Goal: Task Accomplishment & Management: Complete application form

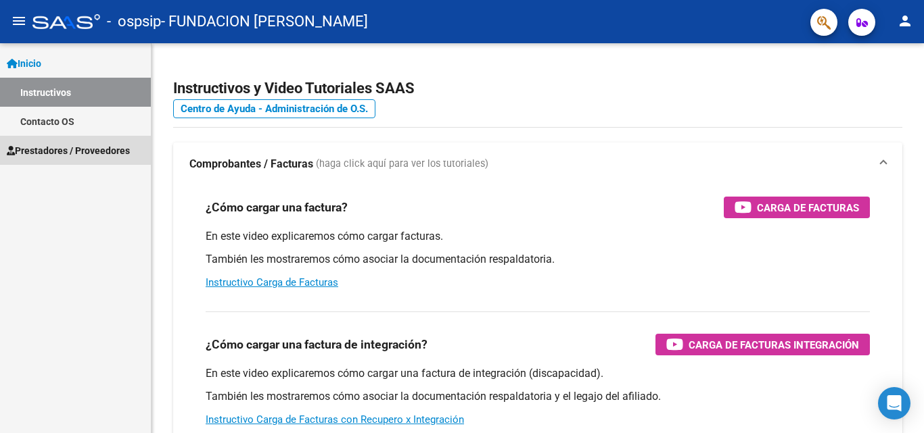
click at [52, 151] on span "Prestadores / Proveedores" at bounding box center [68, 150] width 123 height 15
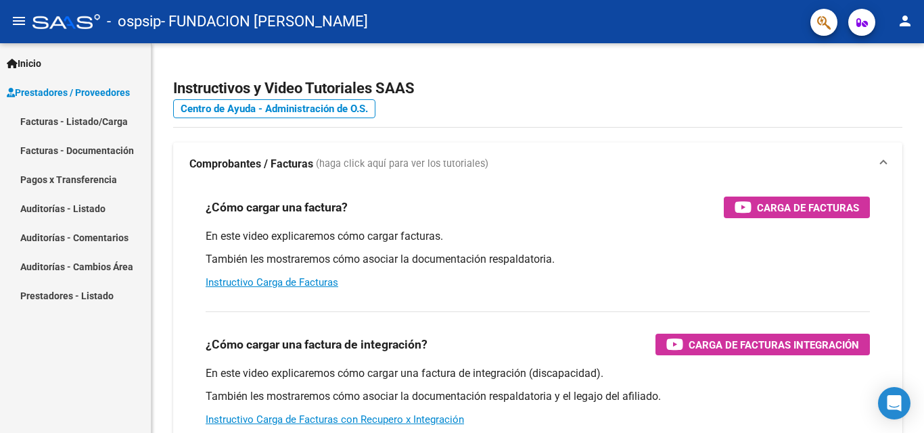
click at [51, 120] on link "Facturas - Listado/Carga" at bounding box center [75, 121] width 151 height 29
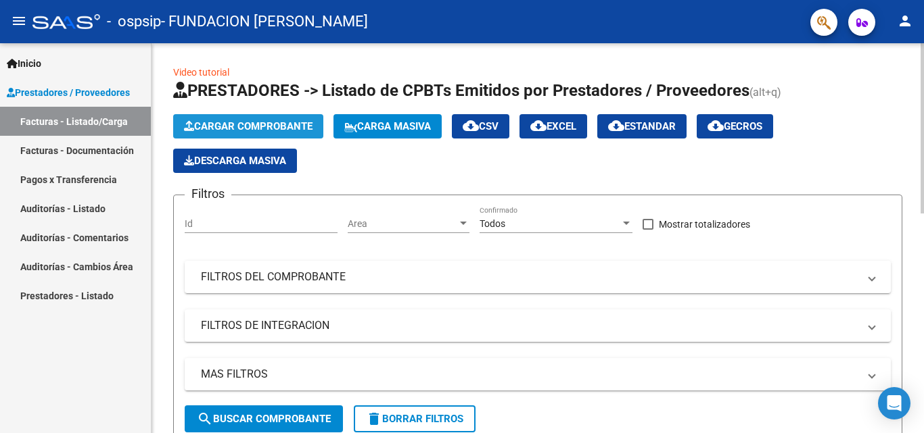
click at [245, 124] on span "Cargar Comprobante" at bounding box center [248, 126] width 128 height 12
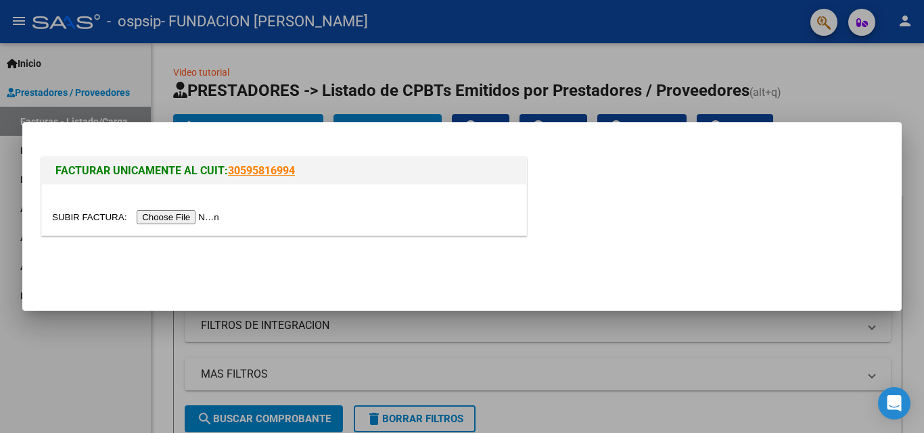
click at [191, 218] on input "file" at bounding box center [137, 217] width 171 height 14
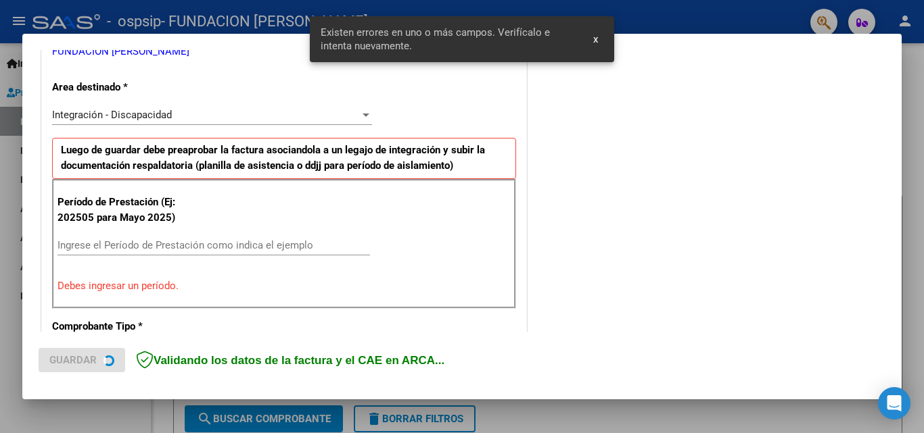
scroll to position [305, 0]
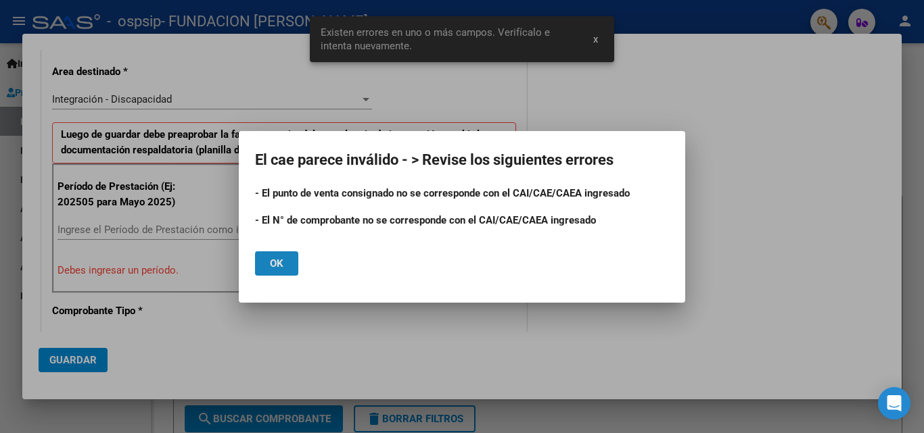
click at [280, 262] on span "Ok" at bounding box center [277, 264] width 14 height 12
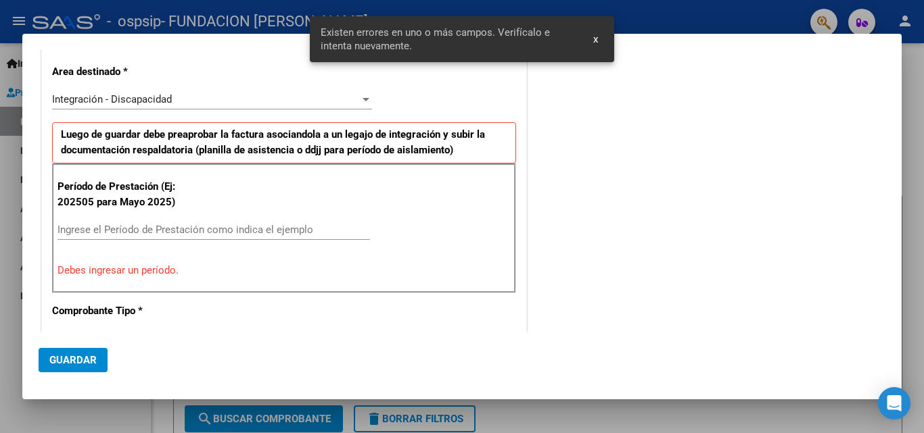
click at [139, 229] on input "Ingrese el Período de Prestación como indica el ejemplo" at bounding box center [213, 230] width 312 height 12
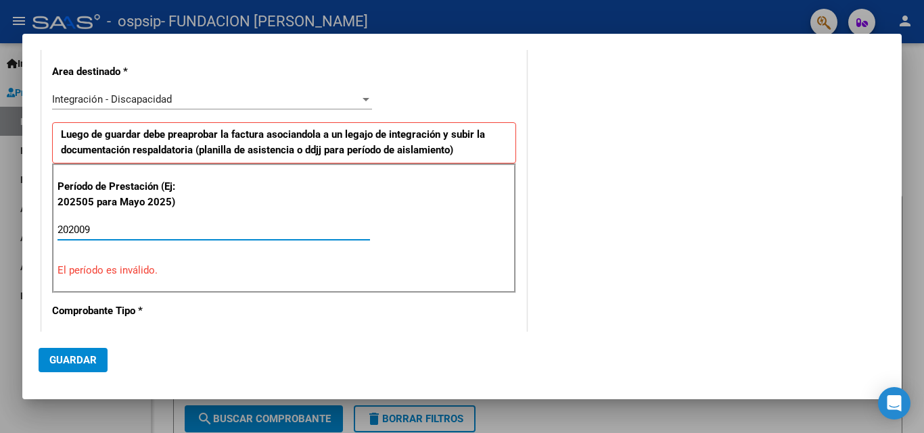
click at [81, 229] on input "202009" at bounding box center [213, 230] width 312 height 12
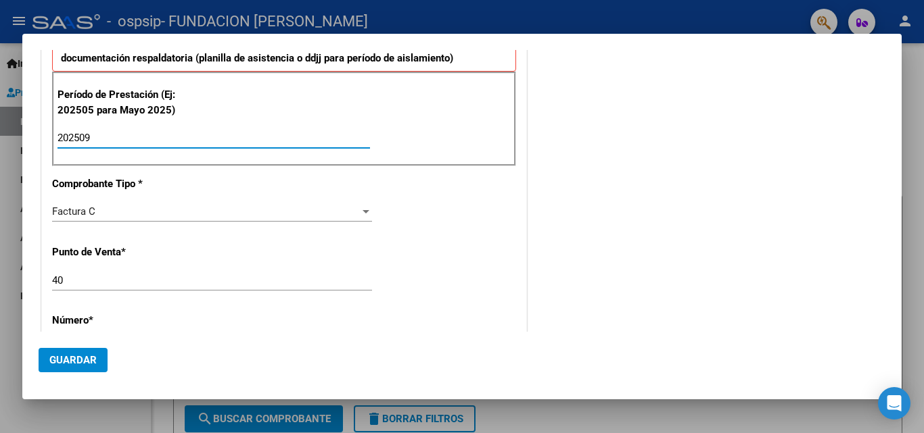
scroll to position [440, 0]
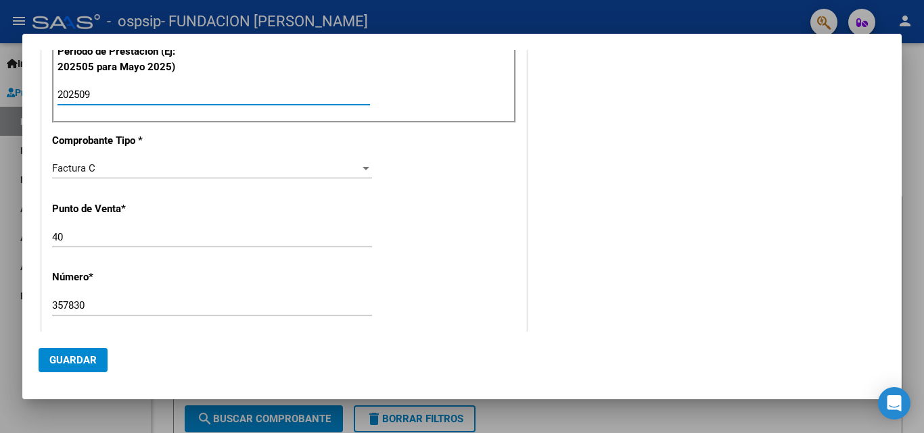
type input "202509"
click at [90, 238] on input "40" at bounding box center [212, 237] width 320 height 12
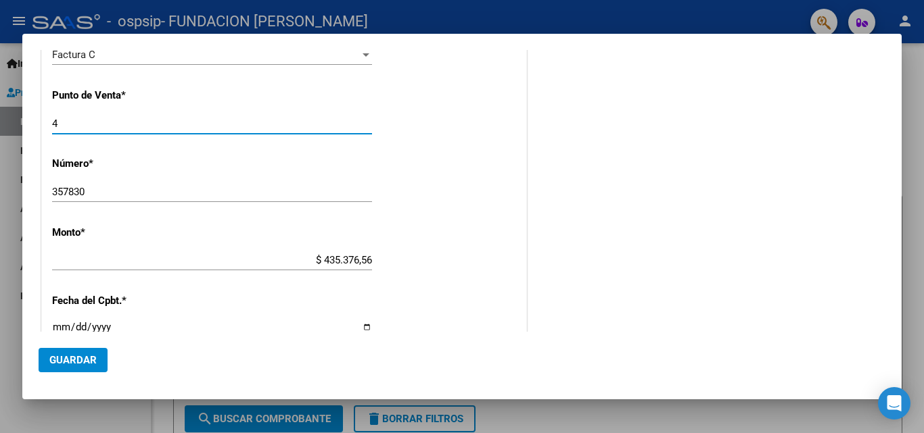
scroll to position [575, 0]
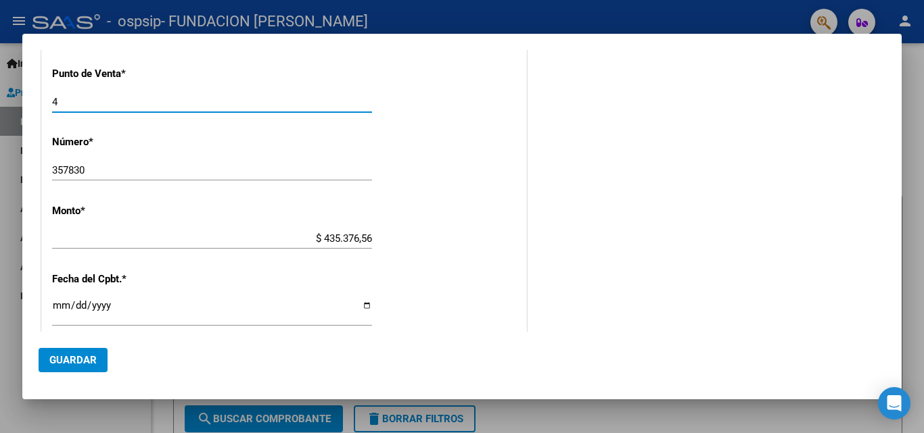
type input "4"
click at [100, 162] on div "357830 Ingresar el Nro." at bounding box center [212, 170] width 320 height 20
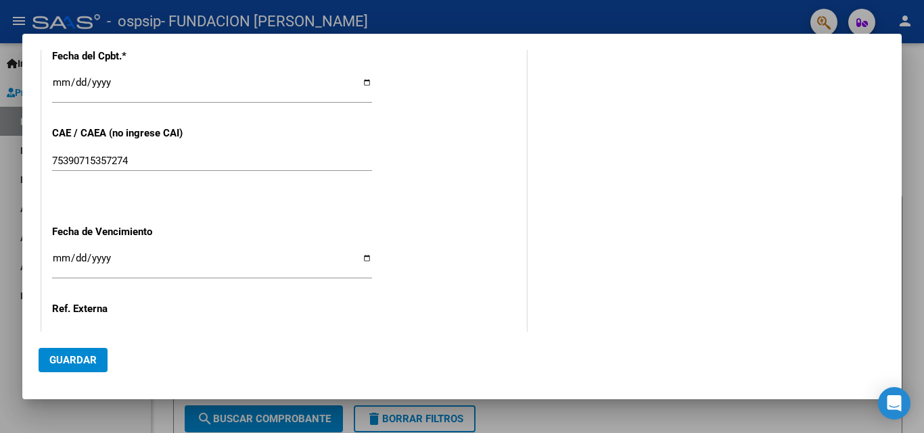
scroll to position [778, 0]
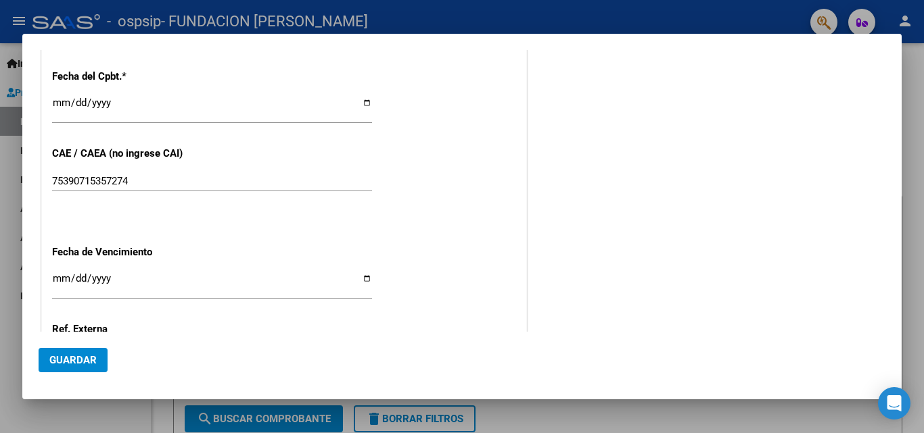
type input "35783"
click at [365, 278] on input "Ingresar la fecha" at bounding box center [212, 284] width 320 height 22
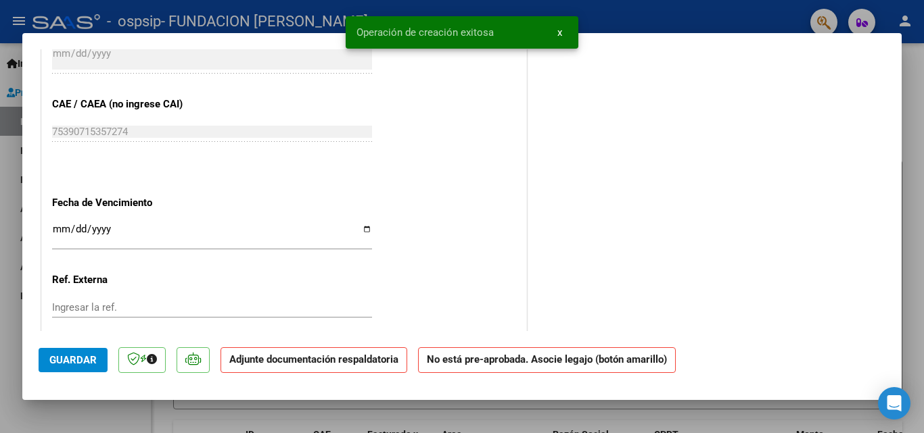
scroll to position [879, 0]
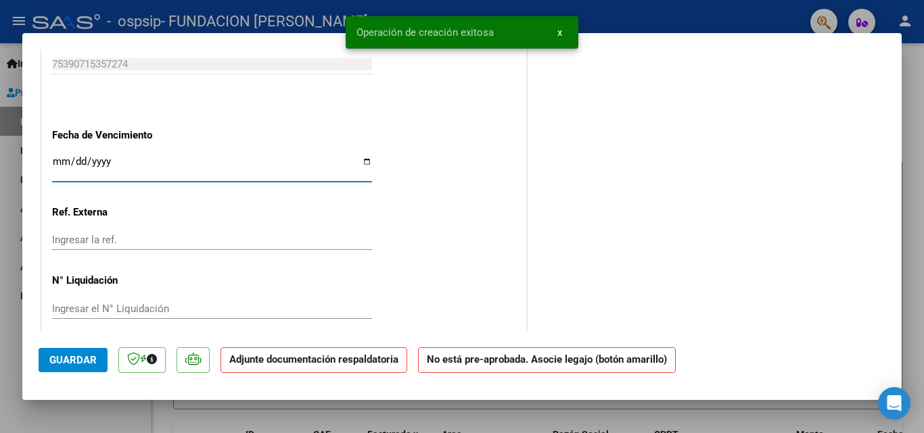
click at [359, 164] on input "Ingresar la fecha" at bounding box center [212, 167] width 320 height 22
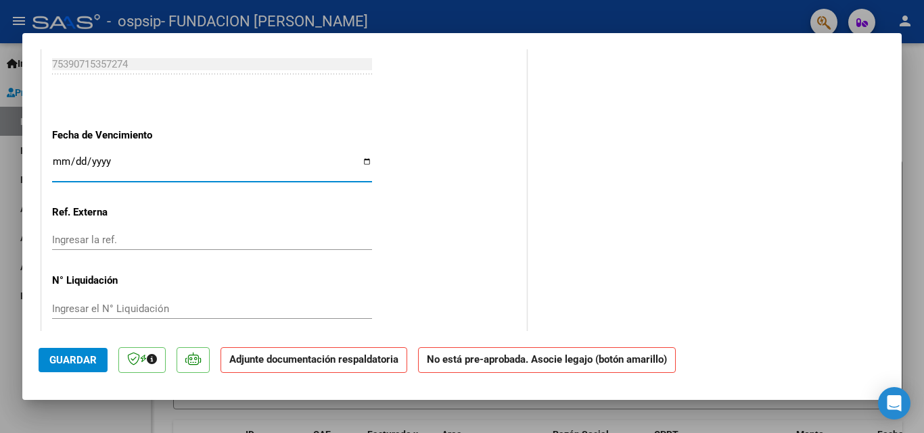
type input "[DATE]"
click at [63, 358] on span "Guardar" at bounding box center [72, 360] width 47 height 12
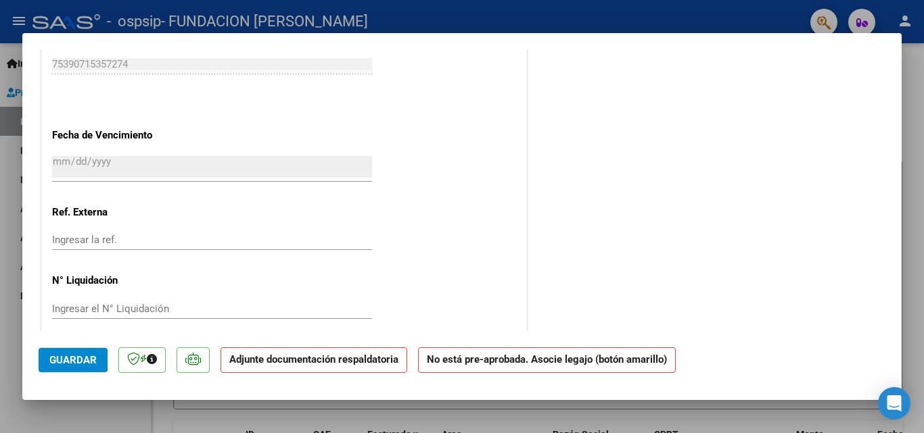
click at [348, 361] on strong "Adjunte documentación respaldatoria" at bounding box center [313, 360] width 169 height 12
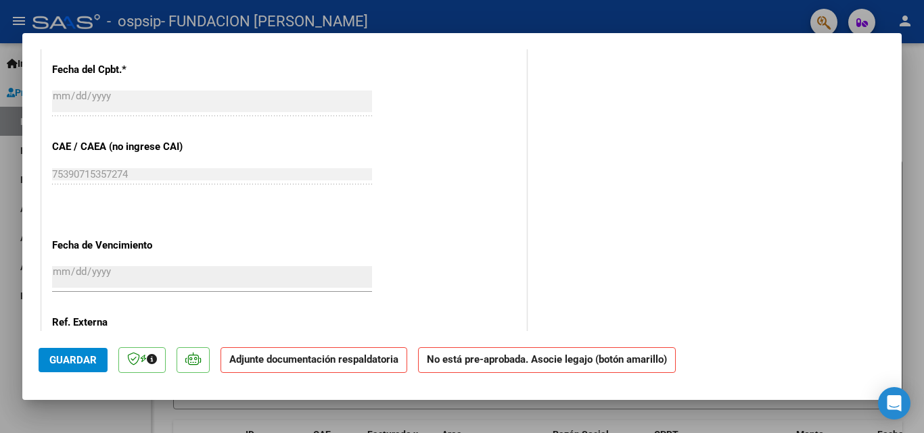
scroll to position [609, 0]
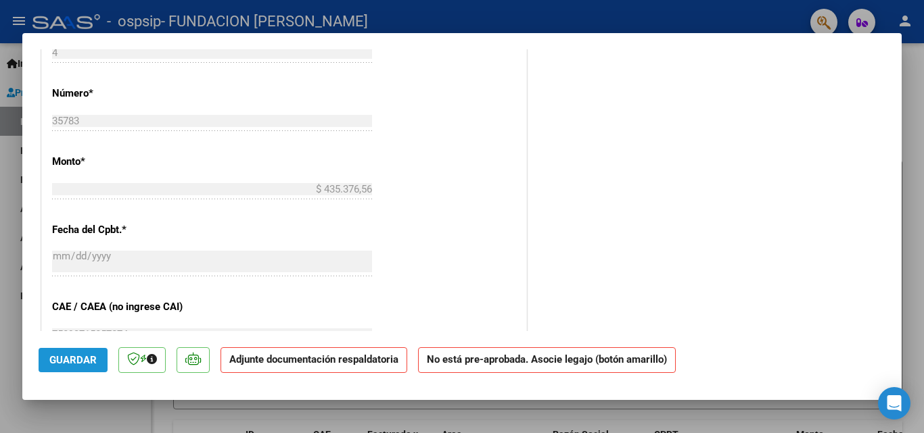
click at [76, 353] on button "Guardar" at bounding box center [73, 360] width 69 height 24
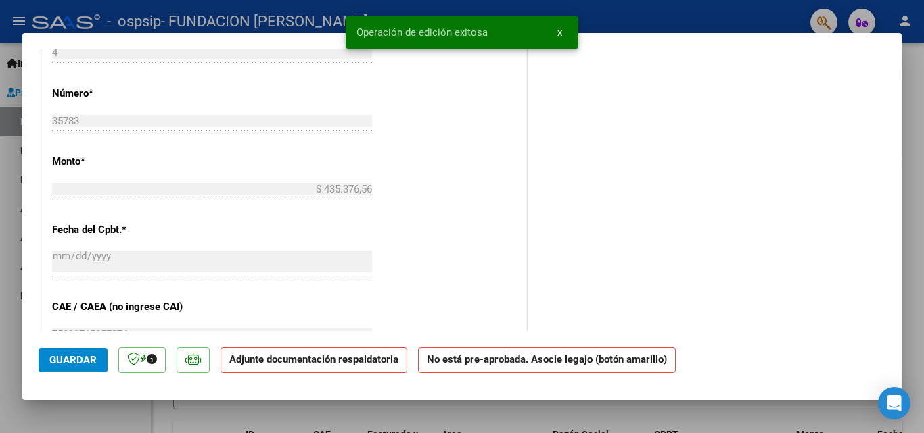
click at [558, 32] on span "x" at bounding box center [559, 32] width 5 height 12
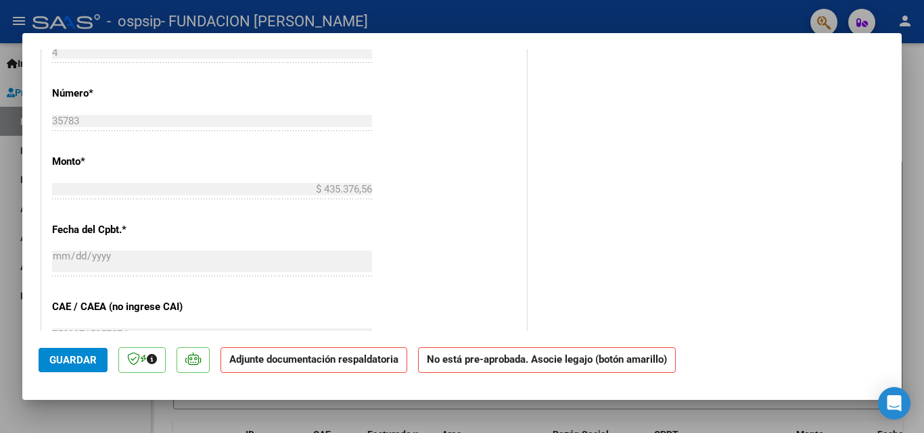
click at [481, 174] on div "CUIT * 30-68729862-0 Ingresar CUIT ANALISIS PRESTADOR FUNDACION [PERSON_NAME] A…" at bounding box center [284, 124] width 484 height 976
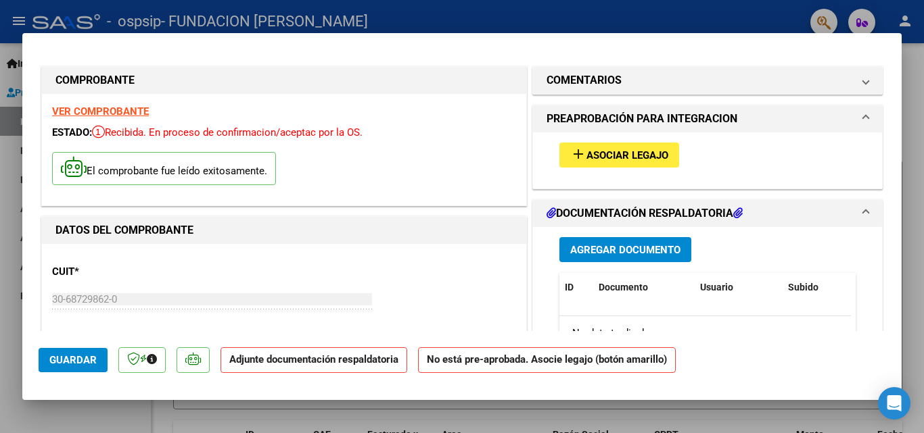
scroll to position [0, 0]
click at [593, 160] on span "Asociar Legajo" at bounding box center [627, 156] width 82 height 12
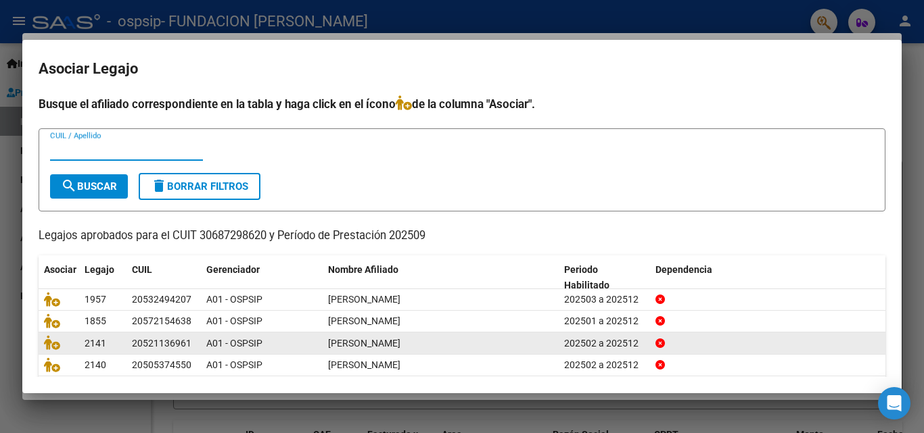
scroll to position [74, 0]
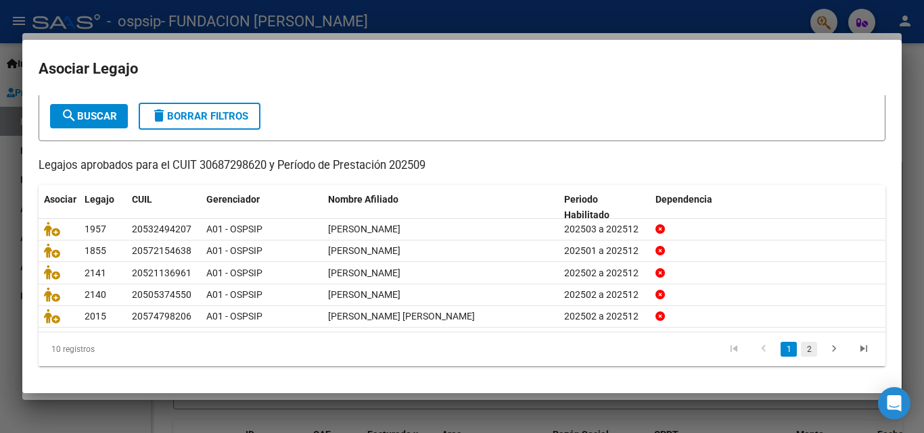
click at [801, 349] on link "2" at bounding box center [809, 349] width 16 height 15
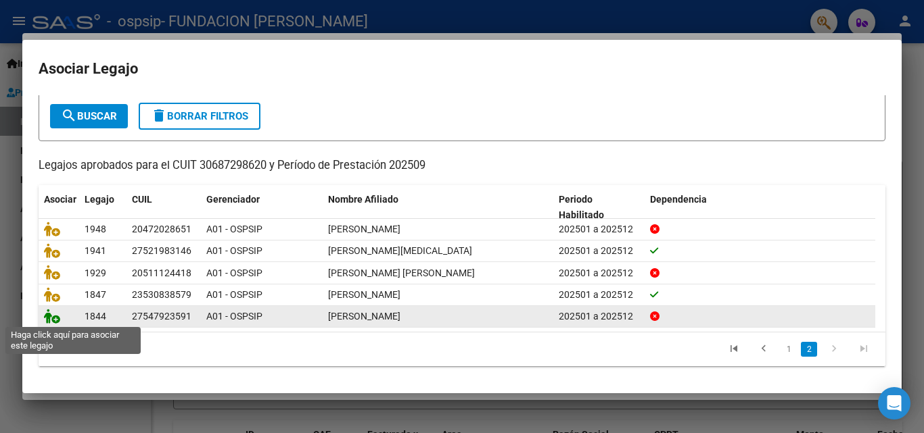
click at [49, 316] on icon at bounding box center [52, 316] width 16 height 15
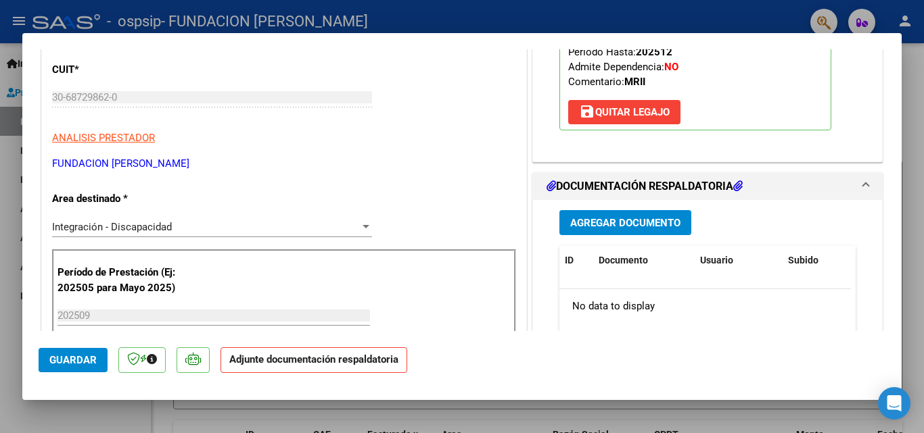
scroll to position [270, 0]
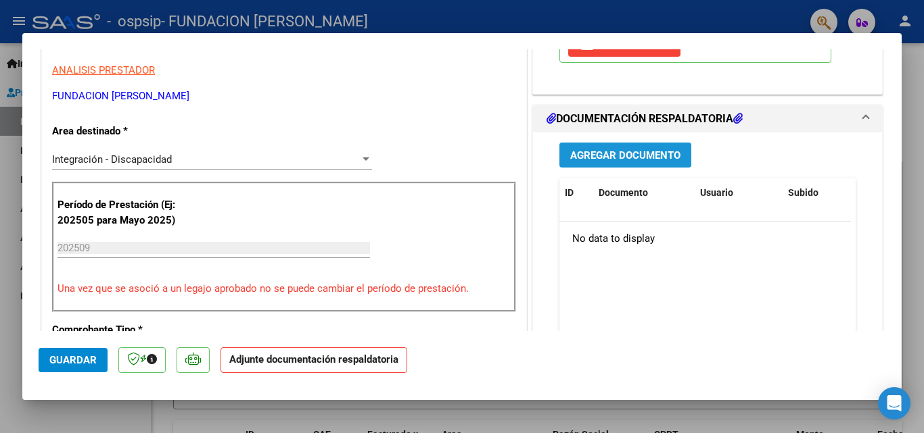
click at [594, 155] on span "Agregar Documento" at bounding box center [625, 155] width 110 height 12
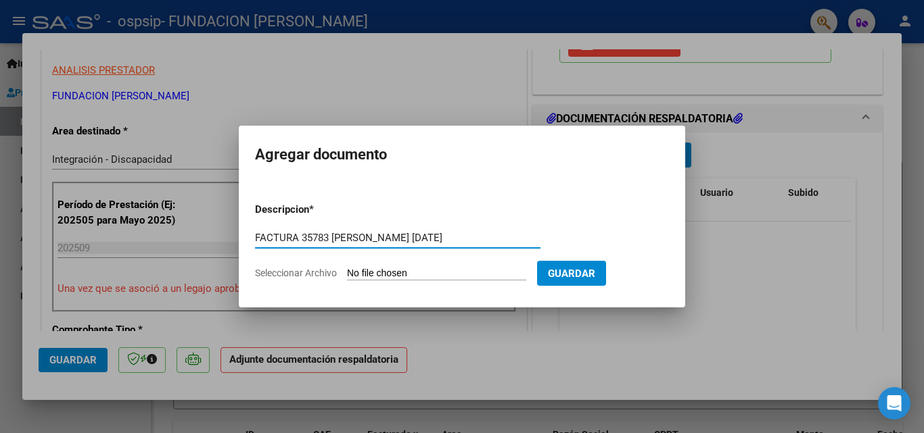
type input "FACTURA 35783 [PERSON_NAME] [DATE]"
click at [420, 268] on input "Seleccionar Archivo" at bounding box center [436, 274] width 179 height 13
type input "C:\fakepath\FC 35783 [PERSON_NAME].pdf"
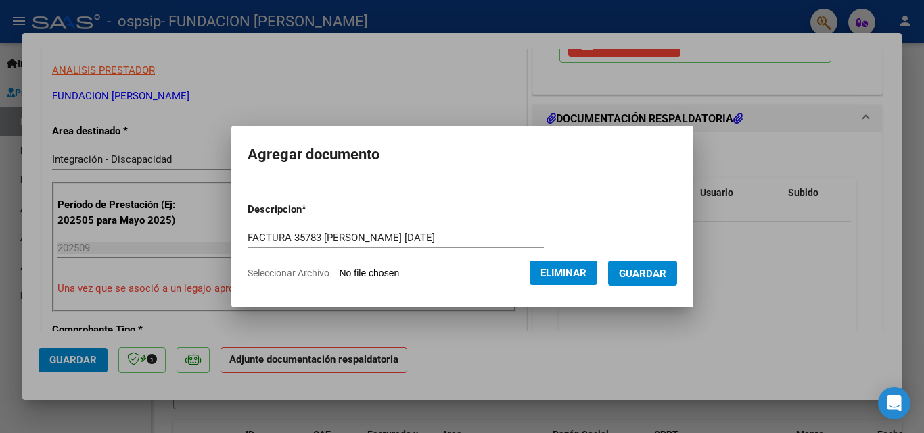
click at [650, 272] on span "Guardar" at bounding box center [642, 274] width 47 height 12
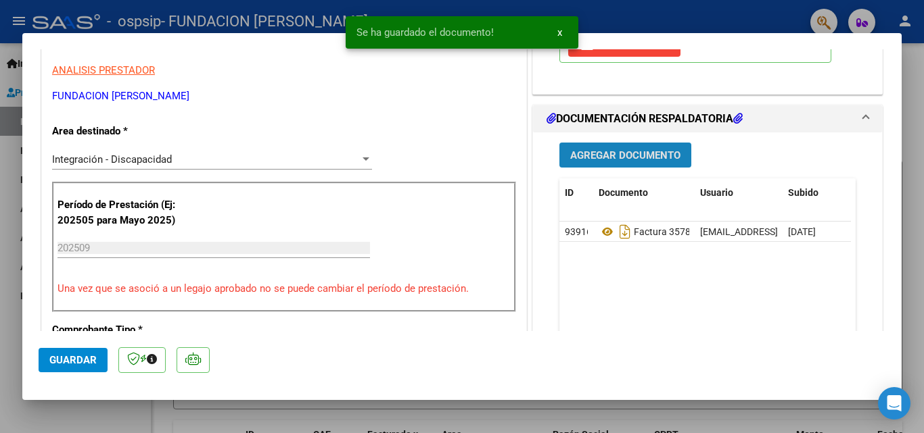
click at [606, 154] on span "Agregar Documento" at bounding box center [625, 155] width 110 height 12
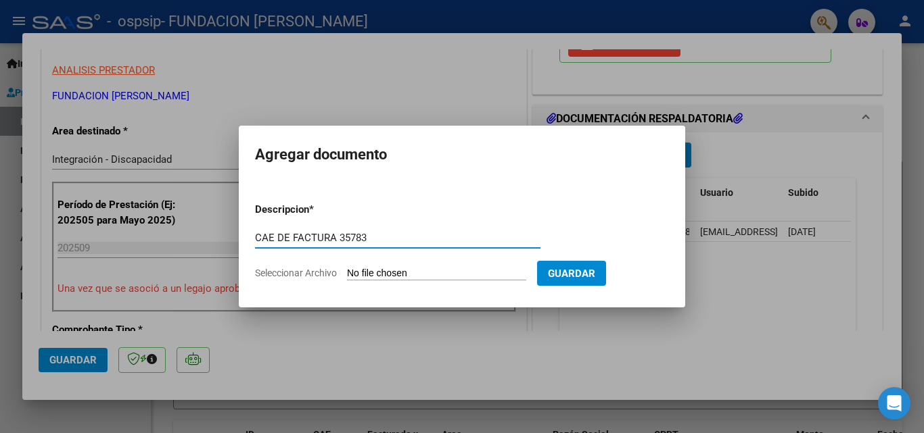
type input "CAE DE FACTURA 35783"
click at [456, 271] on input "Seleccionar Archivo" at bounding box center [436, 274] width 179 height 13
type input "C:\fakepath\FC 35783 CAE 75390715357274 [PERSON_NAME] [DATE].pdf"
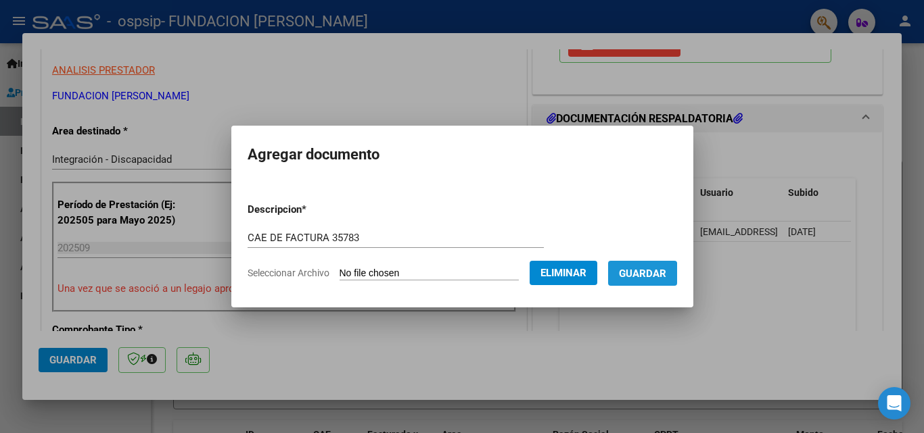
click at [644, 277] on span "Guardar" at bounding box center [642, 274] width 47 height 12
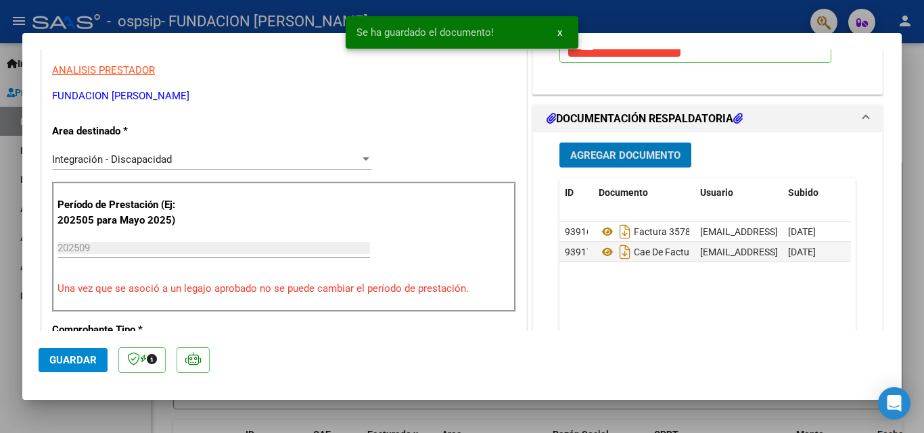
click at [603, 156] on span "Agregar Documento" at bounding box center [625, 155] width 110 height 12
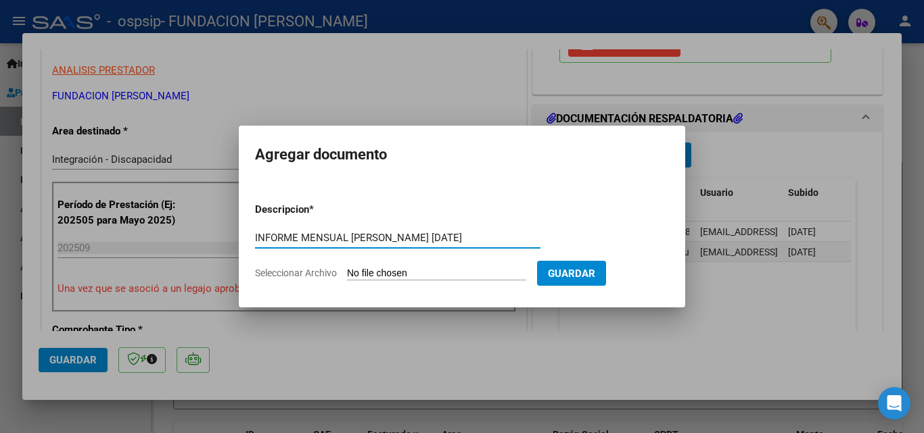
type input "INFORME MENSUAL [PERSON_NAME] [DATE]"
click at [389, 275] on input "Seleccionar Archivo" at bounding box center [436, 274] width 179 height 13
type input "C:\fakepath\[PERSON_NAME] INFORME MENSUAL [DATE].pdf"
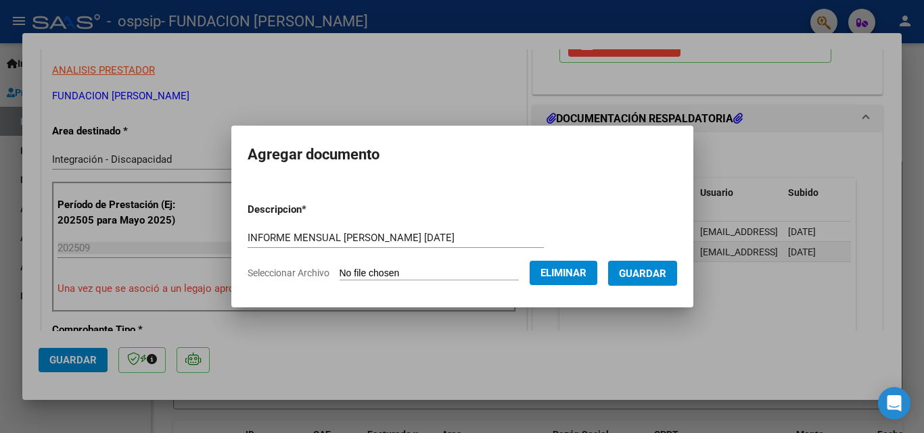
click at [657, 278] on span "Guardar" at bounding box center [642, 274] width 47 height 12
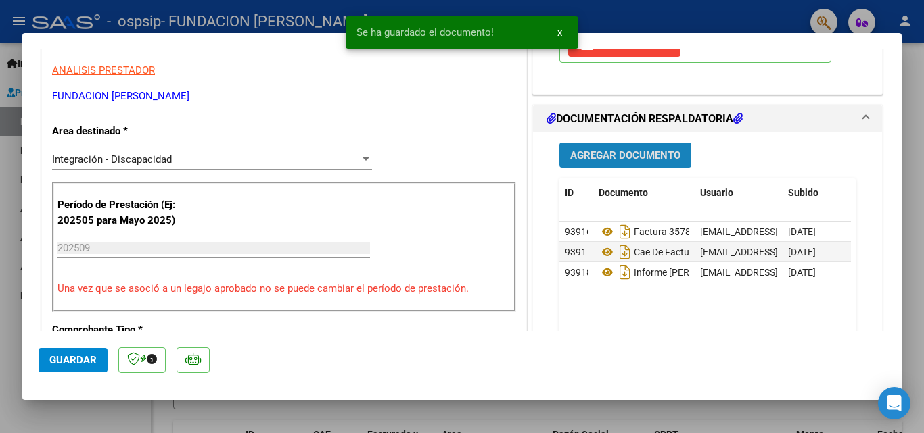
click at [603, 163] on button "Agregar Documento" at bounding box center [625, 155] width 132 height 25
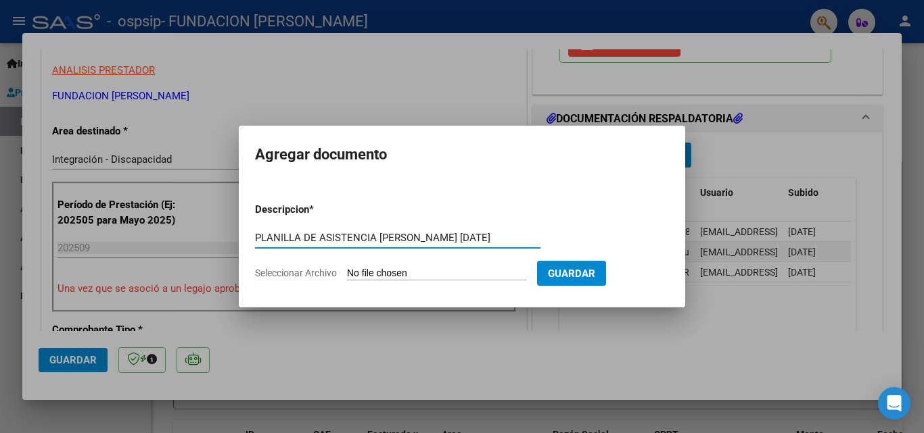
scroll to position [0, 7]
type input "PLANILLA DE ASISTENCIA [PERSON_NAME] [DATE]"
click at [410, 275] on input "Seleccionar Archivo" at bounding box center [436, 274] width 179 height 13
type input "C:\fakepath\PA [PERSON_NAME] [DATE].pdf"
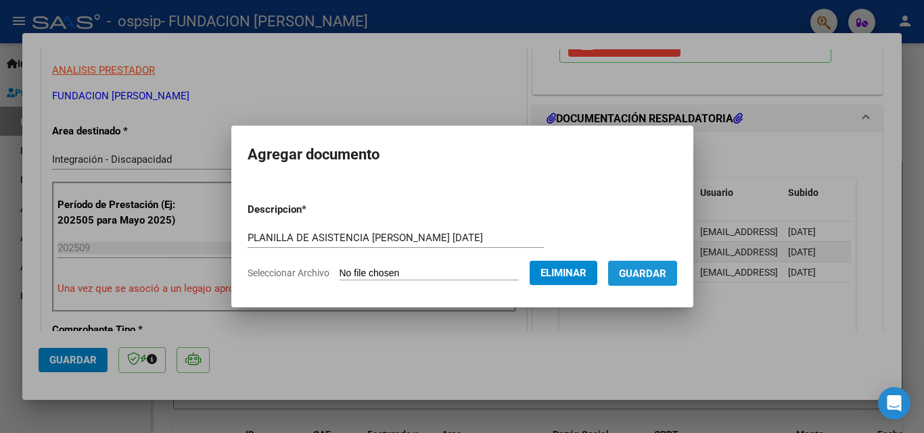
click at [634, 276] on span "Guardar" at bounding box center [642, 274] width 47 height 12
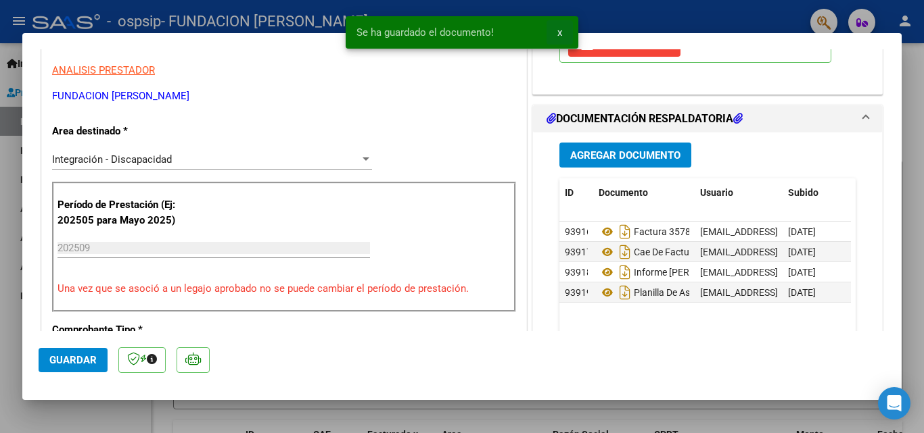
click at [558, 30] on span "x" at bounding box center [559, 32] width 5 height 12
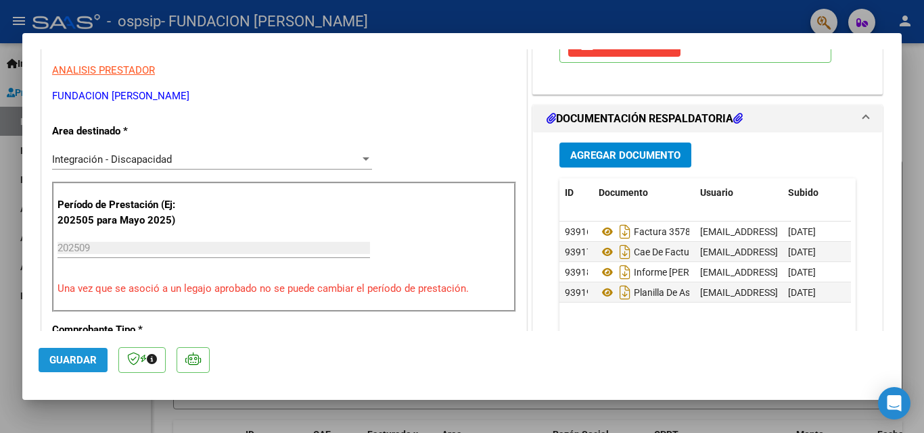
click at [55, 356] on span "Guardar" at bounding box center [72, 360] width 47 height 12
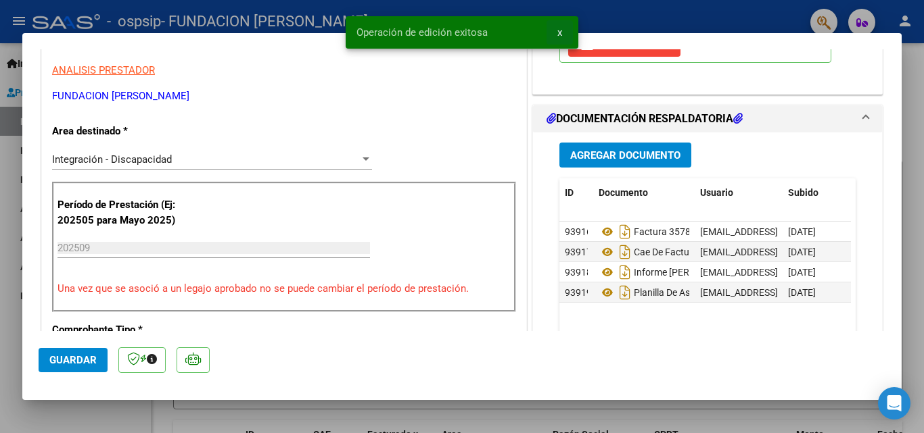
click at [560, 30] on span "x" at bounding box center [559, 32] width 5 height 12
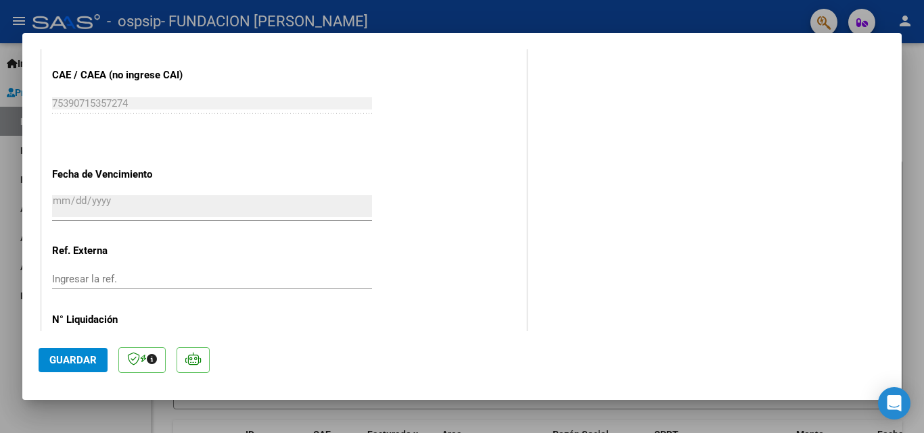
scroll to position [928, 0]
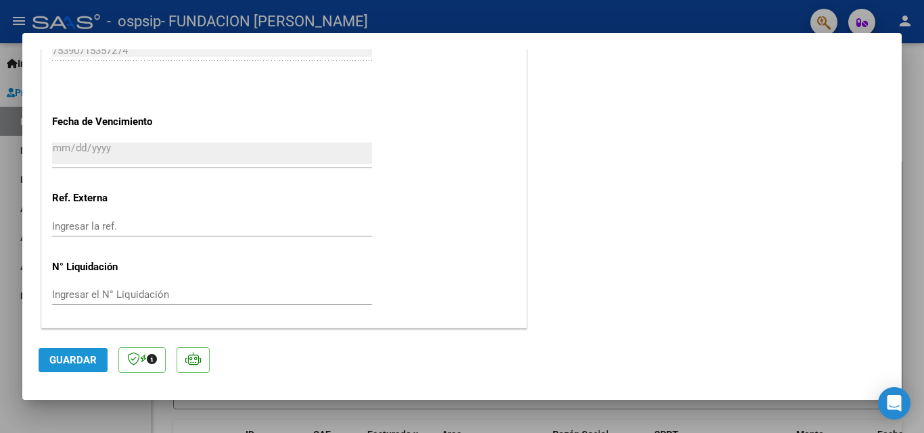
click at [79, 365] on span "Guardar" at bounding box center [72, 360] width 47 height 12
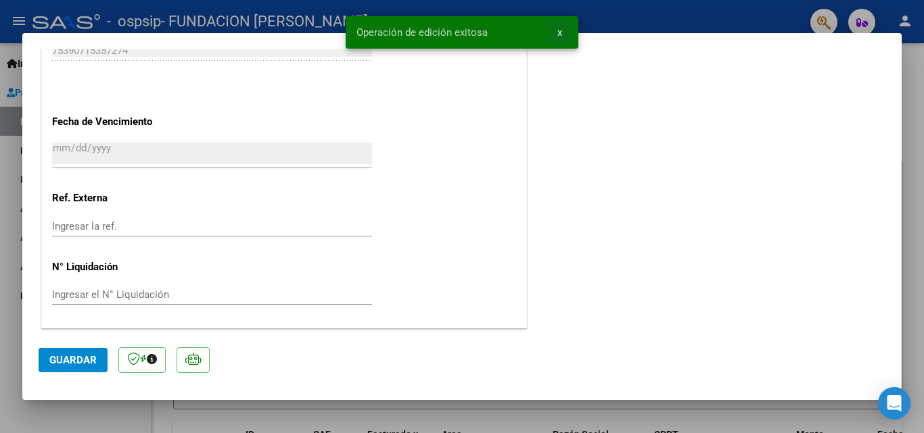
click at [563, 30] on button "x" at bounding box center [559, 32] width 26 height 24
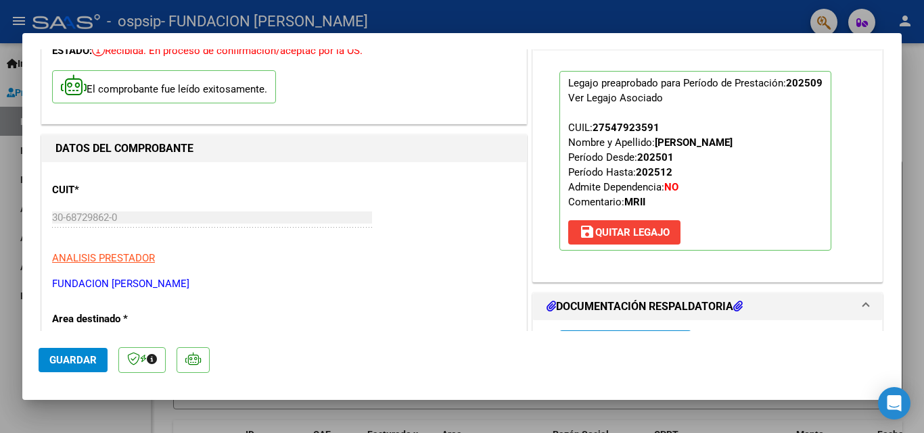
scroll to position [0, 0]
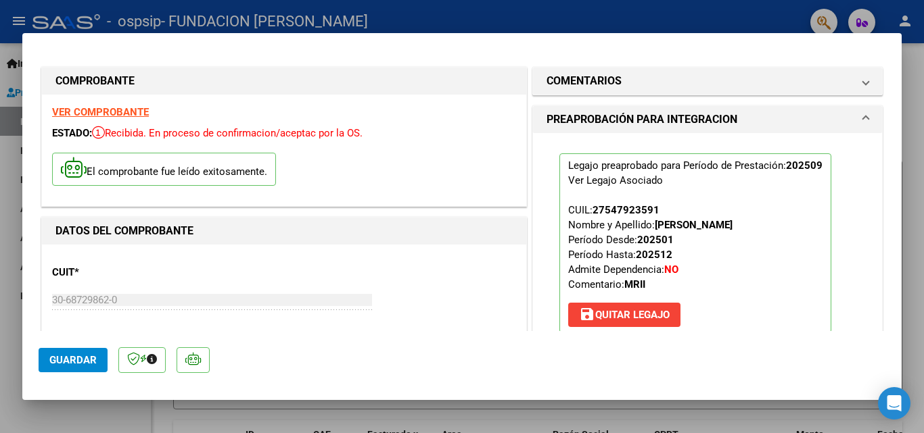
click at [491, 16] on div at bounding box center [462, 216] width 924 height 433
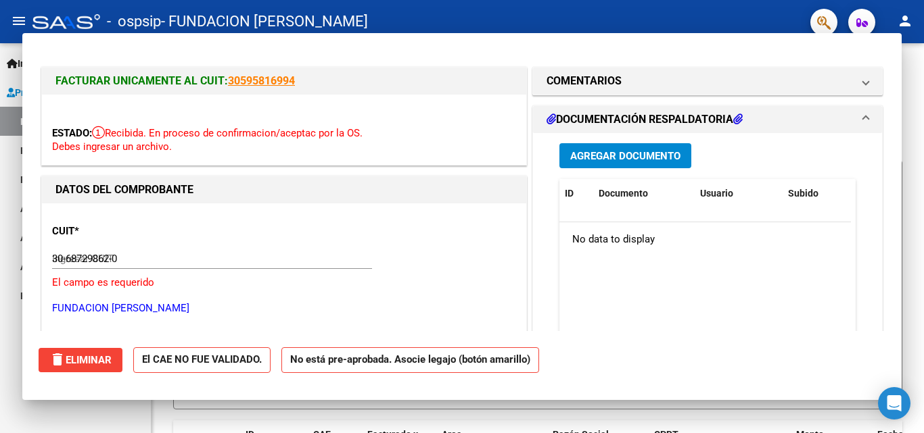
type input "$ 0,00"
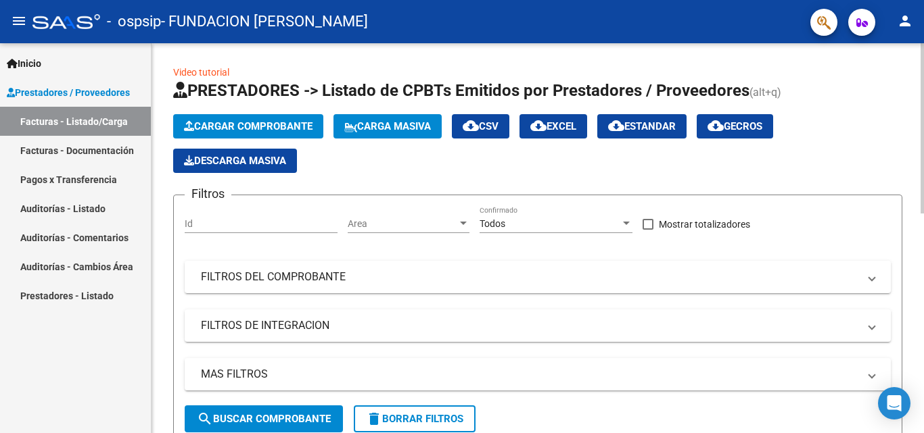
click at [239, 127] on span "Cargar Comprobante" at bounding box center [248, 126] width 128 height 12
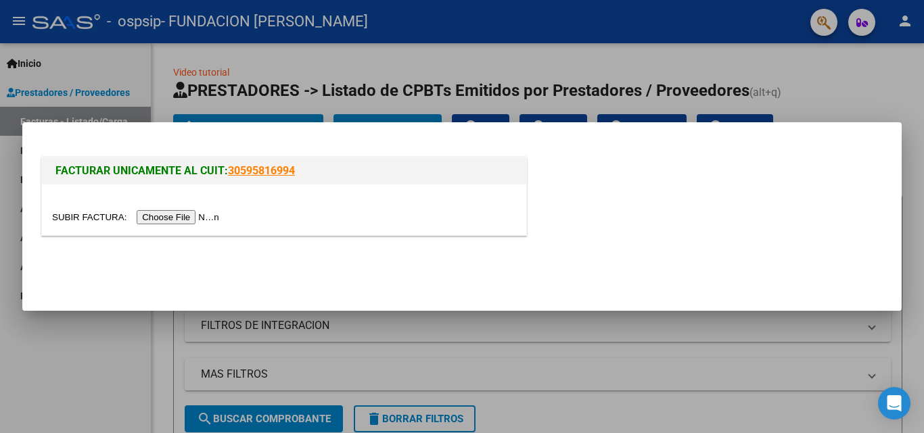
click at [193, 216] on input "file" at bounding box center [137, 217] width 171 height 14
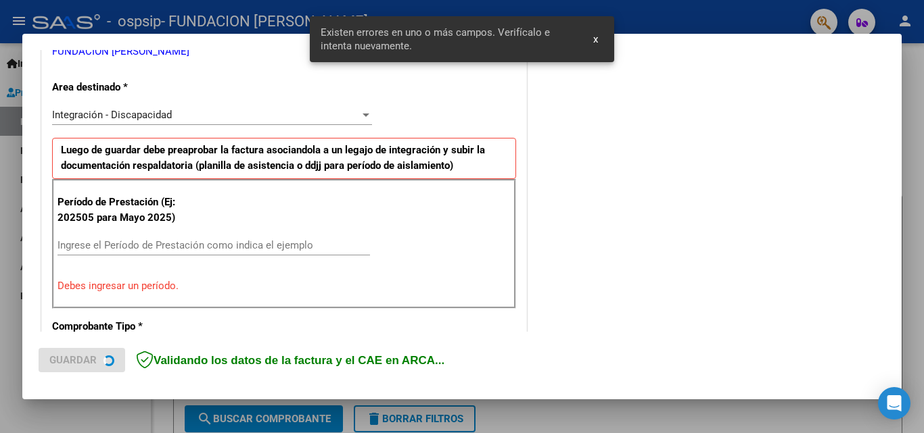
scroll to position [305, 0]
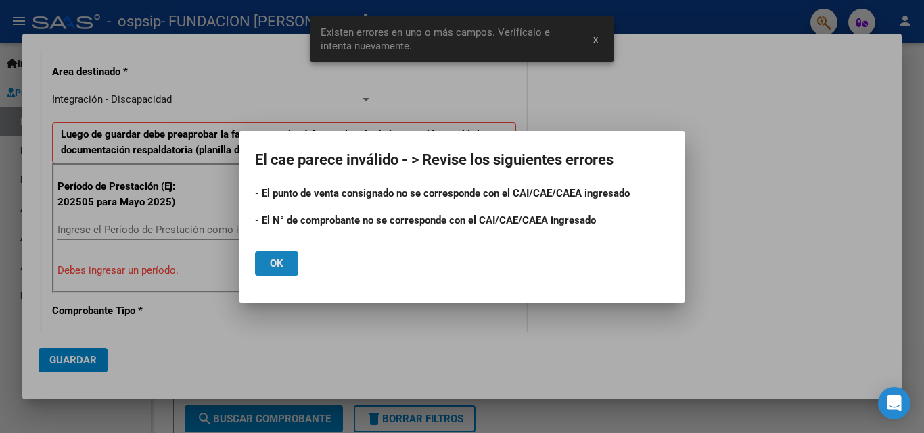
click at [267, 266] on button "Ok" at bounding box center [276, 264] width 43 height 24
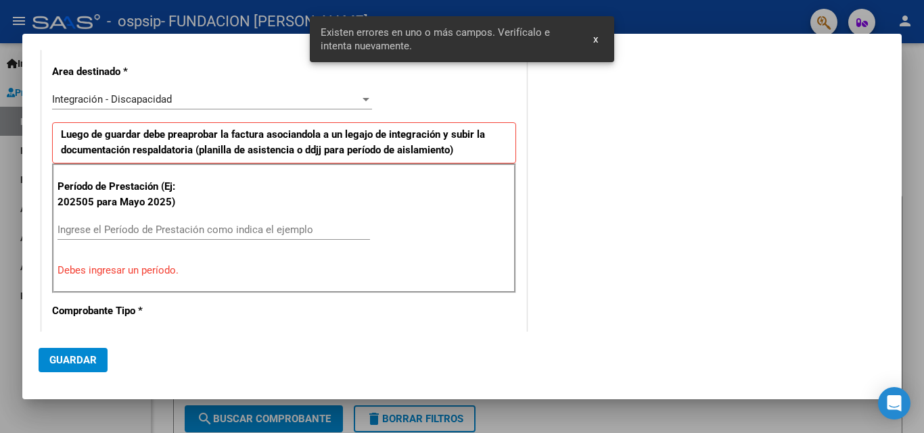
click at [102, 228] on input "Ingrese el Período de Prestación como indica el ejemplo" at bounding box center [213, 230] width 312 height 12
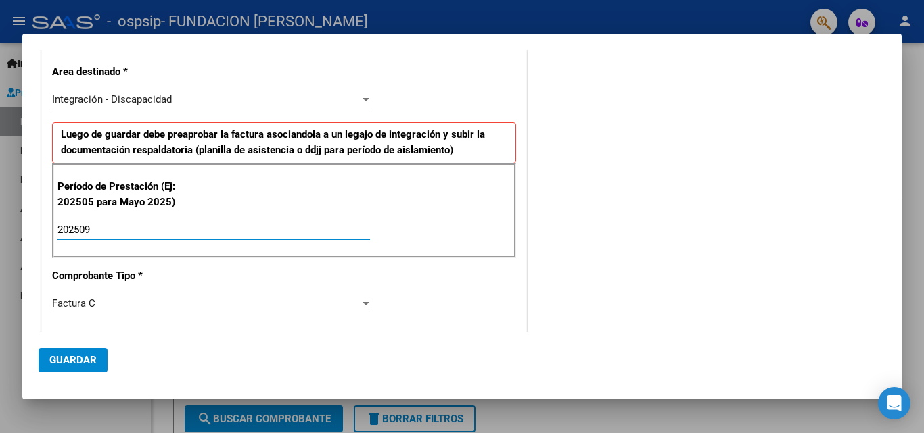
scroll to position [373, 0]
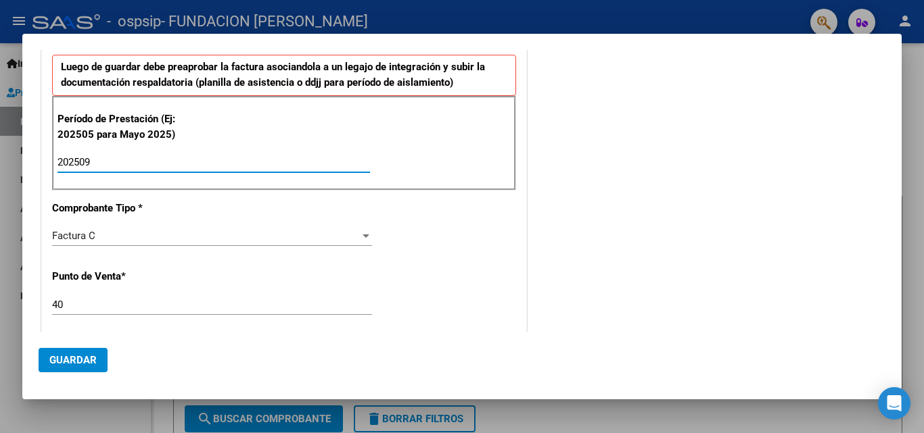
type input "202509"
click at [238, 293] on div "CUIT * 30-68729862-0 Ingresar CUIT ANALISIS PRESTADOR FUNDACION [PERSON_NAME] A…" at bounding box center [284, 356] width 484 height 1018
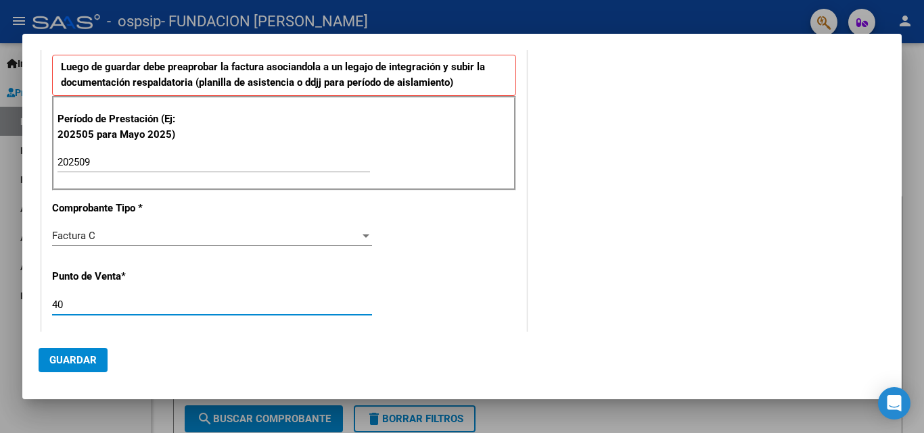
click at [231, 304] on input "40" at bounding box center [212, 305] width 320 height 12
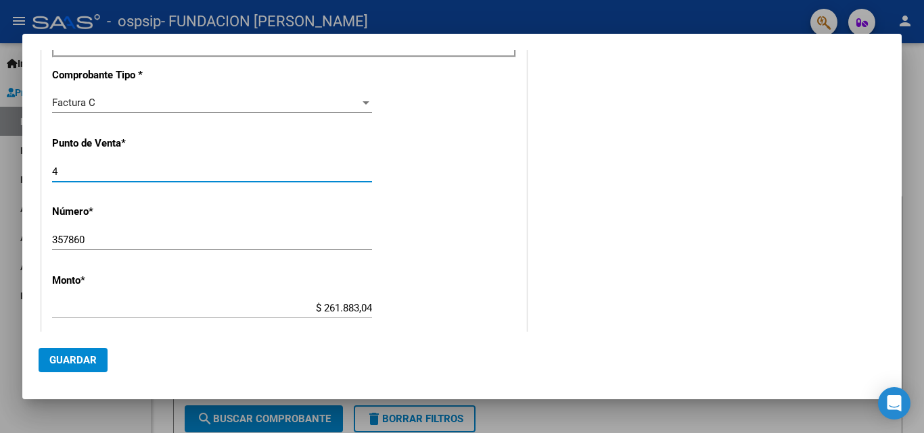
scroll to position [575, 0]
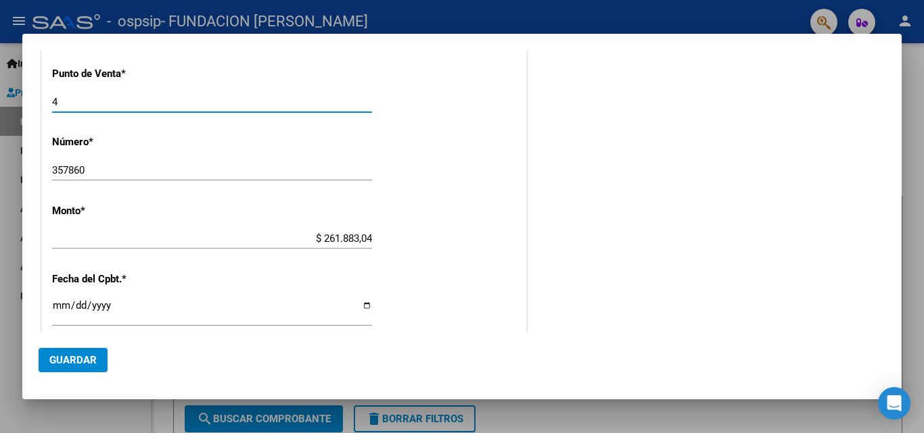
type input "4"
click at [134, 174] on input "357860" at bounding box center [212, 170] width 320 height 12
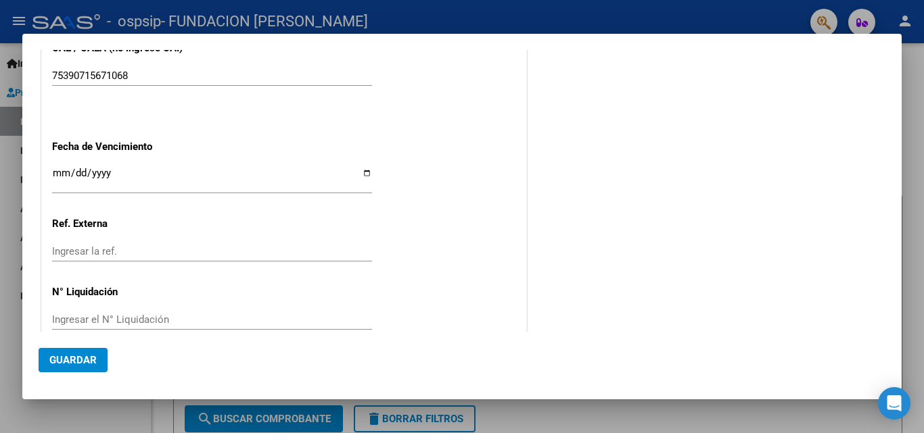
scroll to position [908, 0]
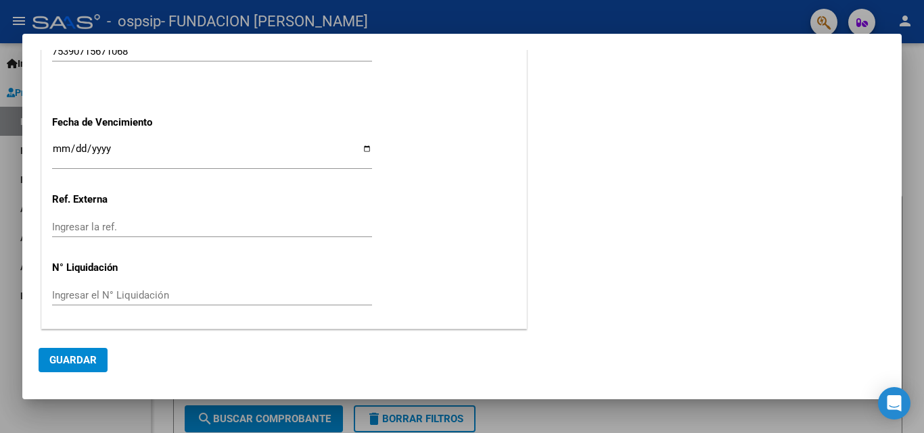
type input "35786"
click at [364, 151] on input "Ingresar la fecha" at bounding box center [212, 154] width 320 height 22
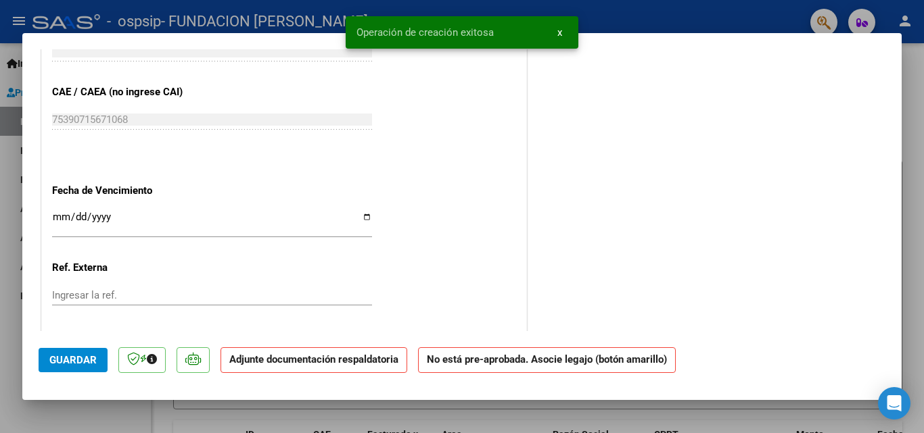
scroll to position [879, 0]
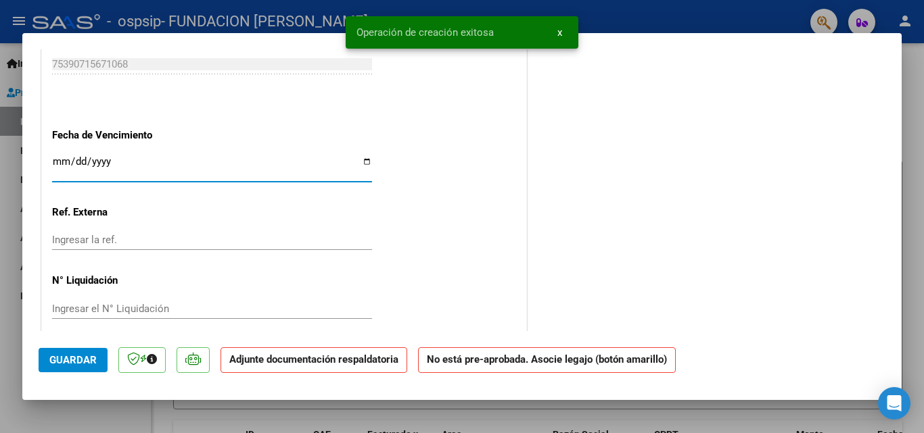
click at [364, 164] on input "Ingresar la fecha" at bounding box center [212, 167] width 320 height 22
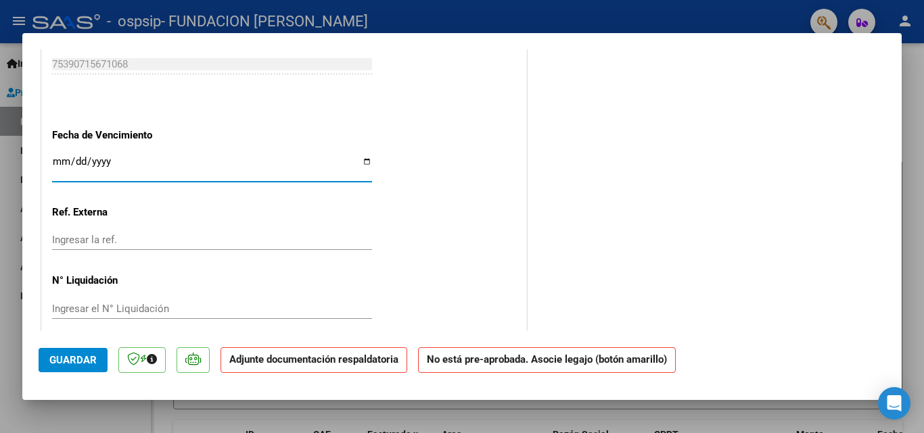
type input "[DATE]"
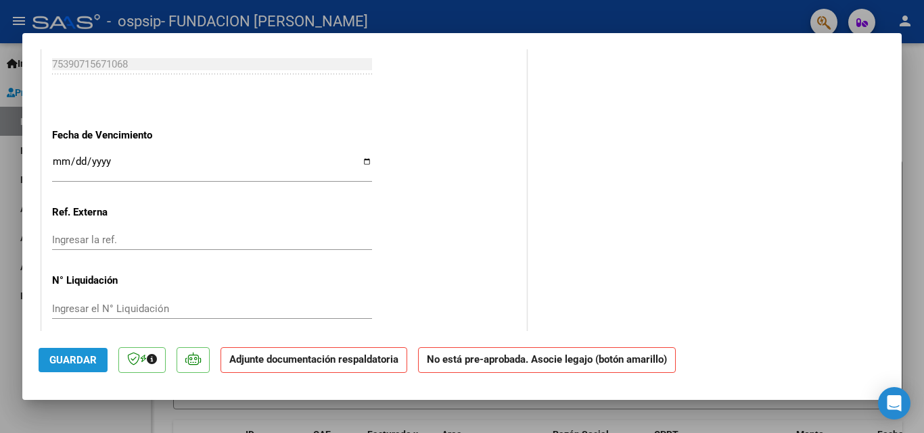
click at [80, 359] on span "Guardar" at bounding box center [72, 360] width 47 height 12
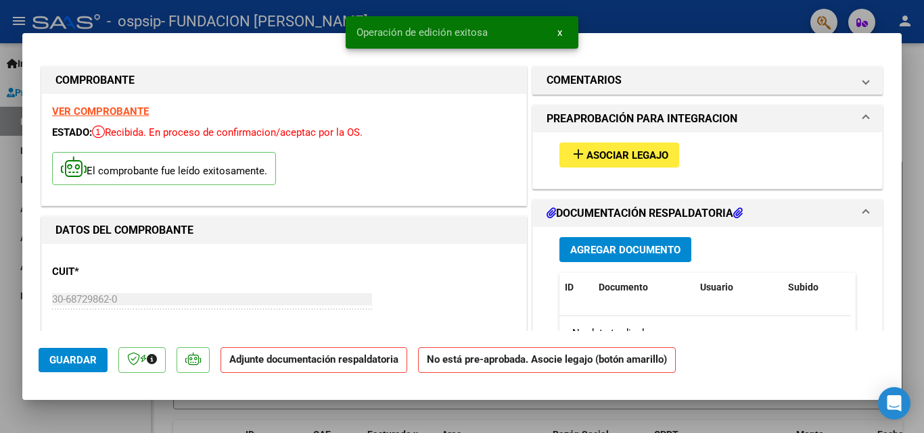
scroll to position [0, 0]
click at [615, 151] on span "Asociar Legajo" at bounding box center [627, 156] width 82 height 12
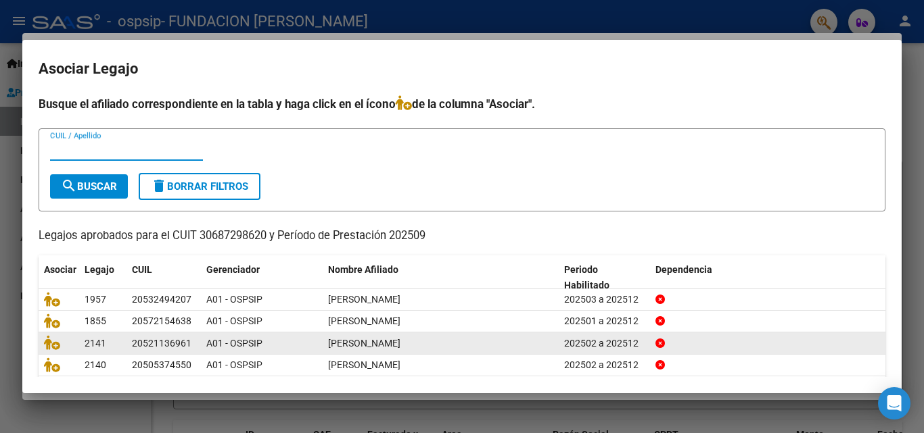
scroll to position [68, 0]
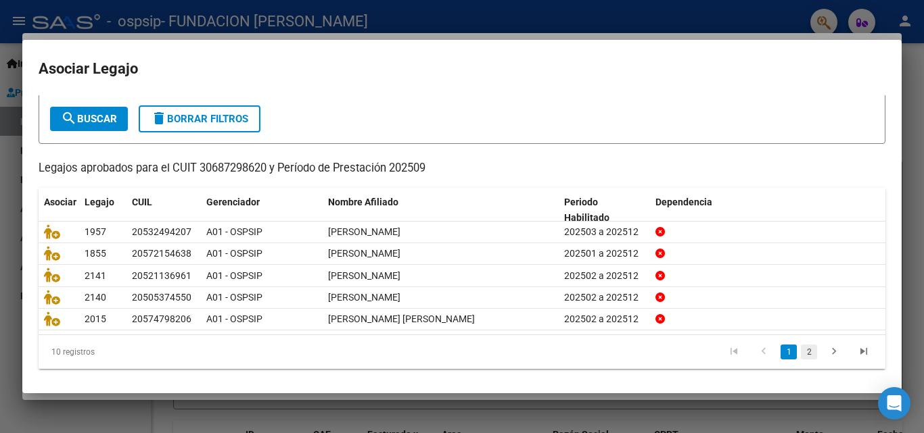
click at [802, 353] on link "2" at bounding box center [809, 352] width 16 height 15
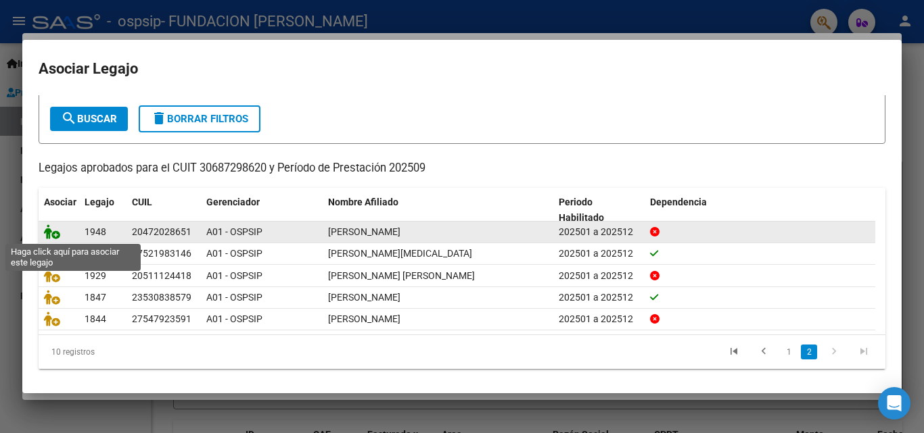
click at [53, 229] on icon at bounding box center [52, 232] width 16 height 15
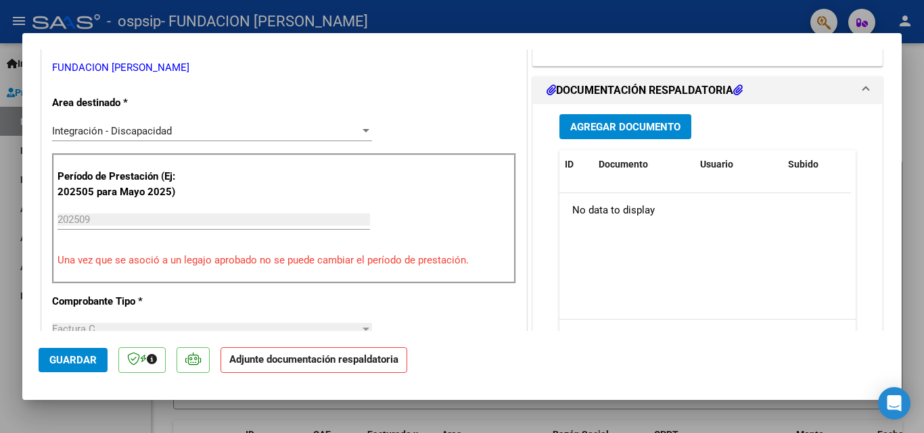
scroll to position [203, 0]
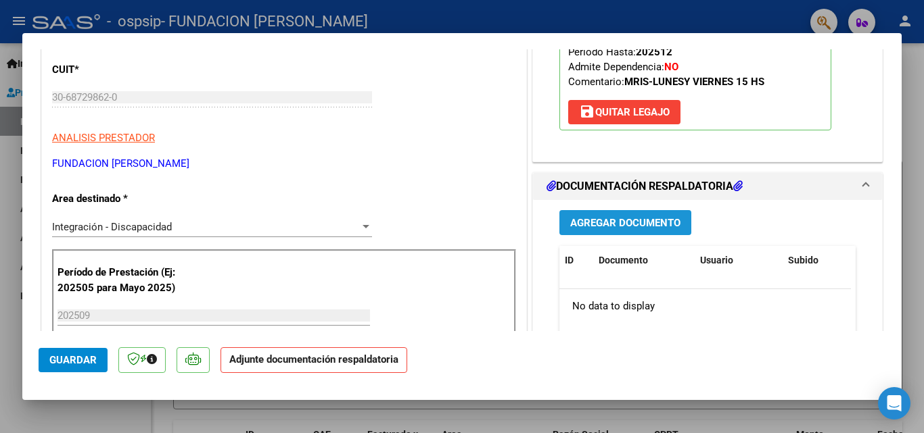
click at [592, 223] on span "Agregar Documento" at bounding box center [625, 223] width 110 height 12
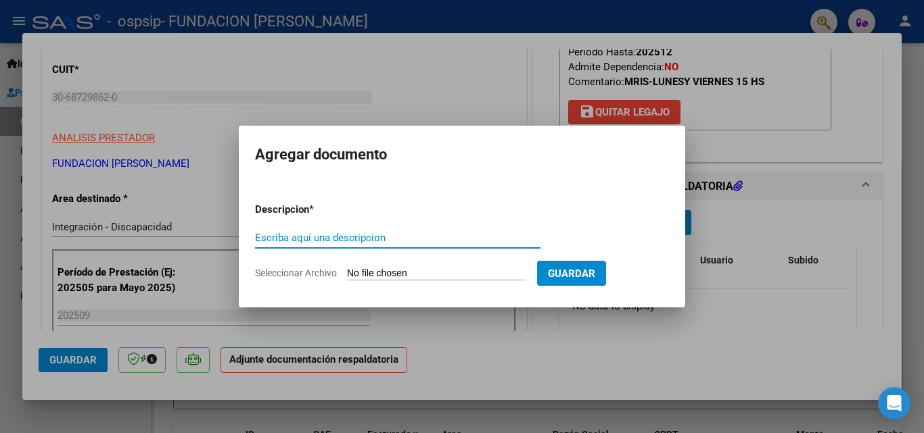
click at [285, 235] on input "Escriba aquí una descripcion" at bounding box center [397, 238] width 285 height 12
type input "FACTURA 35786 [PERSON_NAME] [DATE]"
click at [392, 273] on input "Seleccionar Archivo" at bounding box center [436, 274] width 179 height 13
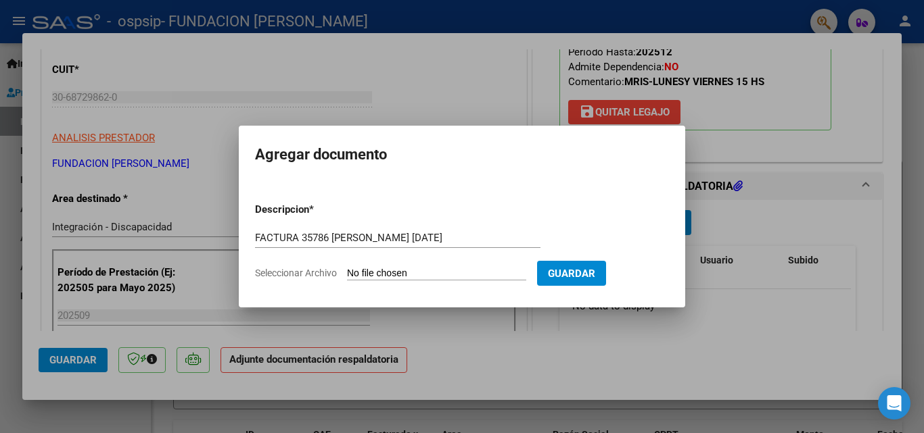
type input "C:\fakepath\FC 35786 [PERSON_NAME].pdf"
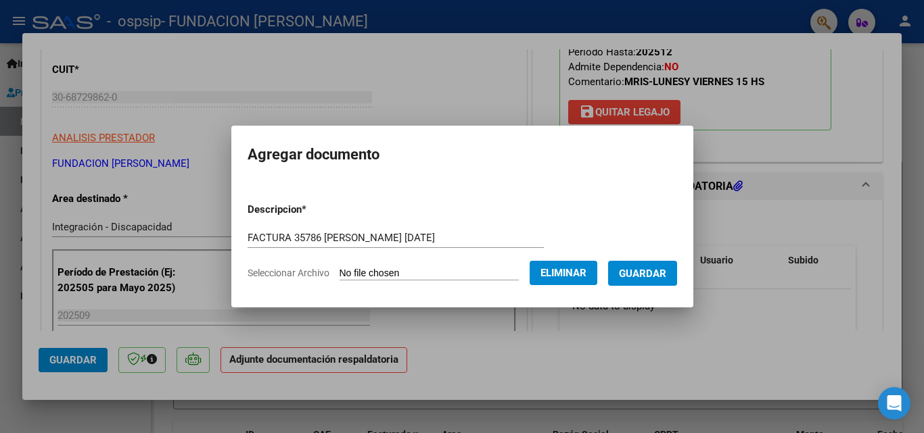
click at [644, 273] on span "Guardar" at bounding box center [642, 274] width 47 height 12
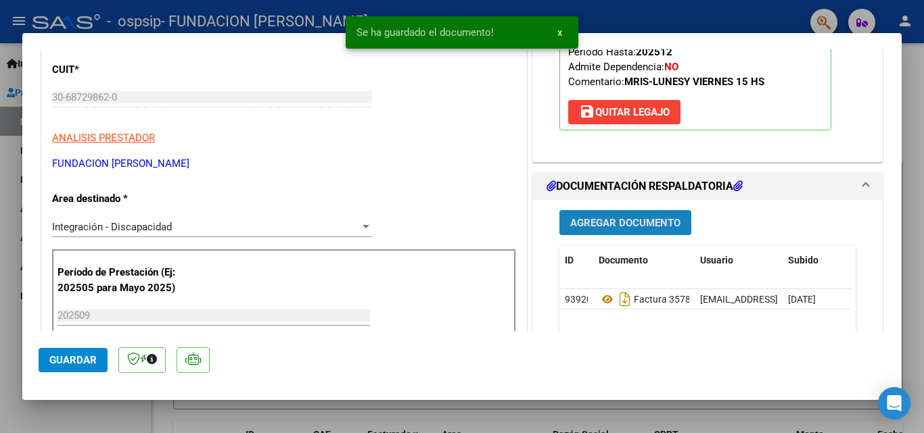
click at [600, 223] on span "Agregar Documento" at bounding box center [625, 223] width 110 height 12
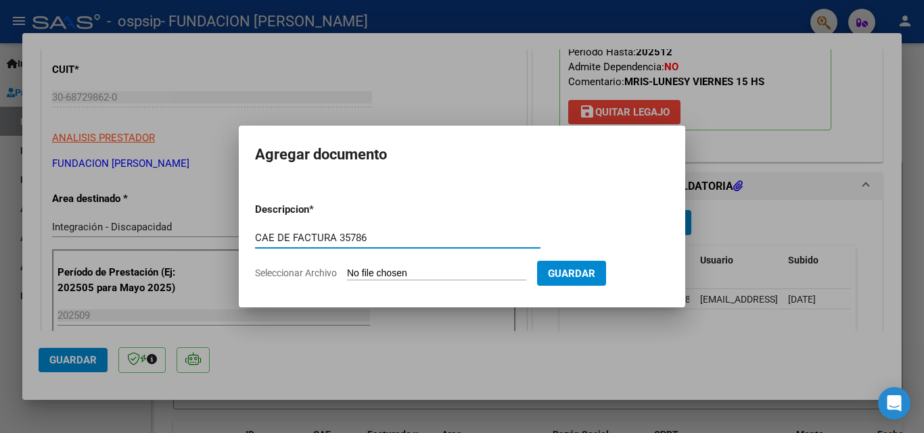
type input "CAE DE FACTURA 35786"
click at [404, 276] on input "Seleccionar Archivo" at bounding box center [436, 274] width 179 height 13
type input "C:\fakepath\FC 35786 CAE 75390715671068 [PERSON_NAME] [DATE].pdf"
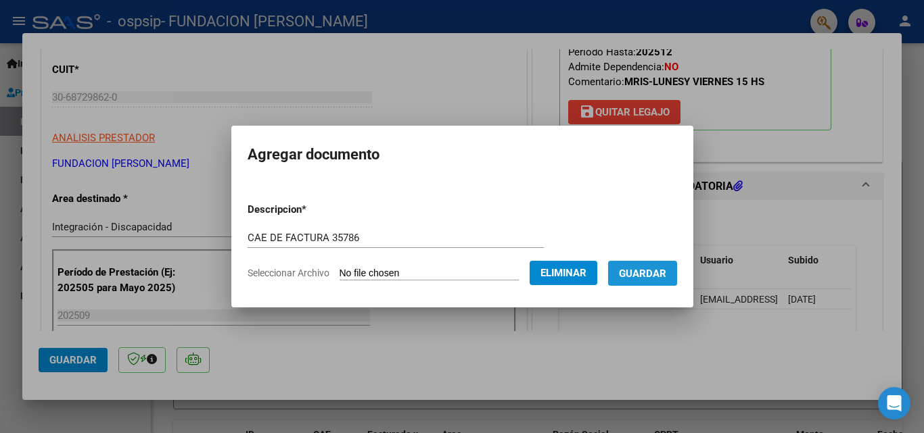
click at [633, 273] on span "Guardar" at bounding box center [642, 274] width 47 height 12
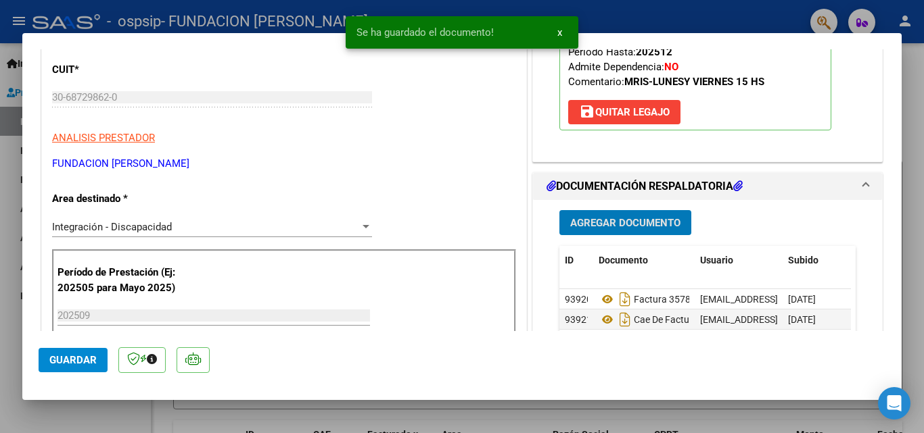
click at [578, 225] on span "Agregar Documento" at bounding box center [625, 223] width 110 height 12
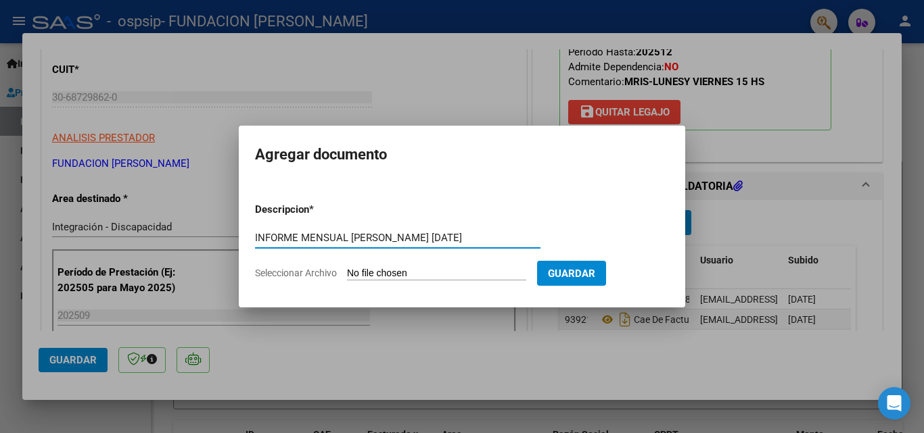
type input "INFORME MENSUAL [PERSON_NAME] [DATE]"
click at [404, 275] on input "Seleccionar Archivo" at bounding box center [436, 274] width 179 height 13
type input "C:\fakepath\[PERSON_NAME] INFORME MENSUAL [DATE].pdf"
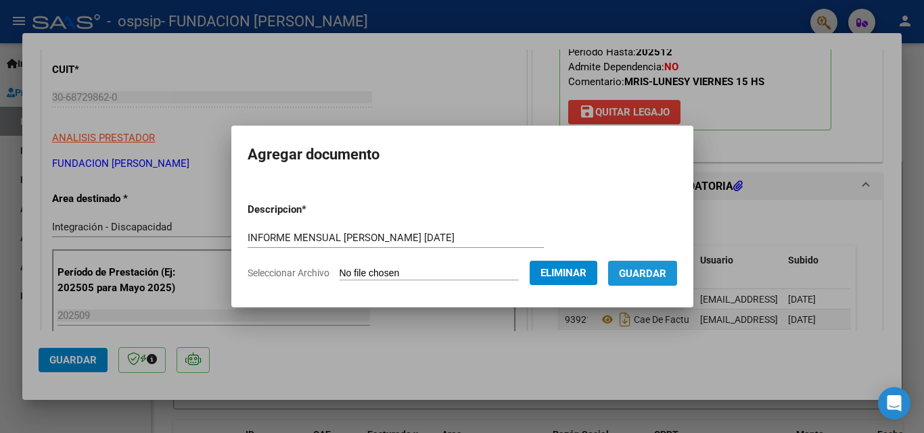
click at [652, 270] on span "Guardar" at bounding box center [642, 274] width 47 height 12
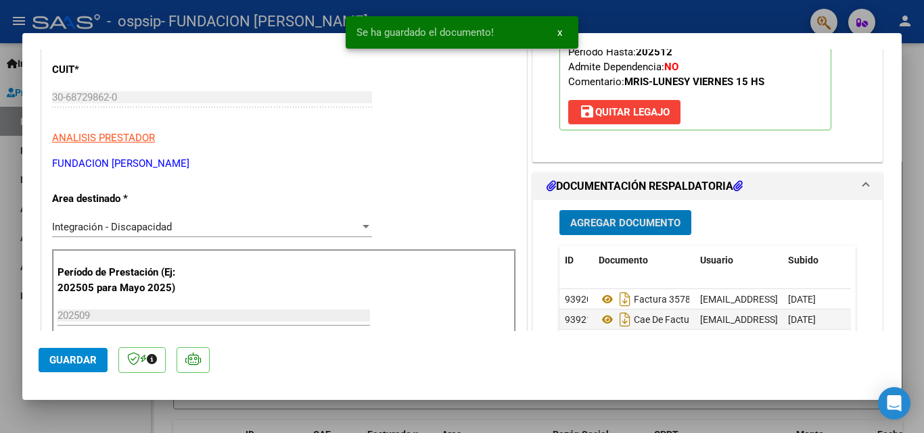
scroll to position [338, 0]
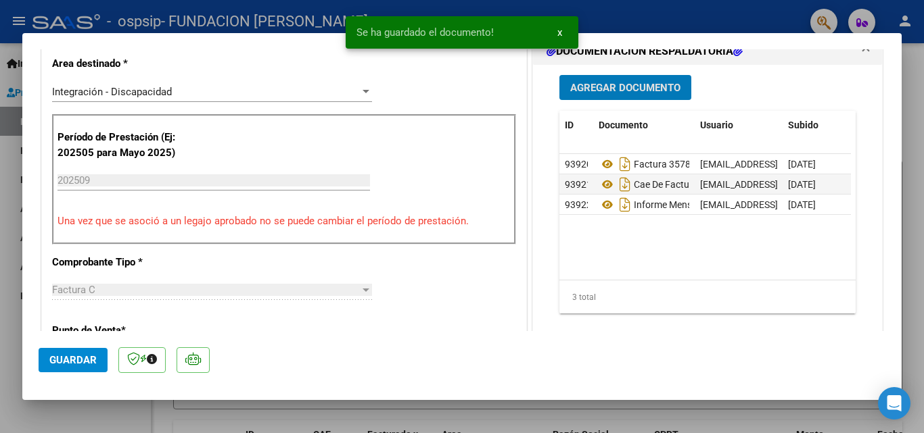
click at [613, 85] on span "Agregar Documento" at bounding box center [625, 88] width 110 height 12
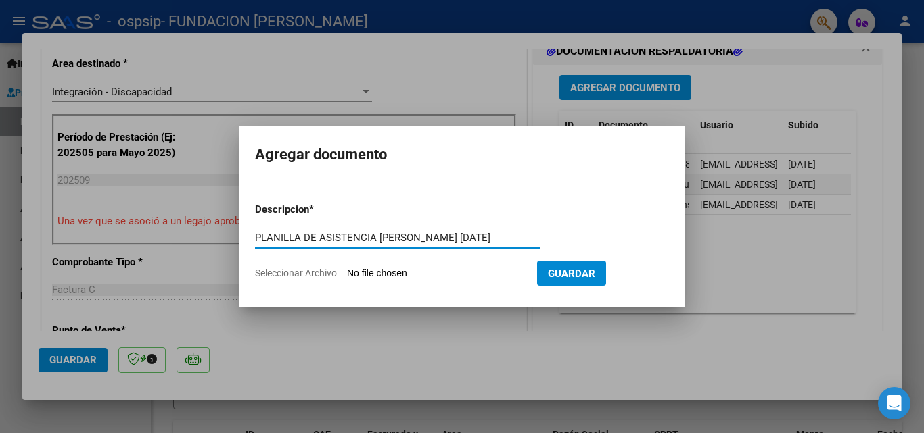
scroll to position [0, 20]
type input "PLANILLA DE ASISTENCIA [PERSON_NAME] [DATE]"
click at [417, 274] on input "Seleccionar Archivo" at bounding box center [436, 274] width 179 height 13
type input "C:\fakepath\PA [PERSON_NAME] 2025.pdf"
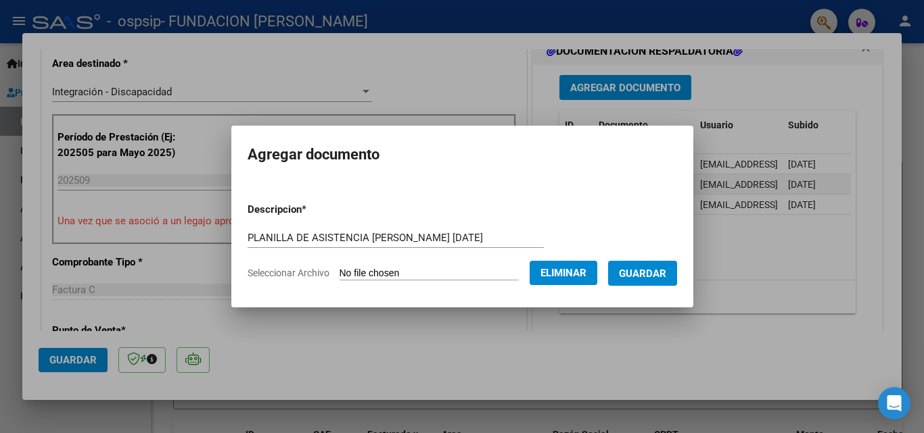
click at [644, 274] on span "Guardar" at bounding box center [642, 274] width 47 height 12
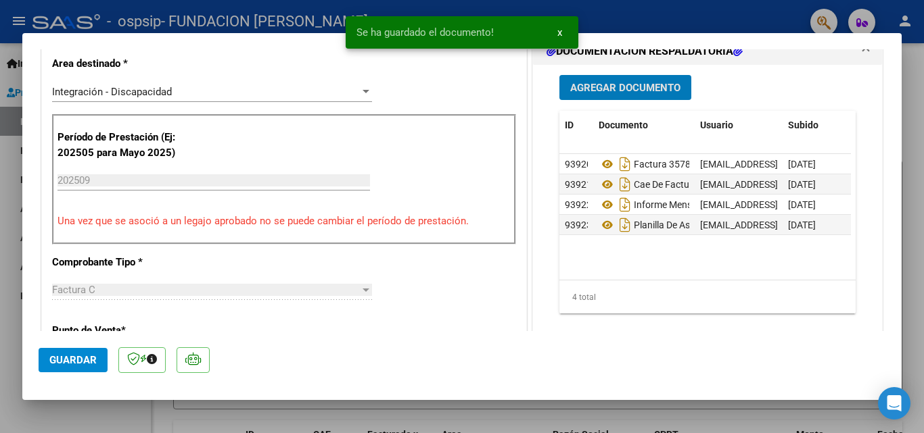
click at [559, 30] on span "x" at bounding box center [559, 32] width 5 height 12
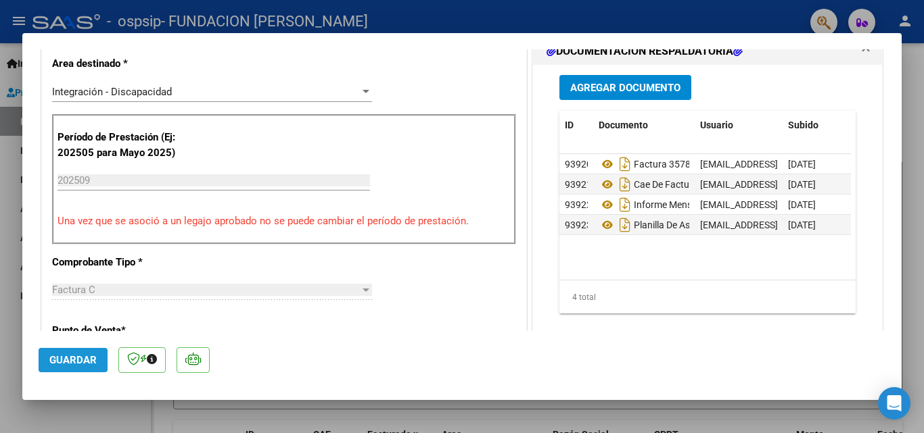
click at [66, 352] on button "Guardar" at bounding box center [73, 360] width 69 height 24
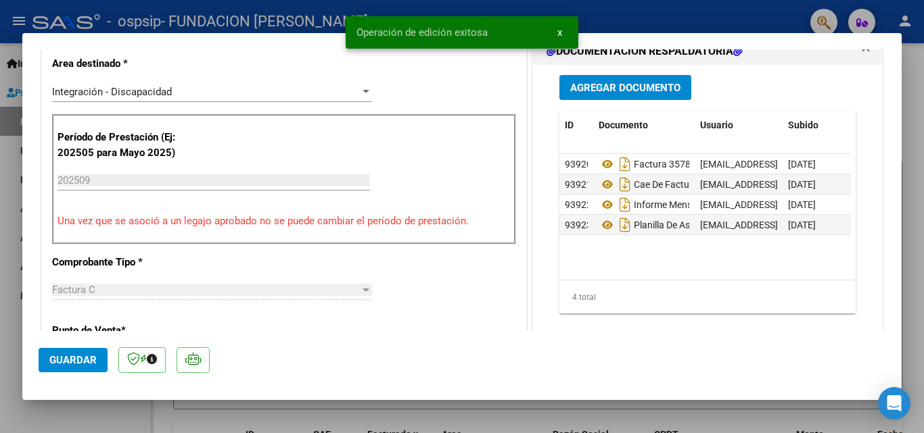
click at [559, 28] on span "x" at bounding box center [559, 32] width 5 height 12
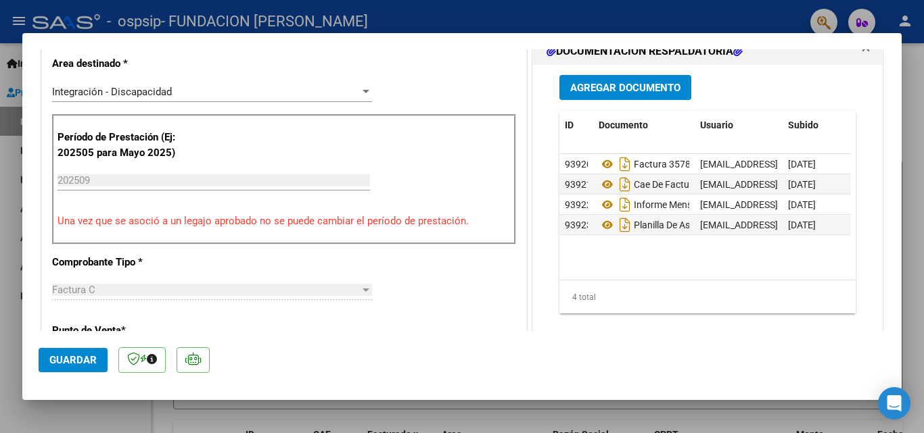
click at [456, 14] on div at bounding box center [462, 216] width 924 height 433
type input "$ 0,00"
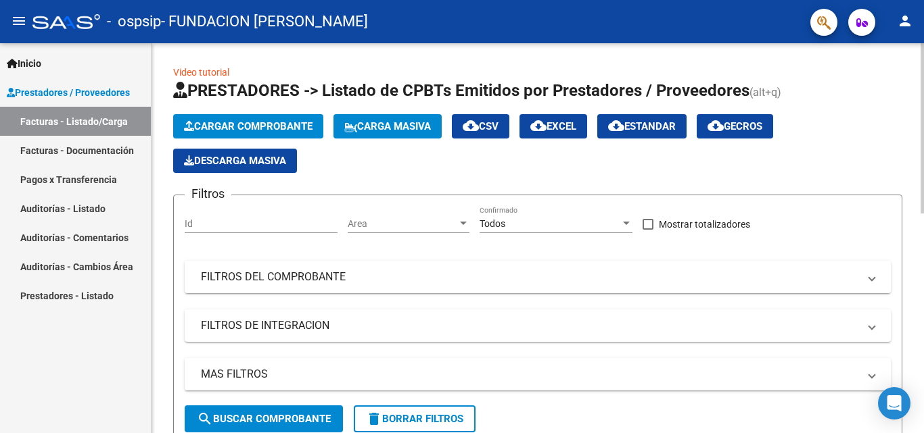
click at [227, 128] on span "Cargar Comprobante" at bounding box center [248, 126] width 128 height 12
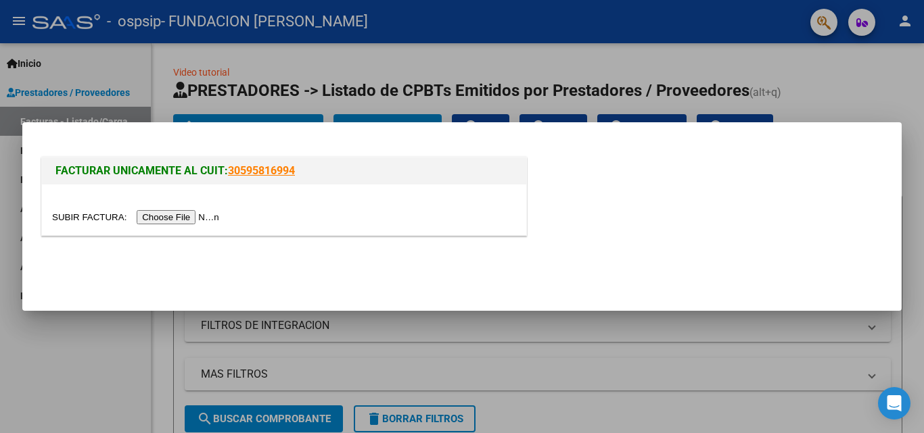
click at [193, 218] on input "file" at bounding box center [137, 217] width 171 height 14
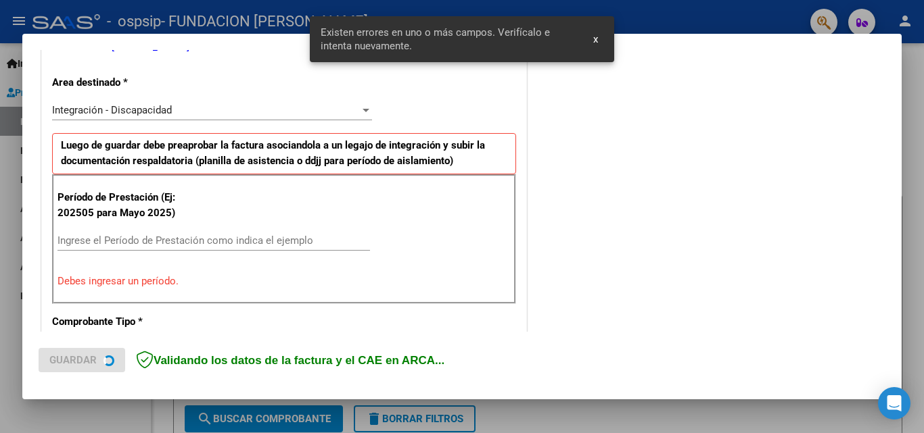
scroll to position [305, 0]
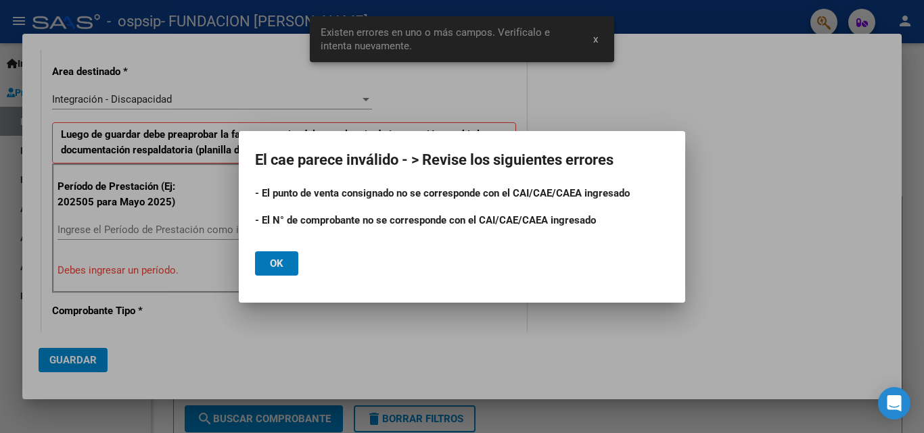
click at [291, 258] on button "Ok" at bounding box center [276, 264] width 43 height 24
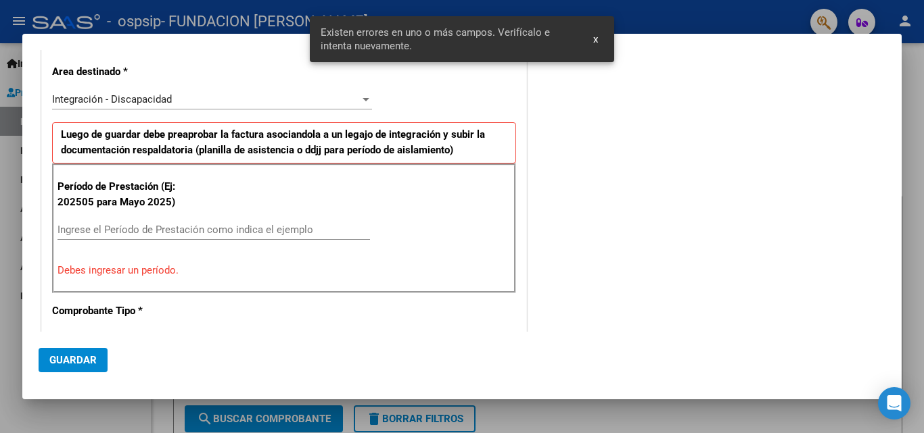
click at [92, 231] on input "Ingrese el Período de Prestación como indica el ejemplo" at bounding box center [213, 230] width 312 height 12
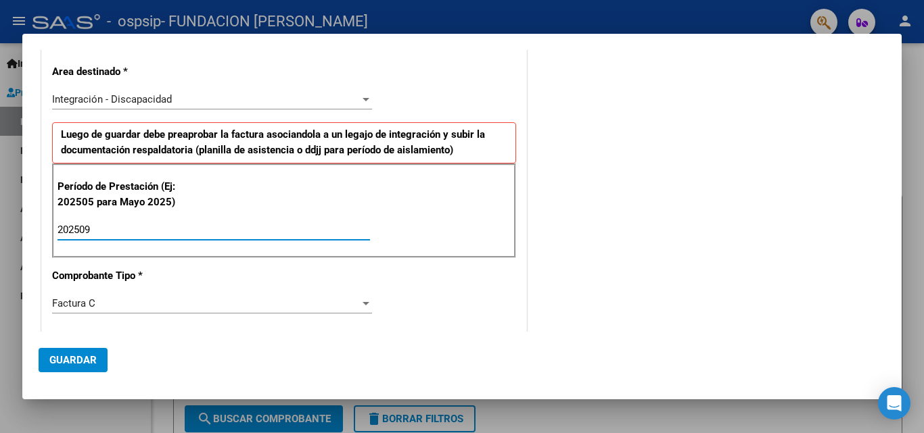
type input "202509"
click at [412, 275] on div "CUIT * 30-68729862-0 Ingresar CUIT ANALISIS PRESTADOR FUNDACION [PERSON_NAME] A…" at bounding box center [284, 424] width 484 height 1018
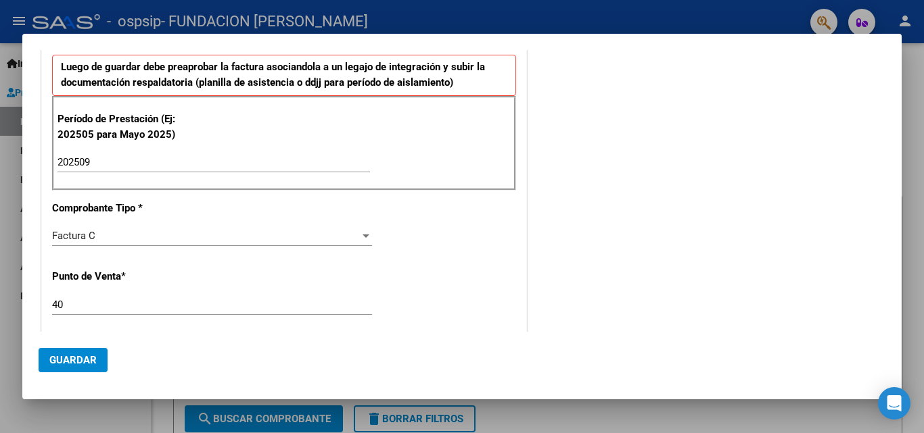
click at [135, 297] on div "40 Ingresar el Nro." at bounding box center [212, 305] width 320 height 20
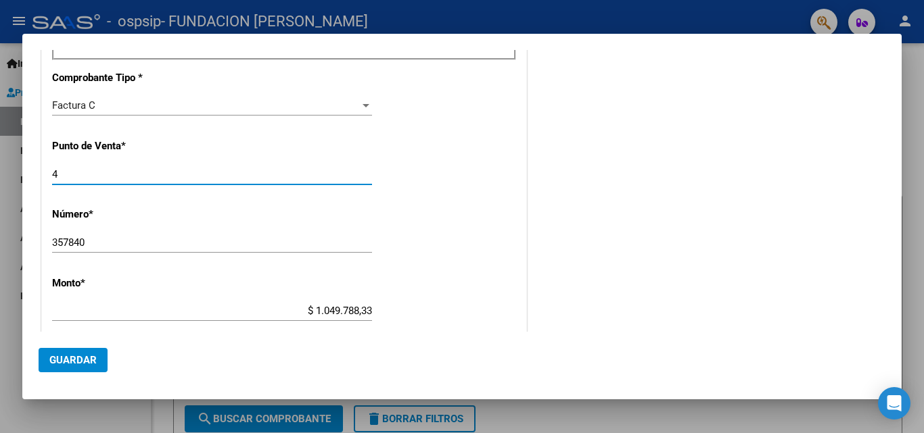
scroll to position [508, 0]
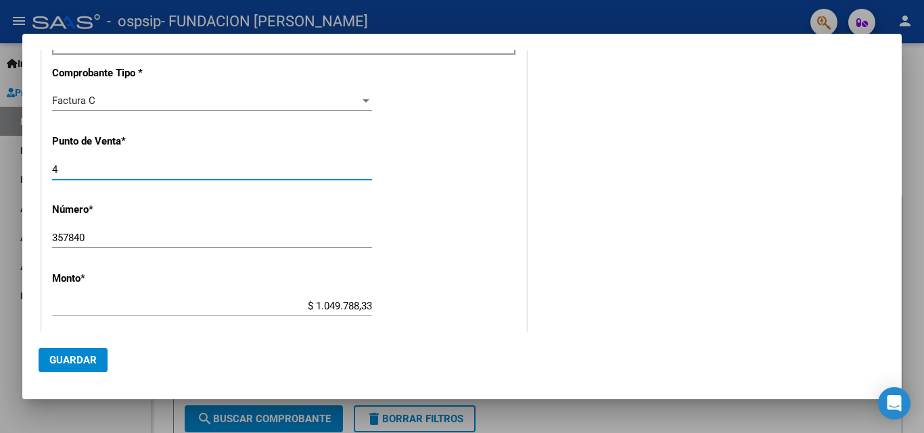
type input "4"
click at [145, 241] on input "357840" at bounding box center [212, 238] width 320 height 12
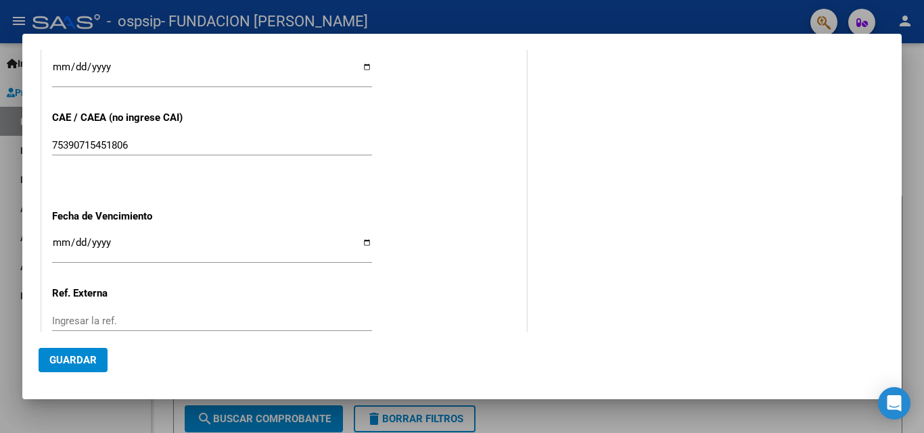
scroll to position [908, 0]
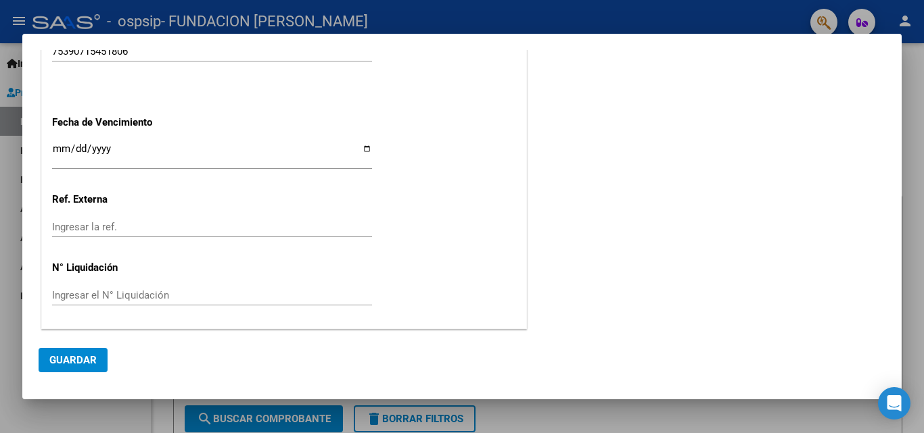
type input "35784"
click at [363, 149] on input "Ingresar la fecha" at bounding box center [212, 154] width 320 height 22
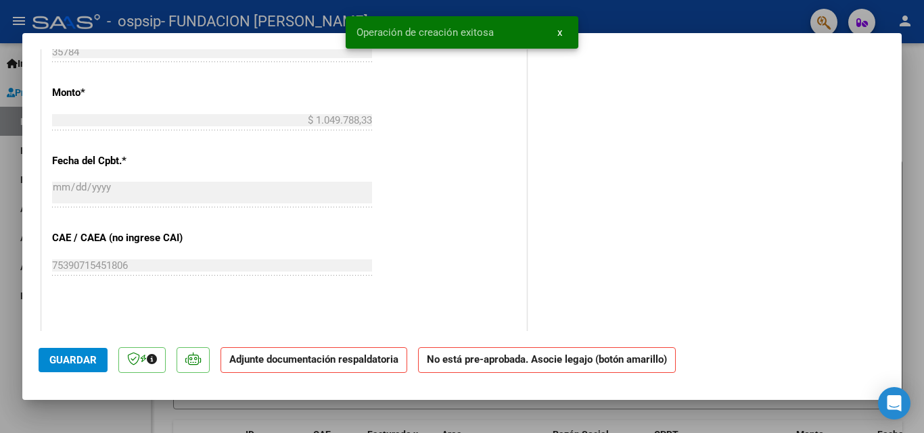
scroll to position [811, 0]
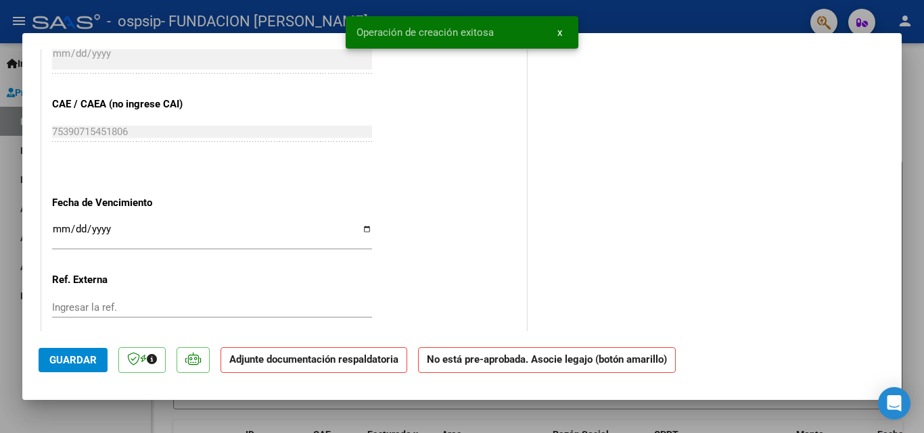
click at [363, 230] on input "Ingresar la fecha" at bounding box center [212, 235] width 320 height 22
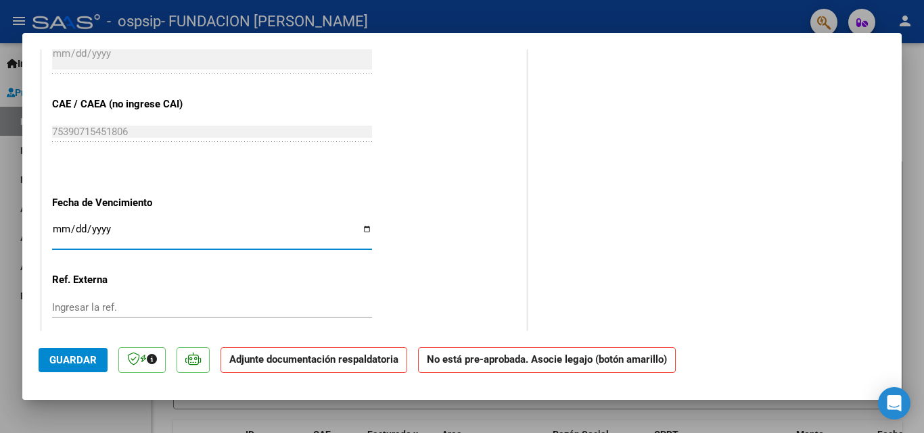
type input "[DATE]"
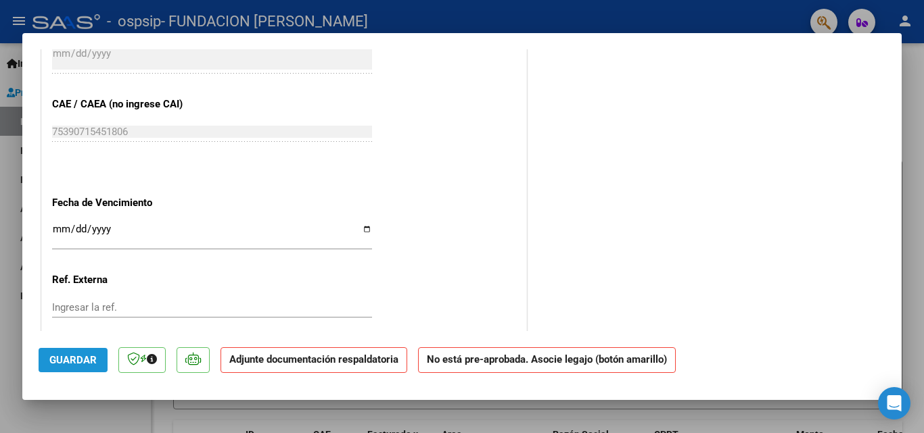
click at [64, 359] on span "Guardar" at bounding box center [72, 360] width 47 height 12
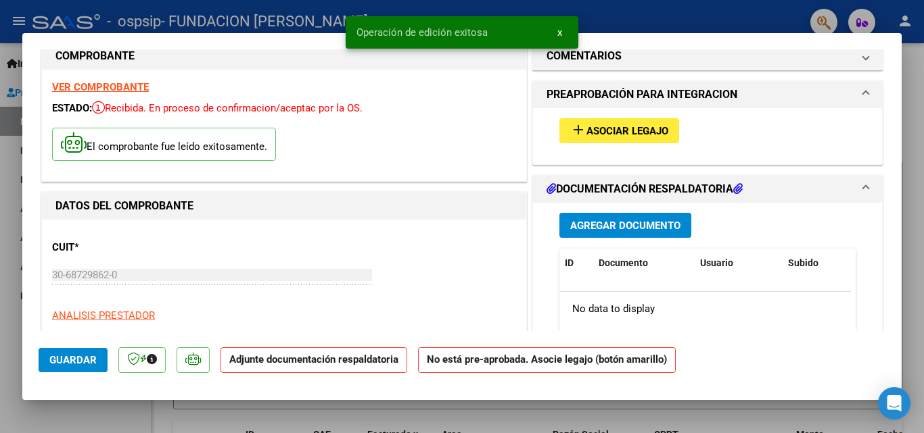
scroll to position [0, 0]
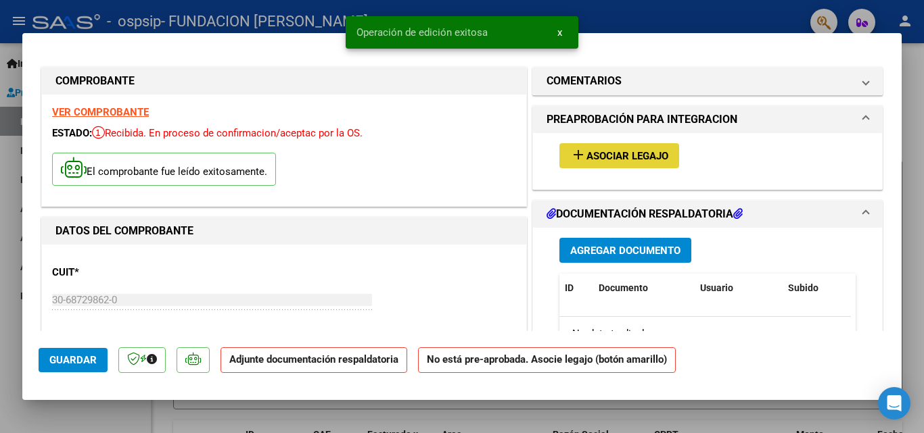
click at [591, 153] on span "Asociar Legajo" at bounding box center [627, 156] width 82 height 12
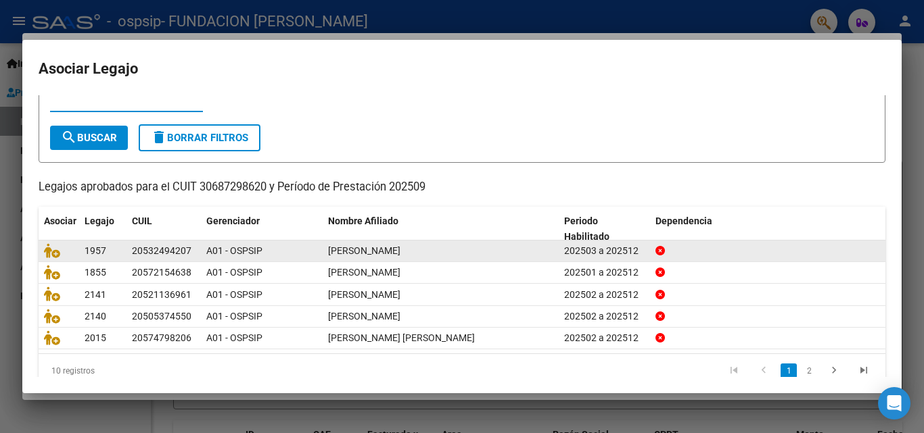
scroll to position [74, 0]
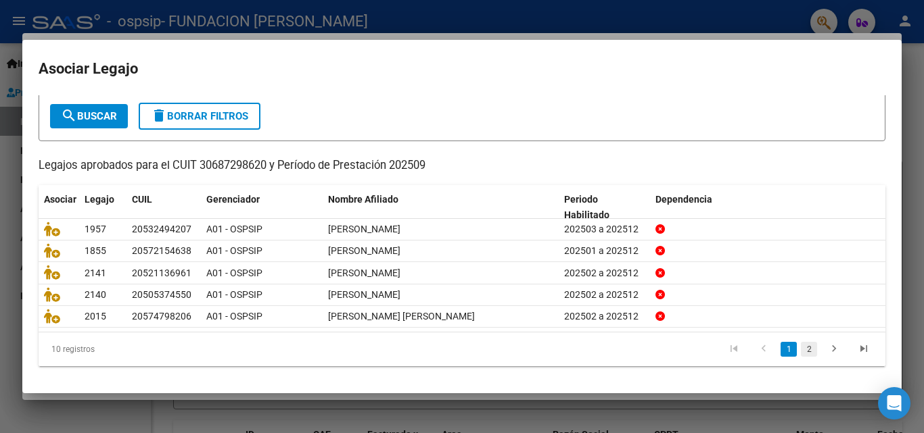
click at [801, 350] on link "2" at bounding box center [809, 349] width 16 height 15
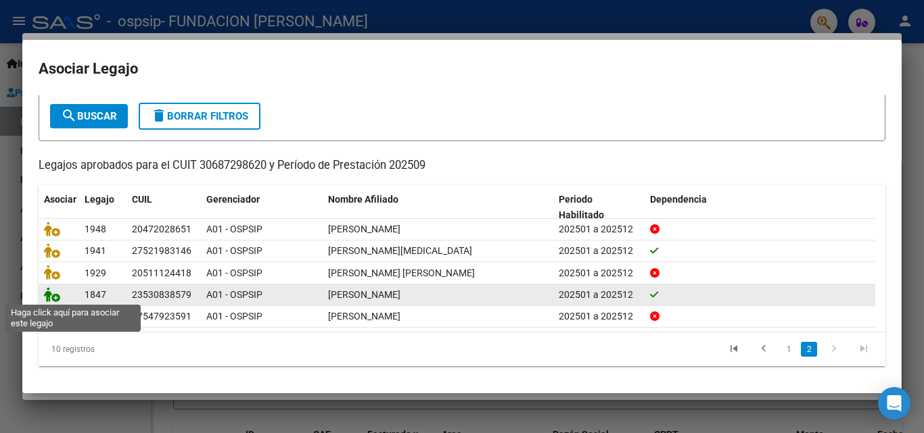
click at [49, 295] on icon at bounding box center [52, 294] width 16 height 15
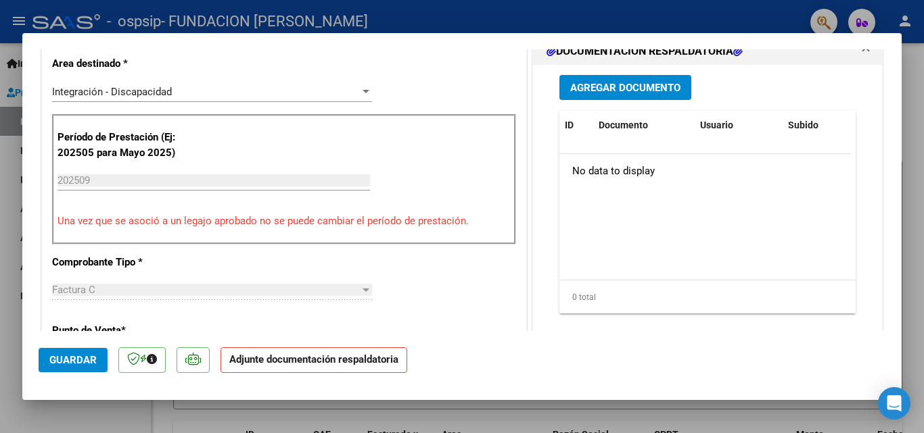
scroll to position [270, 0]
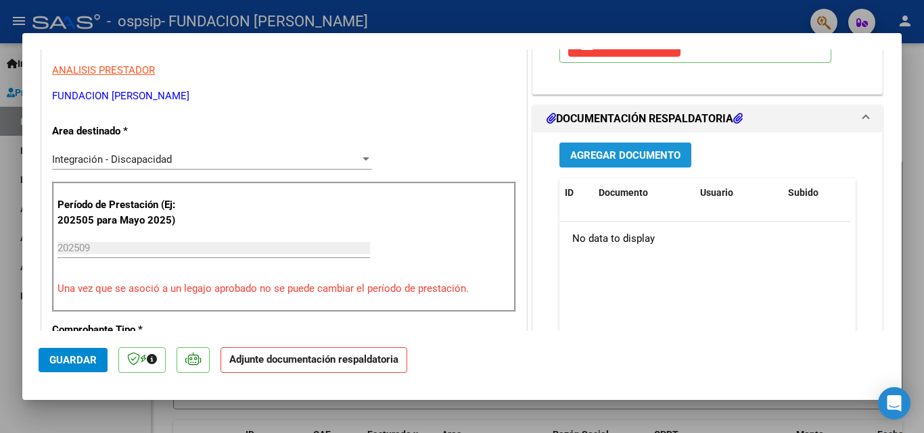
click at [584, 152] on span "Agregar Documento" at bounding box center [625, 155] width 110 height 12
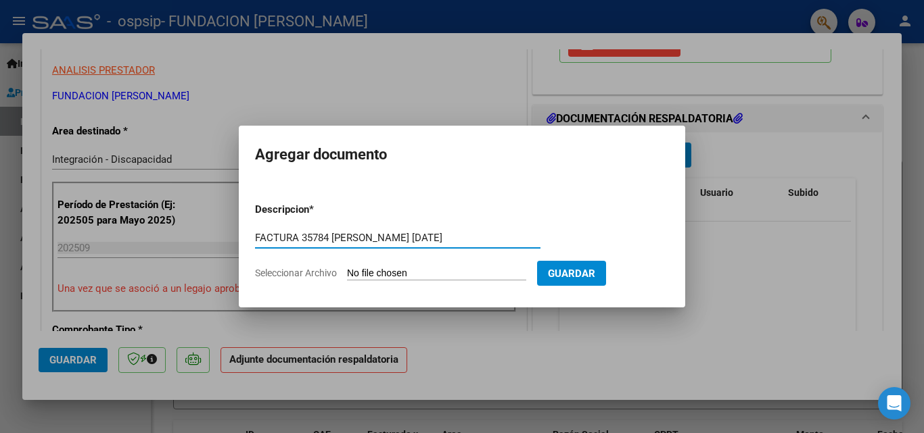
type input "FACTURA 35784 [PERSON_NAME] [DATE]"
click at [428, 273] on input "Seleccionar Archivo" at bounding box center [436, 274] width 179 height 13
type input "C:\fakepath\FC 35784 [PERSON_NAME].pdf"
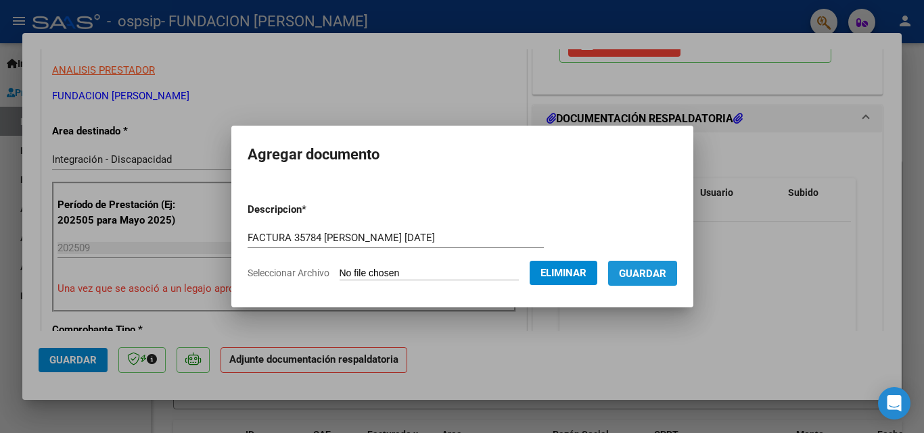
click at [648, 268] on span "Guardar" at bounding box center [642, 274] width 47 height 12
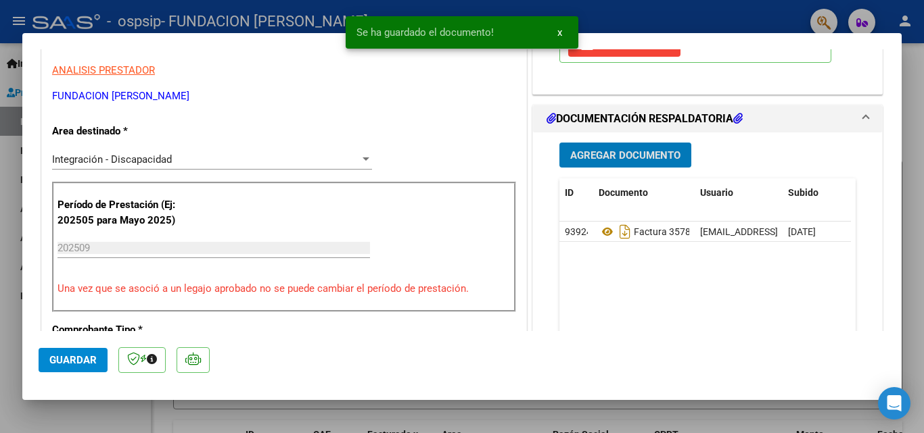
click at [605, 154] on span "Agregar Documento" at bounding box center [625, 155] width 110 height 12
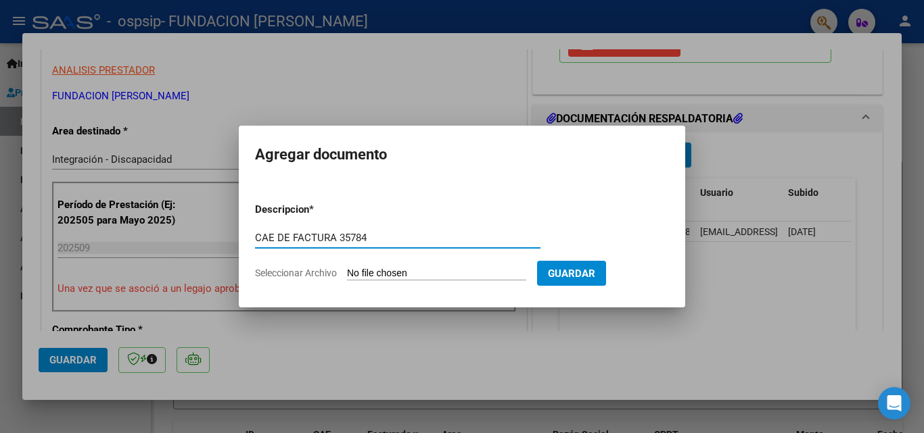
type input "CAE DE FACTURA 35784"
click at [379, 273] on input "Seleccionar Archivo" at bounding box center [436, 274] width 179 height 13
type input "C:\fakepath\FC 35784 CAE 75390715451806 [PERSON_NAME] [DATE].pdf"
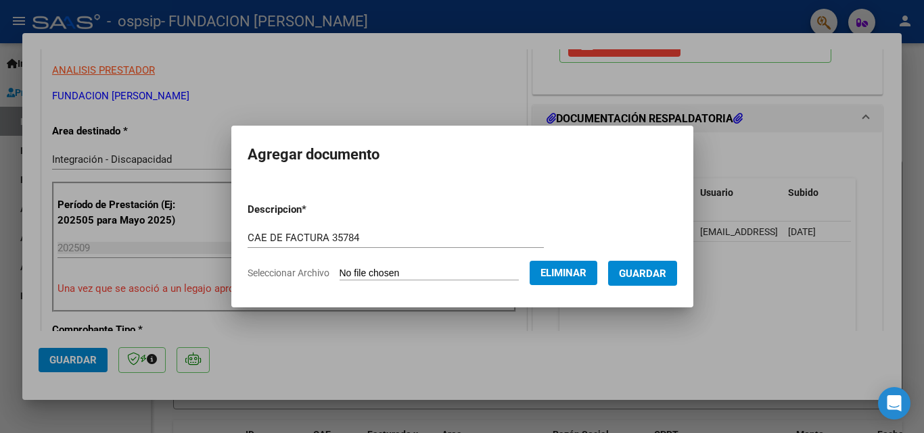
click at [651, 279] on span "Guardar" at bounding box center [642, 274] width 47 height 12
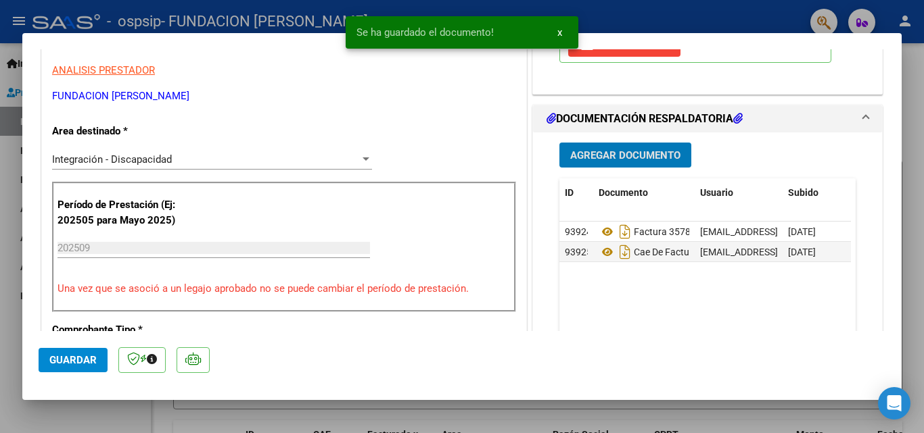
click at [603, 152] on span "Agregar Documento" at bounding box center [625, 155] width 110 height 12
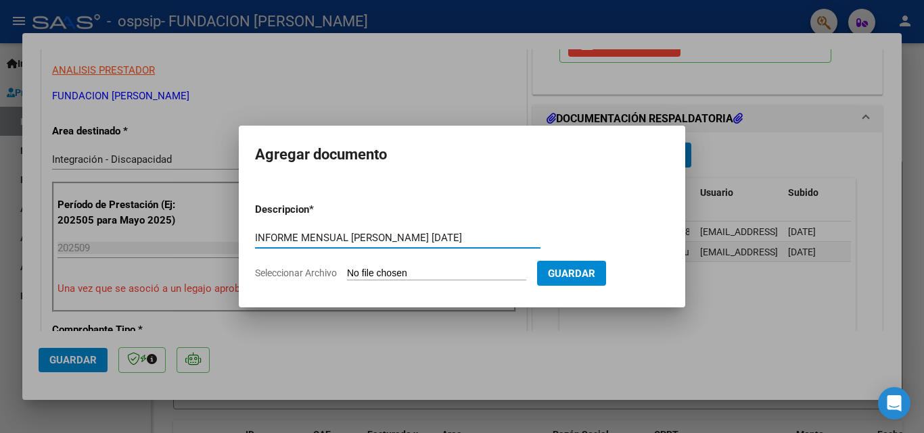
type input "INFORME MENSUAL [PERSON_NAME] [DATE]"
click at [423, 277] on input "Seleccionar Archivo" at bounding box center [436, 274] width 179 height 13
type input "C:\fakepath\[PERSON_NAME] INFORME MENSUAL [DATE].pdf"
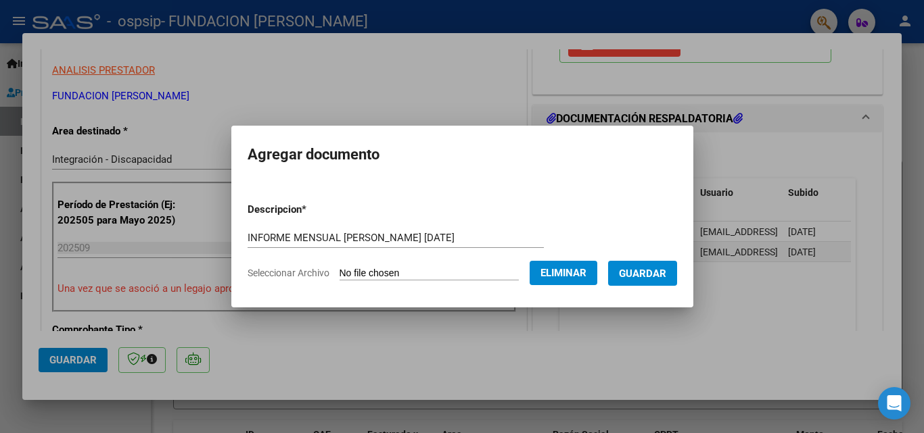
click at [655, 272] on span "Guardar" at bounding box center [642, 274] width 47 height 12
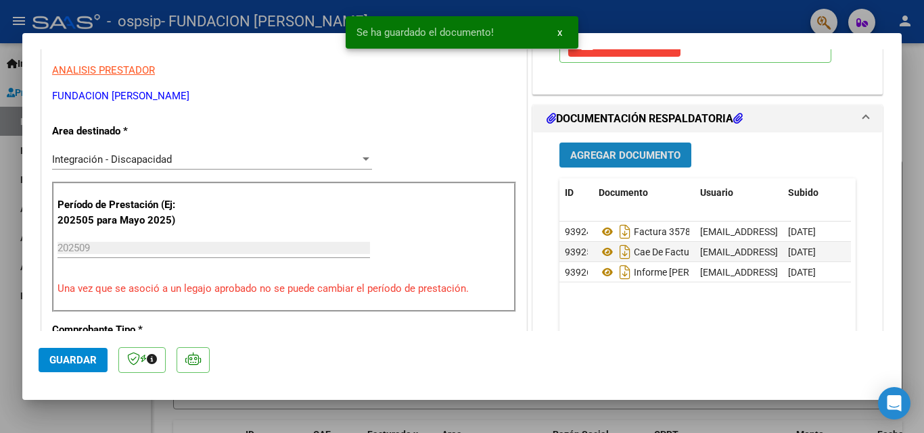
click at [590, 152] on span "Agregar Documento" at bounding box center [625, 155] width 110 height 12
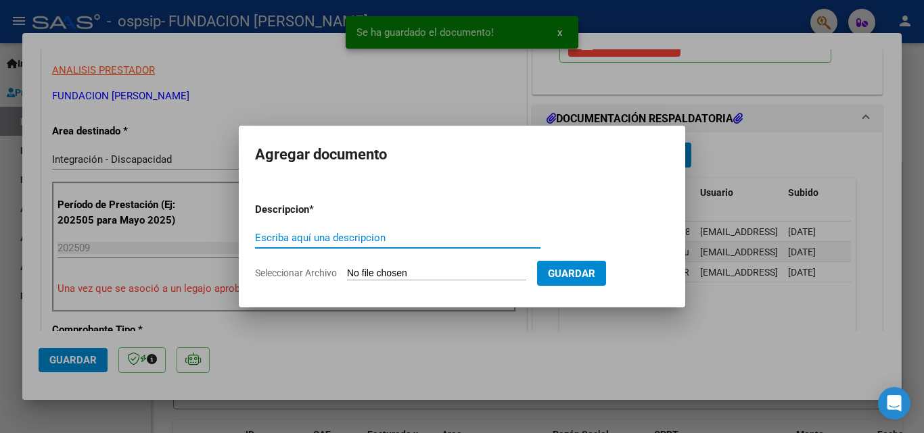
click at [404, 235] on input "Escriba aquí una descripcion" at bounding box center [397, 238] width 285 height 12
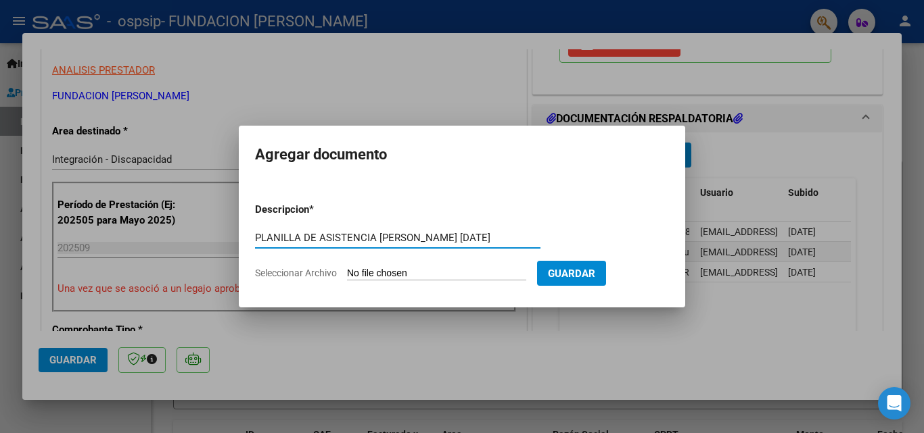
type input "PLANILLA DE ASISTENCIA [PERSON_NAME] [DATE]"
click at [429, 273] on input "Seleccionar Archivo" at bounding box center [436, 274] width 179 height 13
type input "C:\fakepath\PA [PERSON_NAME] [DATE].pdf"
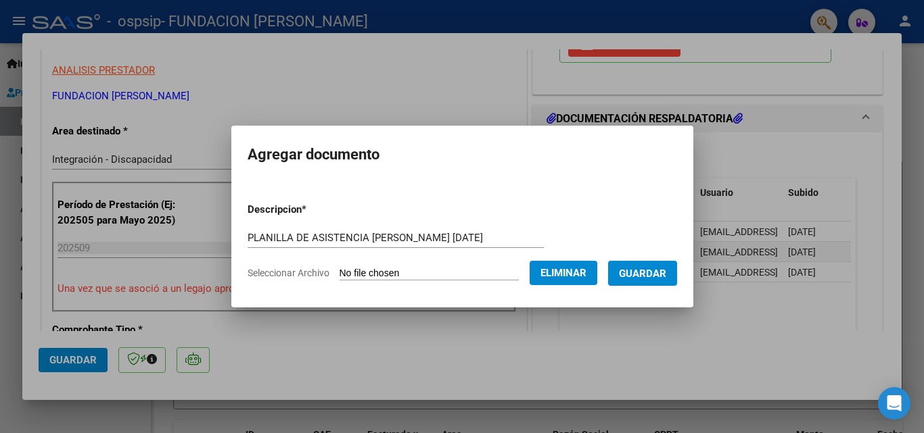
click at [646, 279] on span "Guardar" at bounding box center [642, 274] width 47 height 12
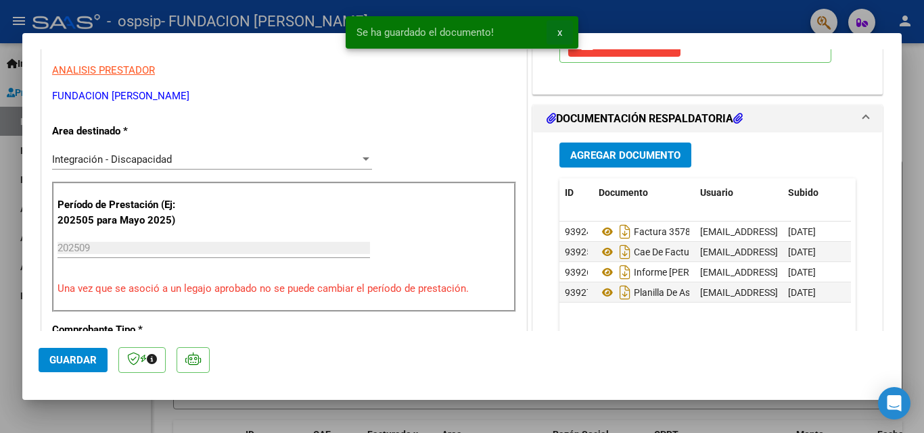
click at [559, 32] on span "x" at bounding box center [559, 32] width 5 height 12
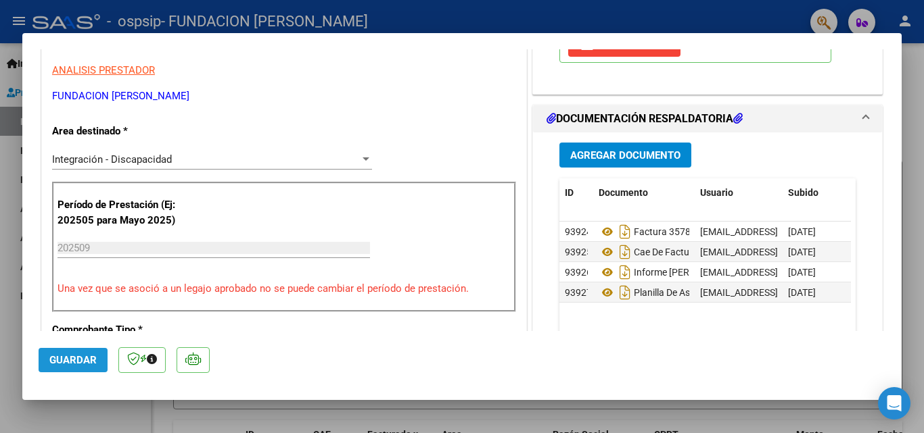
click at [78, 356] on span "Guardar" at bounding box center [72, 360] width 47 height 12
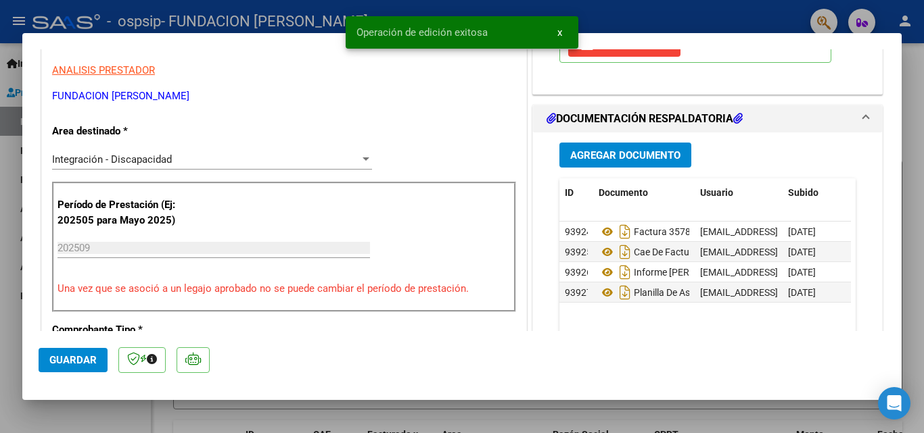
click at [565, 32] on button "x" at bounding box center [559, 32] width 26 height 24
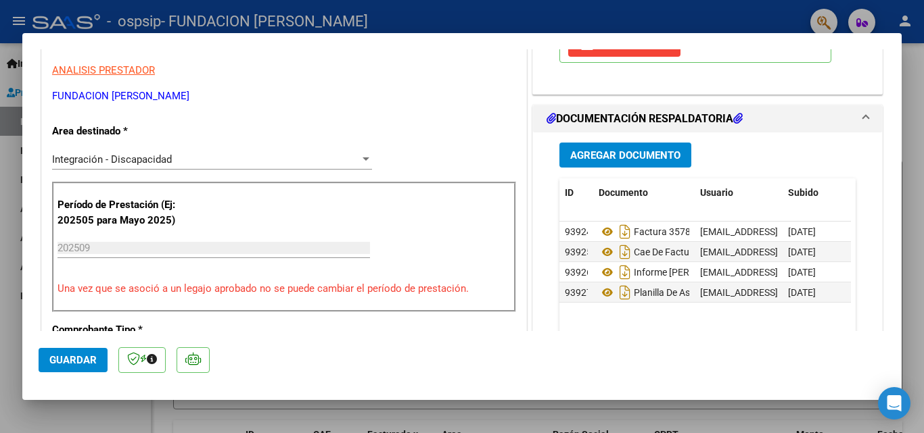
click at [446, 16] on div at bounding box center [462, 216] width 924 height 433
type input "$ 0,00"
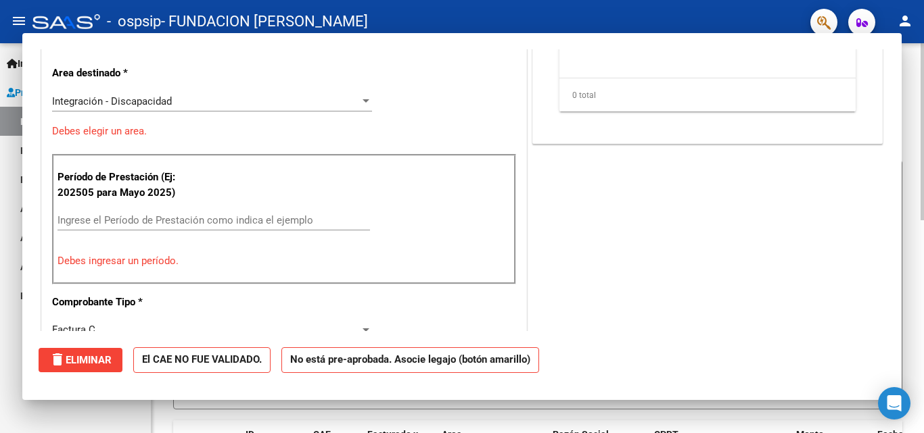
scroll to position [229, 0]
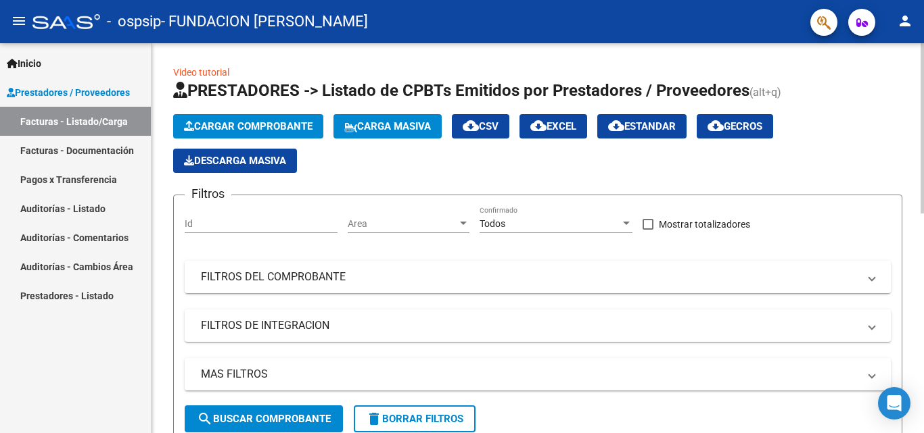
click at [226, 124] on span "Cargar Comprobante" at bounding box center [248, 126] width 128 height 12
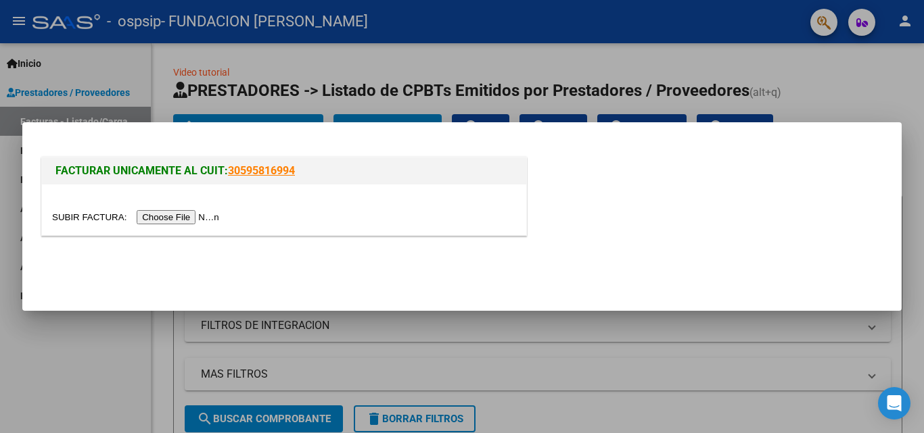
click at [186, 217] on input "file" at bounding box center [137, 217] width 171 height 14
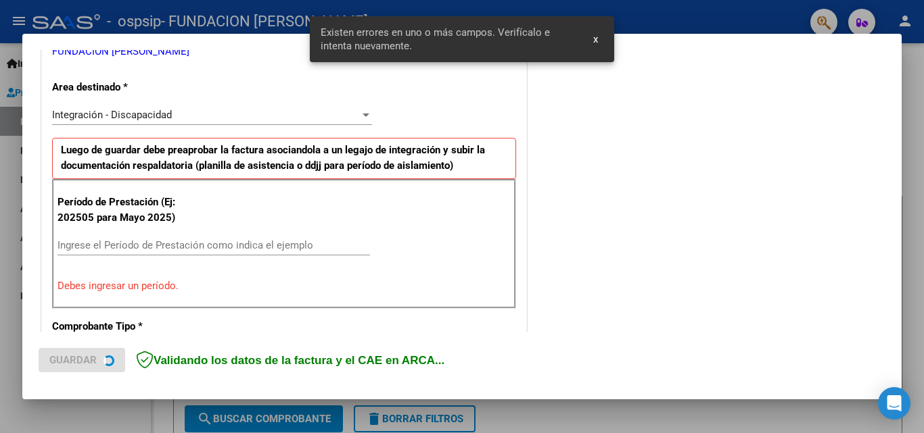
scroll to position [305, 0]
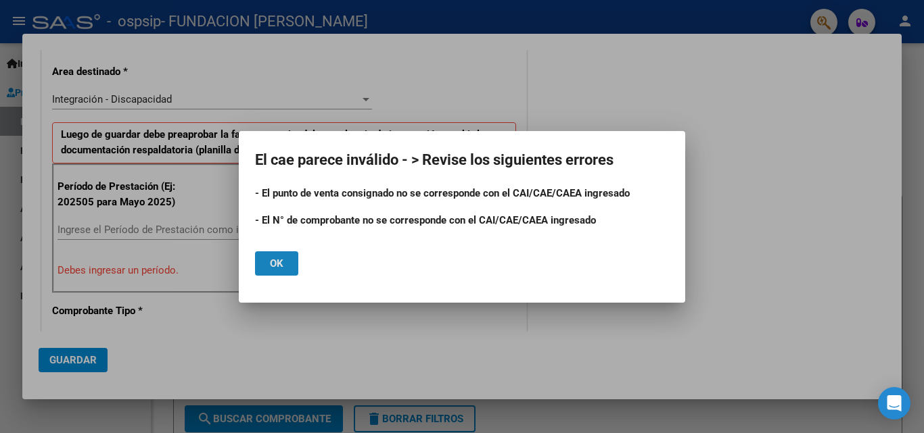
click at [284, 265] on button "Ok" at bounding box center [276, 264] width 43 height 24
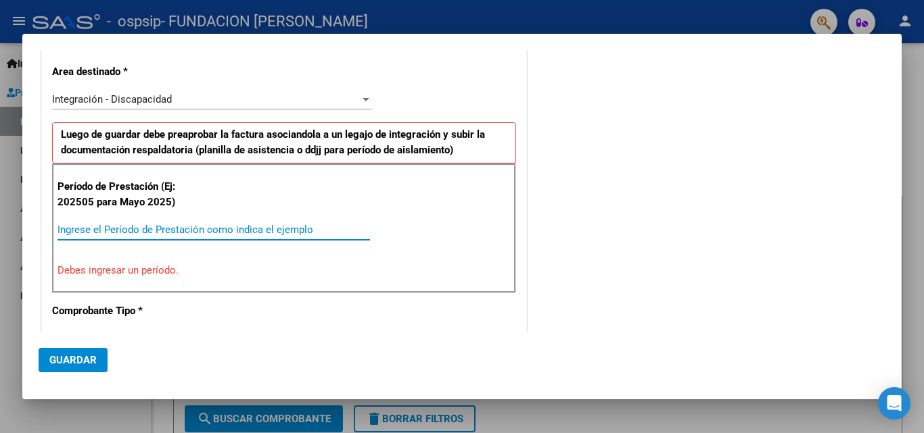
click at [188, 235] on input "Ingrese el Período de Prestación como indica el ejemplo" at bounding box center [213, 230] width 312 height 12
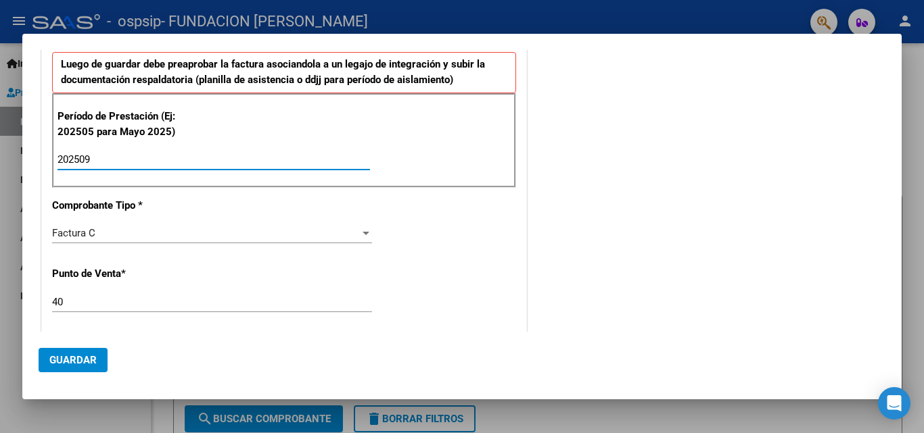
scroll to position [440, 0]
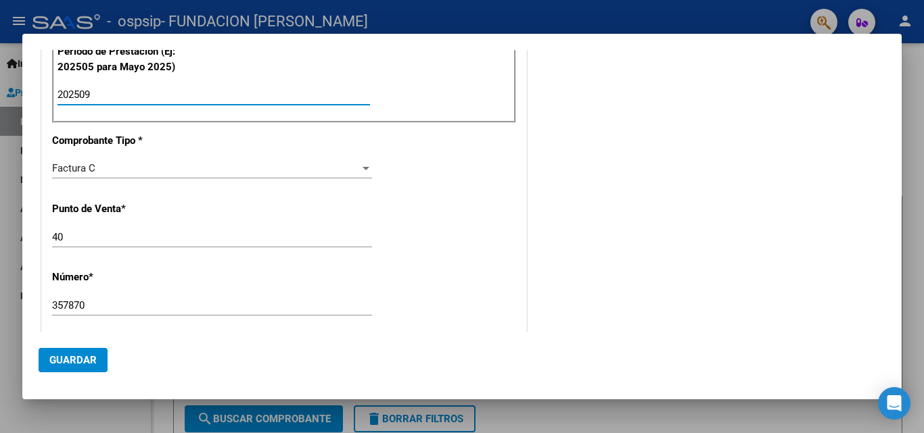
type input "202509"
click at [158, 235] on input "40" at bounding box center [212, 237] width 320 height 12
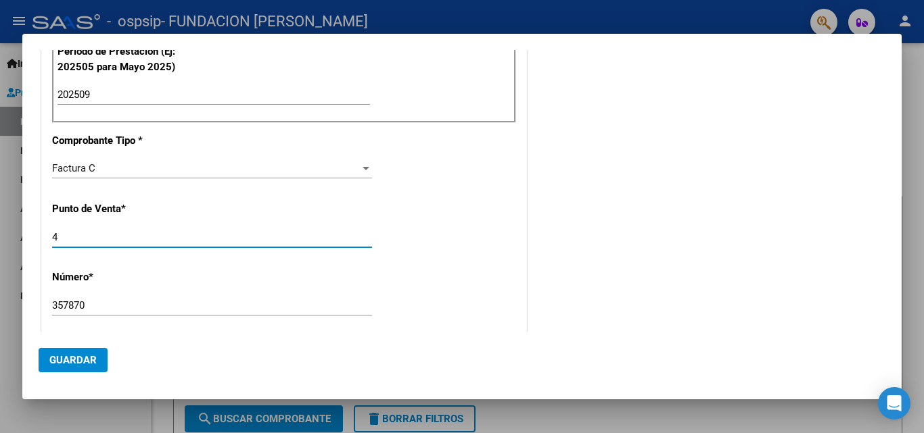
type input "4"
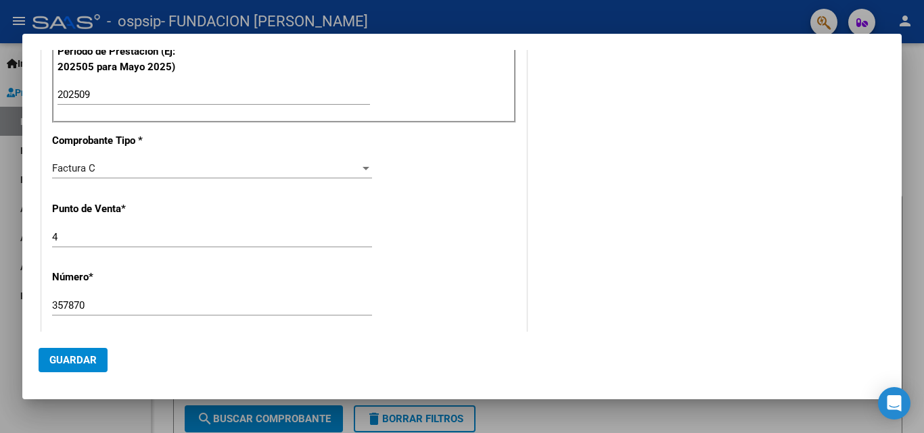
click at [128, 303] on input "357870" at bounding box center [212, 306] width 320 height 12
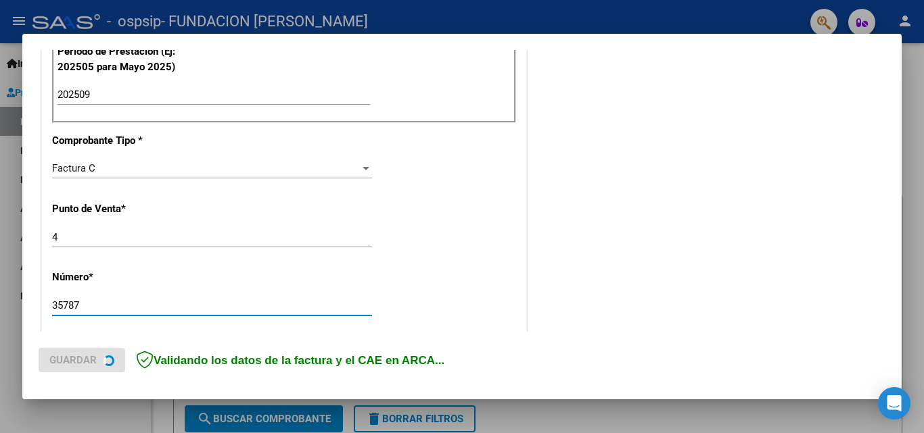
type input "35787"
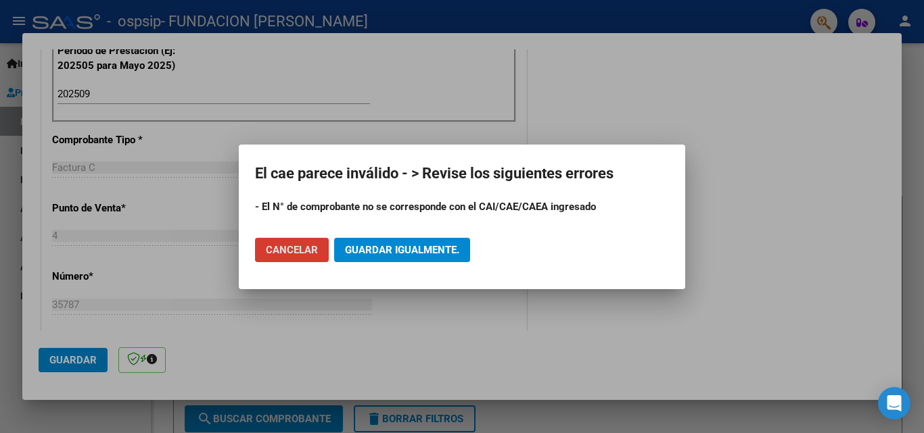
click at [172, 279] on div at bounding box center [462, 216] width 924 height 433
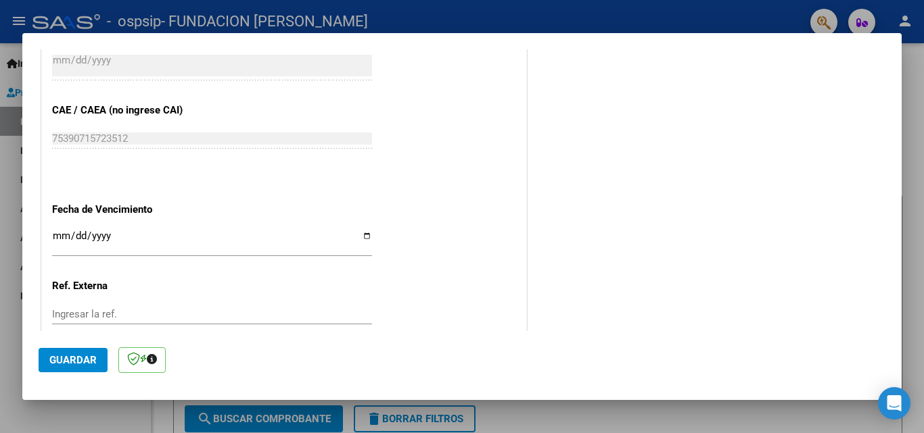
scroll to position [846, 0]
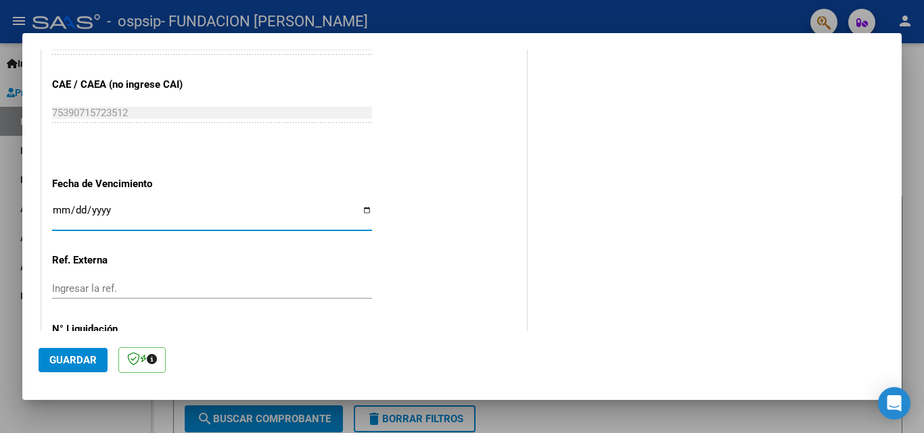
click at [362, 211] on input "Ingresar la fecha" at bounding box center [212, 216] width 320 height 22
type input "[DATE]"
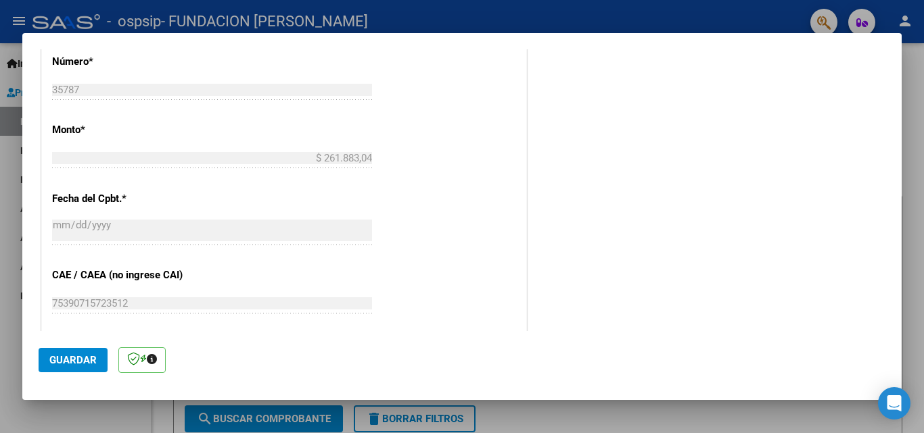
scroll to position [570, 0]
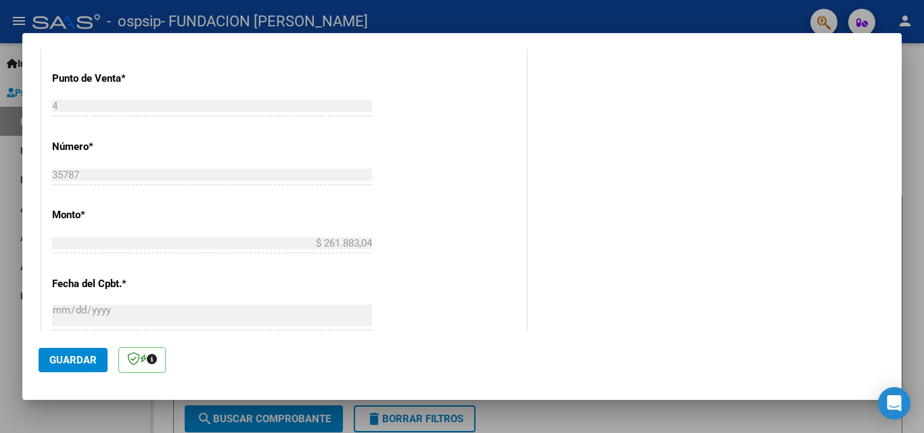
click at [72, 358] on span "Guardar" at bounding box center [72, 360] width 47 height 12
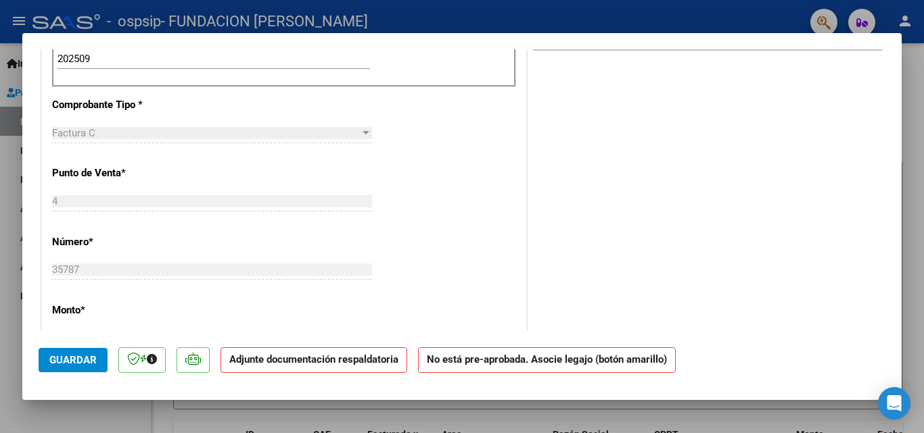
scroll to position [473, 0]
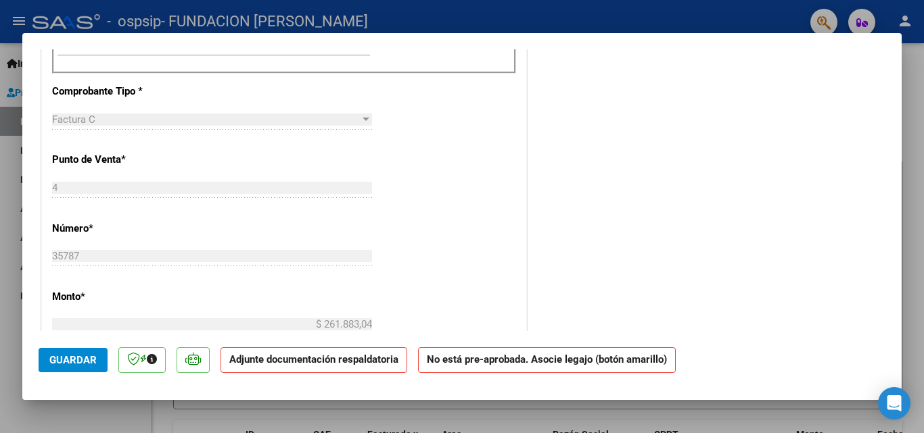
click at [441, 195] on div "CUIT * 30-68729862-0 Ingresar CUIT ANALISIS PRESTADOR FUNDACION [PERSON_NAME] A…" at bounding box center [284, 259] width 484 height 976
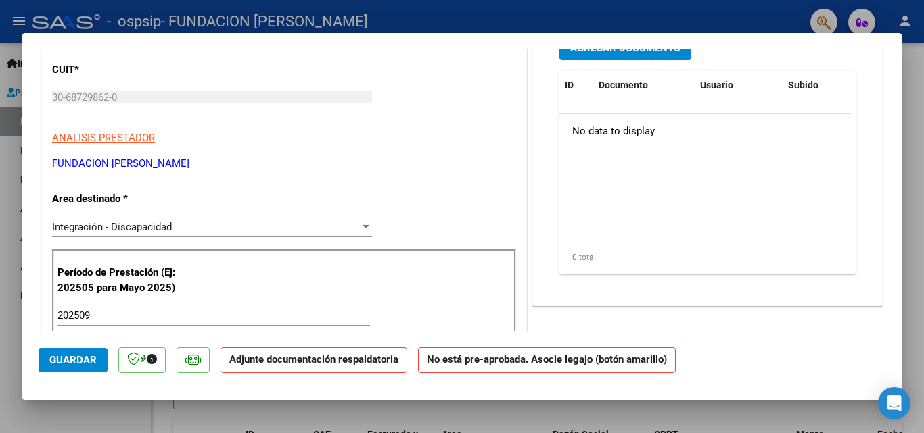
scroll to position [0, 0]
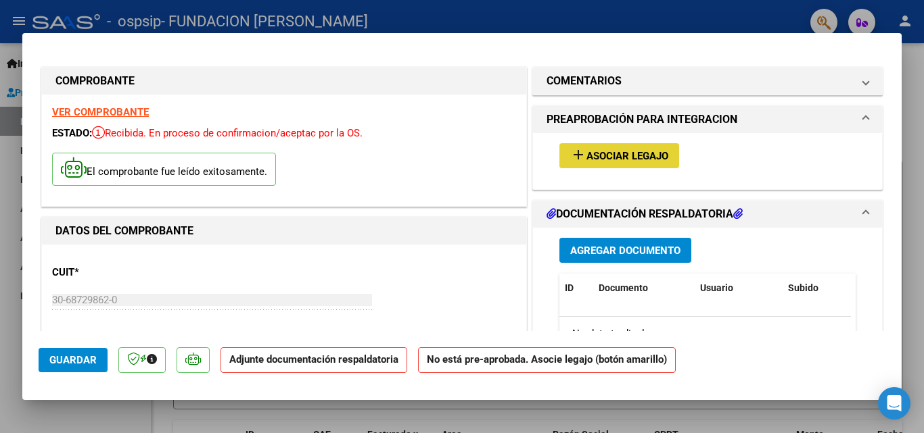
click at [589, 154] on span "Asociar Legajo" at bounding box center [627, 156] width 82 height 12
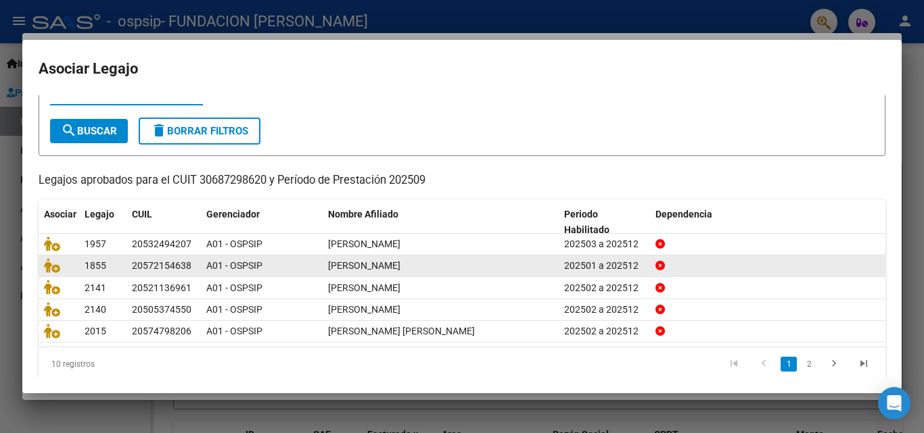
scroll to position [68, 0]
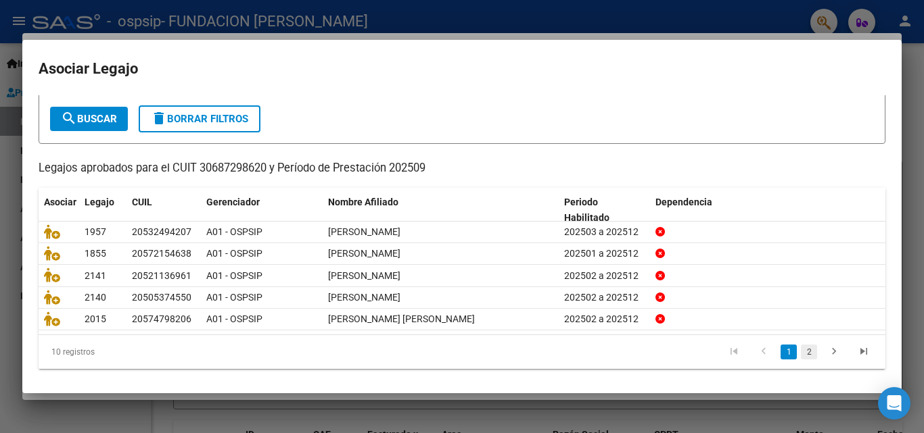
click at [801, 352] on link "2" at bounding box center [809, 352] width 16 height 15
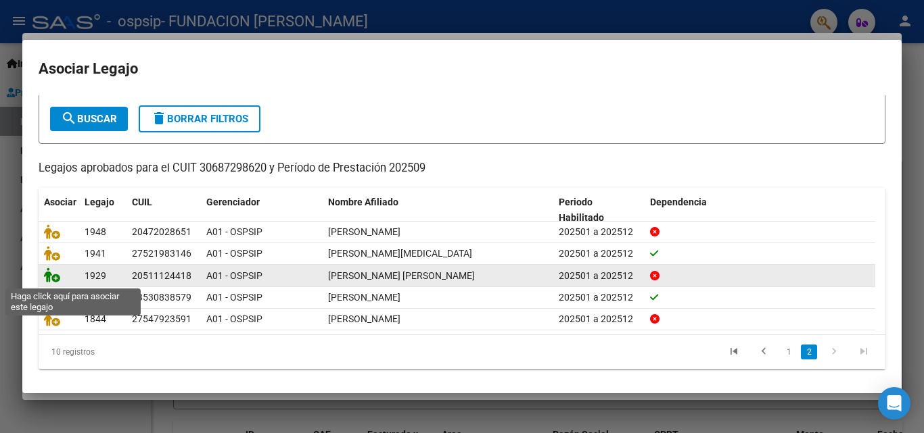
click at [53, 277] on icon at bounding box center [52, 275] width 16 height 15
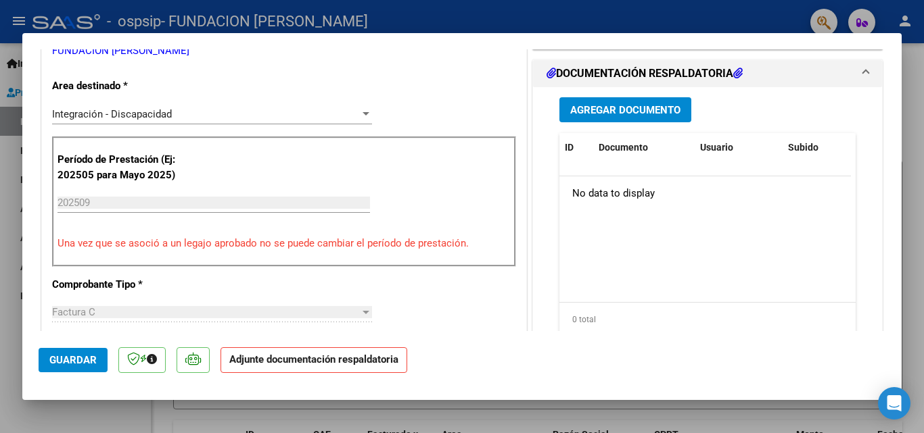
scroll to position [338, 0]
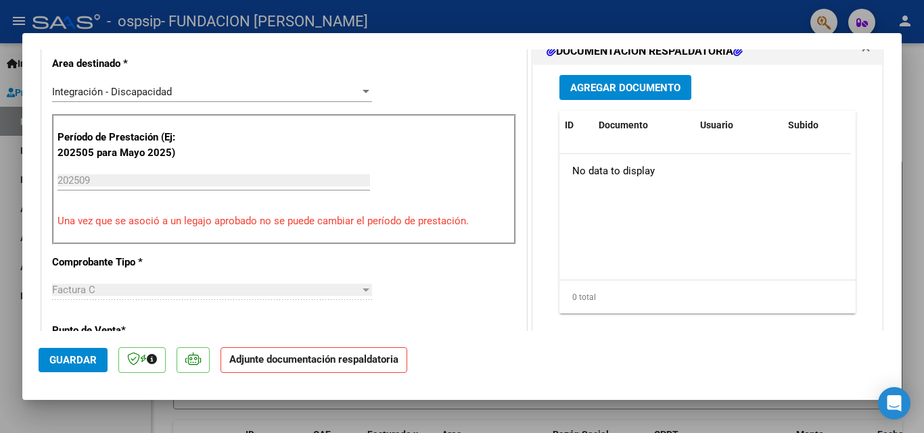
click at [587, 87] on span "Agregar Documento" at bounding box center [625, 88] width 110 height 12
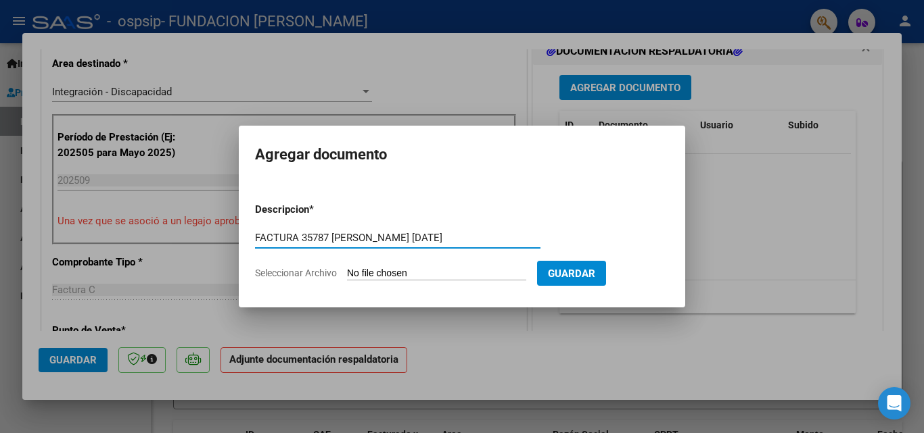
type input "FACTURA 35787 [PERSON_NAME] [DATE]"
click at [405, 268] on input "Seleccionar Archivo" at bounding box center [436, 274] width 179 height 13
type input "C:\fakepath\FC 35787 [PERSON_NAME].pdf"
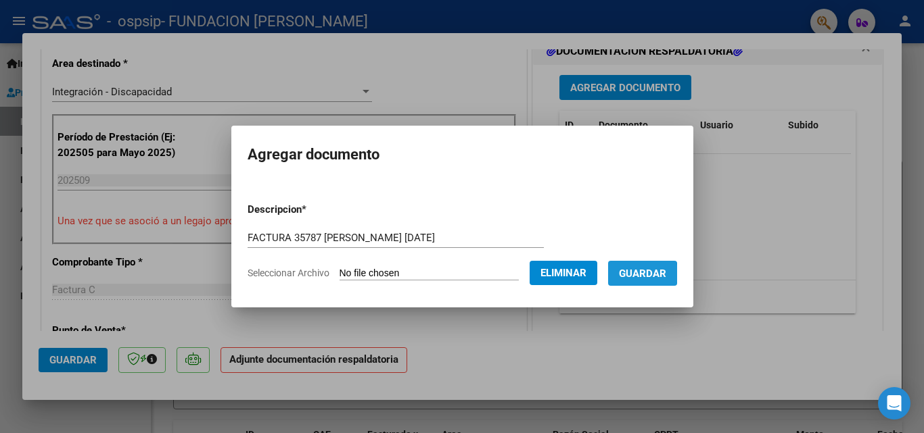
click at [648, 274] on span "Guardar" at bounding box center [642, 274] width 47 height 12
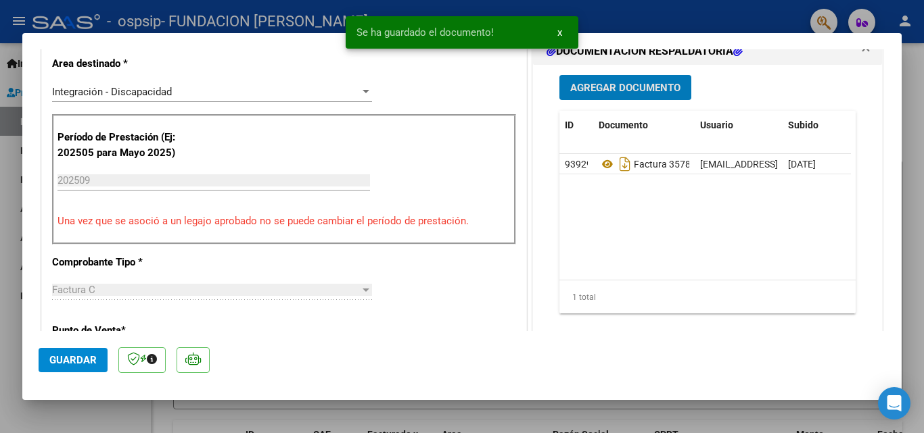
click at [596, 88] on span "Agregar Documento" at bounding box center [625, 88] width 110 height 12
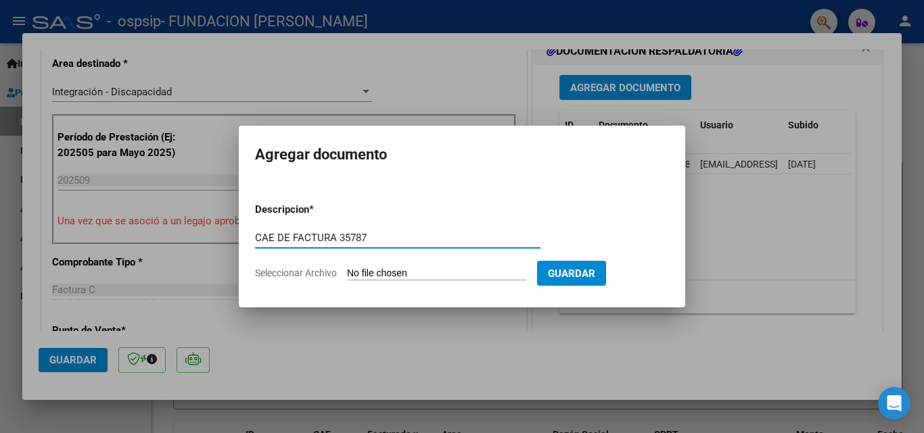
type input "CAE DE FACTURA 35787"
click at [443, 274] on input "Seleccionar Archivo" at bounding box center [436, 274] width 179 height 13
type input "C:\fakepath\FC 35787 CAE 75390715723512 [PERSON_NAME] [DATE].pdf"
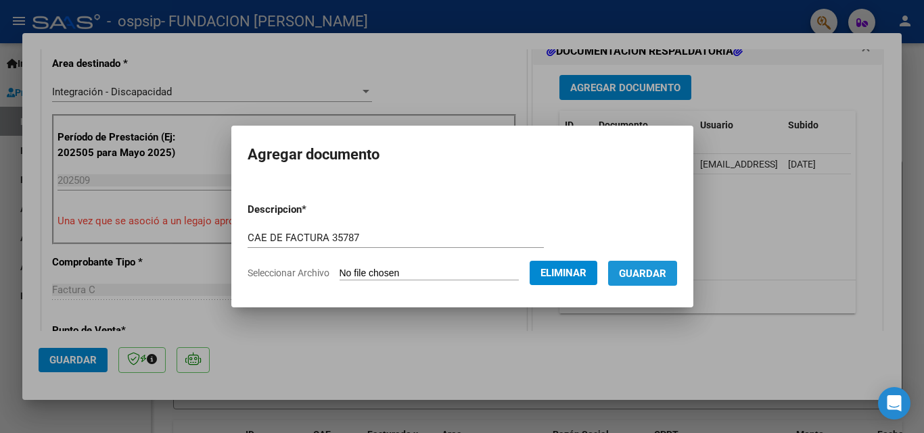
click at [653, 277] on span "Guardar" at bounding box center [642, 274] width 47 height 12
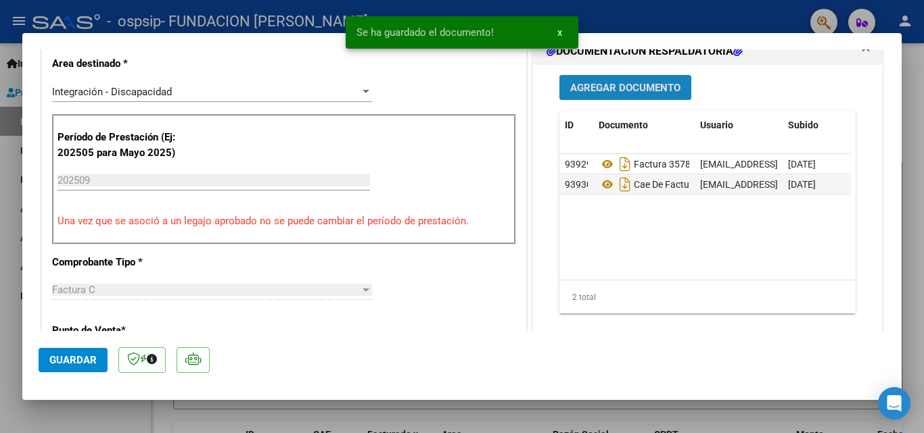
click at [577, 84] on span "Agregar Documento" at bounding box center [625, 88] width 110 height 12
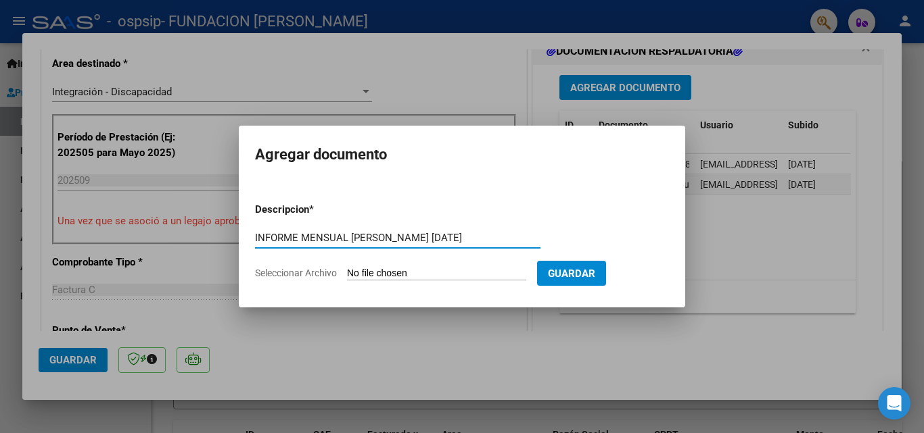
type input "INFORME MENSUAL [PERSON_NAME] [DATE]"
click at [380, 276] on input "Seleccionar Archivo" at bounding box center [436, 274] width 179 height 13
type input "C:\fakepath\[PERSON_NAME] INFORME MENSUAL [DATE].pdf"
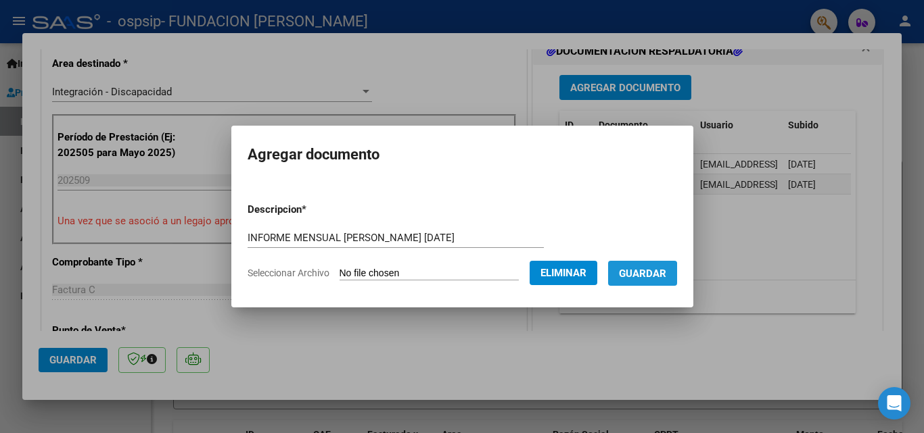
click at [653, 275] on span "Guardar" at bounding box center [642, 274] width 47 height 12
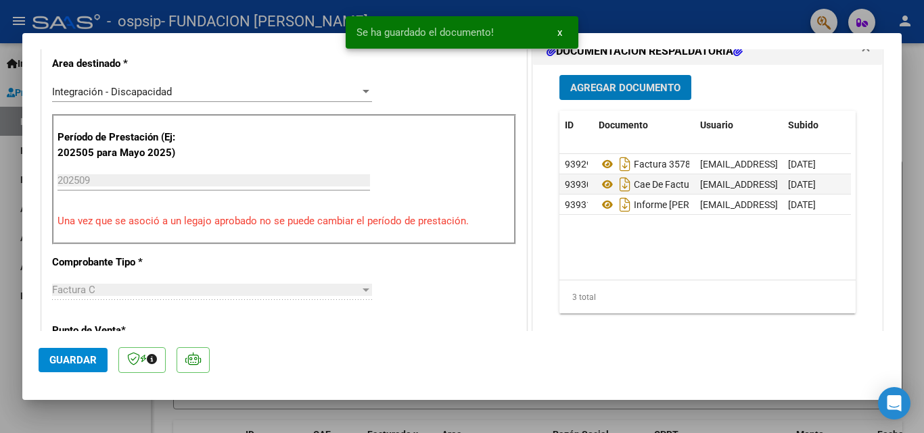
click at [584, 87] on span "Agregar Documento" at bounding box center [625, 88] width 110 height 12
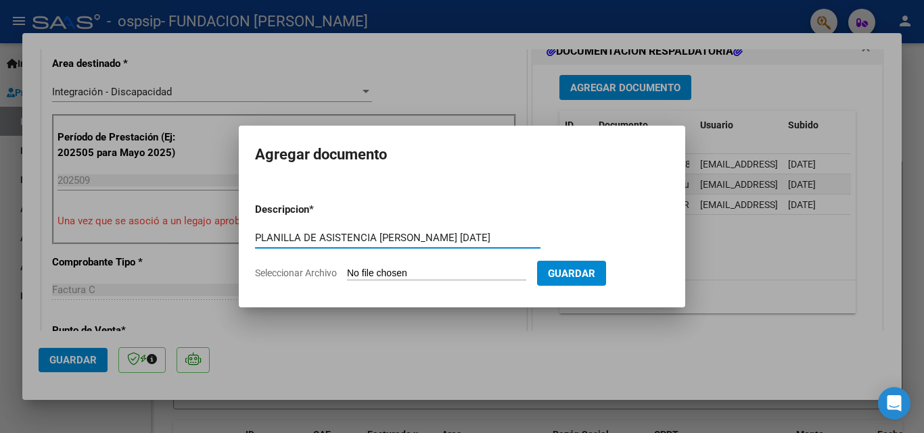
type input "PLANILLA DE ASISTENCIA [PERSON_NAME] [DATE]"
click at [398, 273] on input "Seleccionar Archivo" at bounding box center [436, 274] width 179 height 13
type input "C:\fakepath\PA [PERSON_NAME] [DATE].pdf"
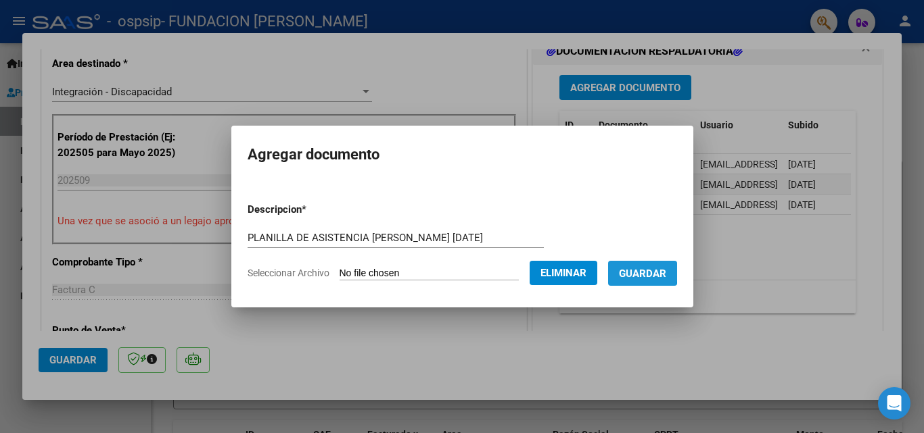
click at [644, 272] on span "Guardar" at bounding box center [642, 274] width 47 height 12
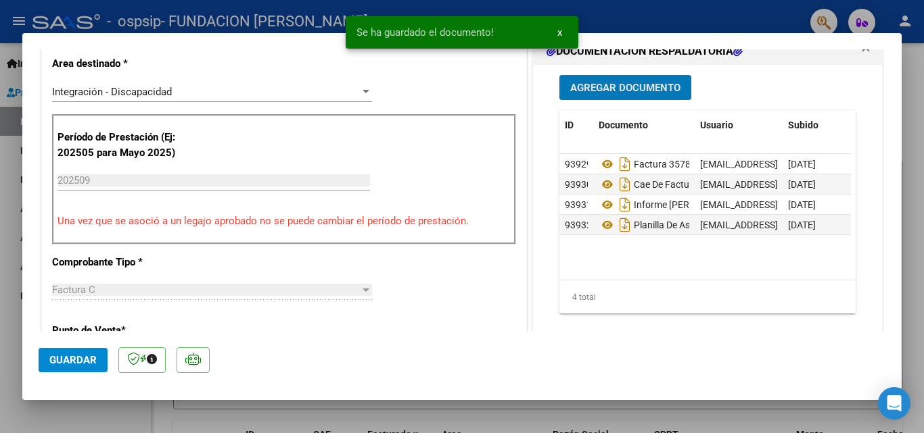
click at [68, 360] on span "Guardar" at bounding box center [72, 360] width 47 height 12
click at [557, 28] on span "x" at bounding box center [559, 32] width 5 height 12
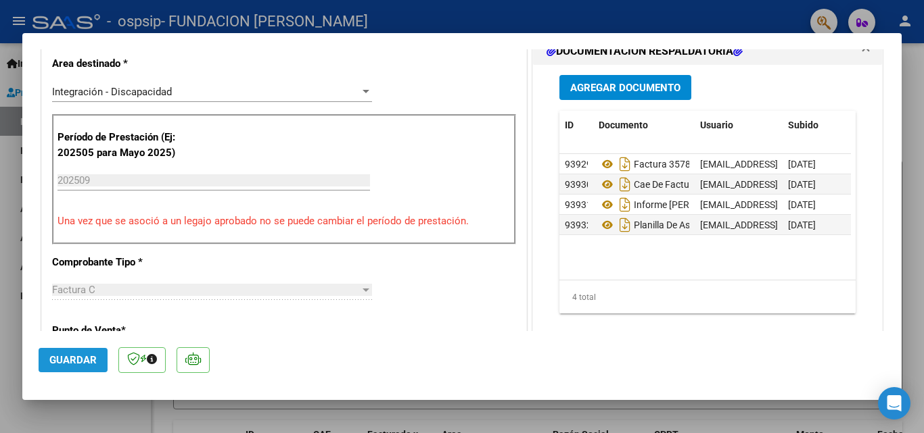
click at [68, 360] on span "Guardar" at bounding box center [72, 360] width 47 height 12
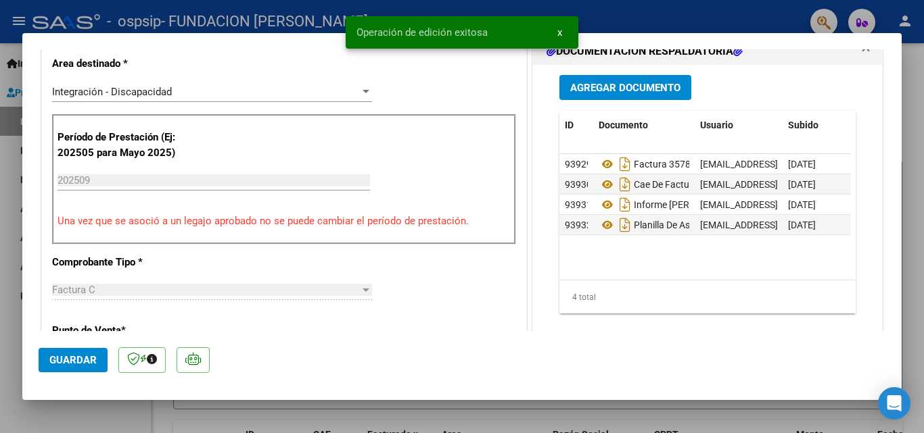
click at [563, 28] on button "x" at bounding box center [559, 32] width 26 height 24
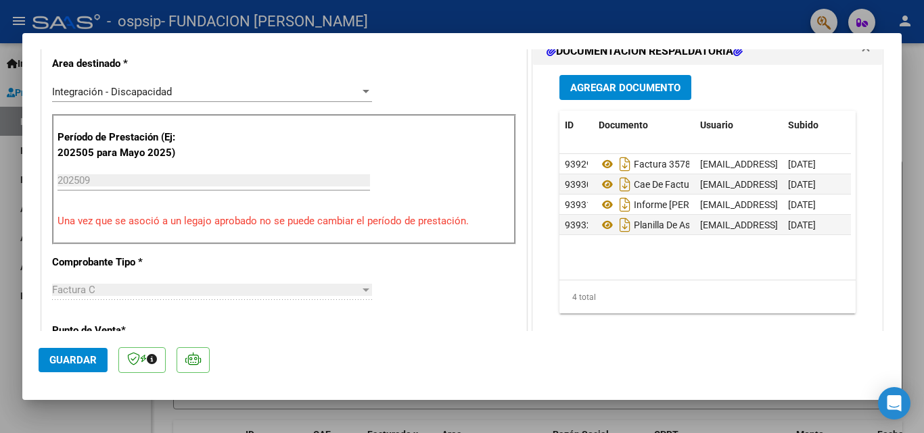
click at [450, 11] on div at bounding box center [462, 216] width 924 height 433
type input "$ 0,00"
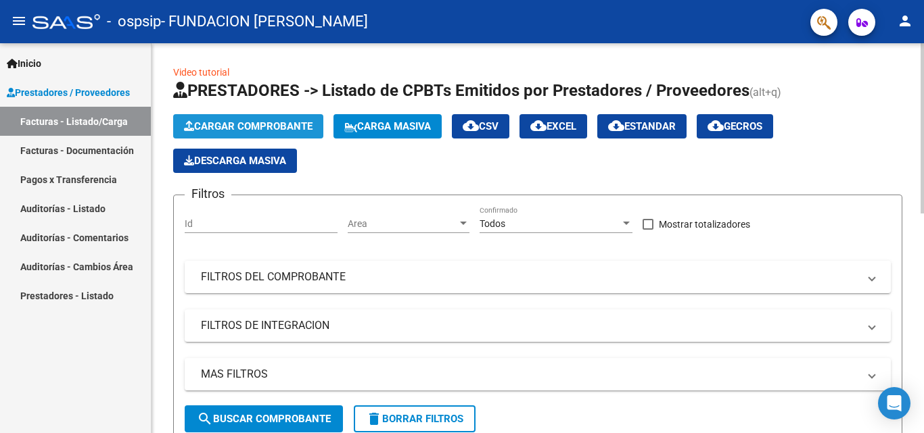
click at [242, 120] on span "Cargar Comprobante" at bounding box center [248, 126] width 128 height 12
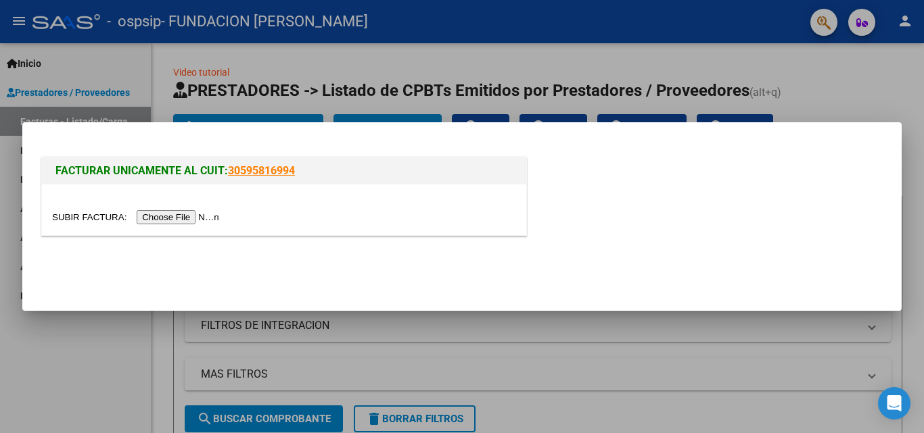
click at [194, 218] on input "file" at bounding box center [137, 217] width 171 height 14
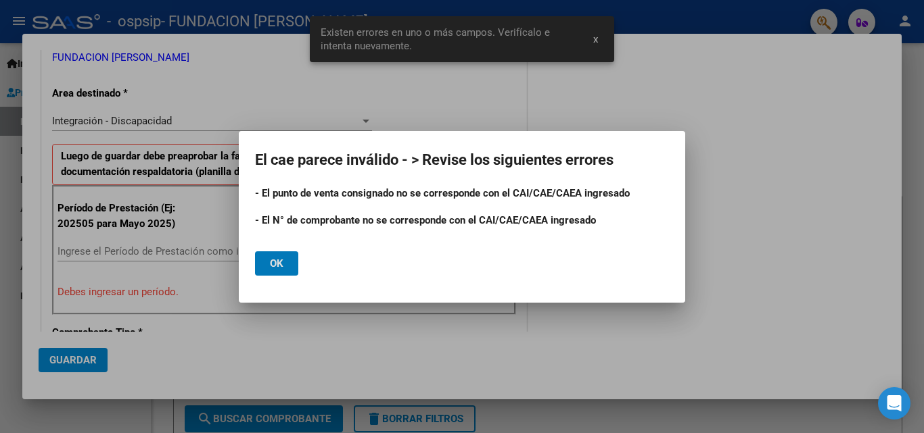
scroll to position [305, 0]
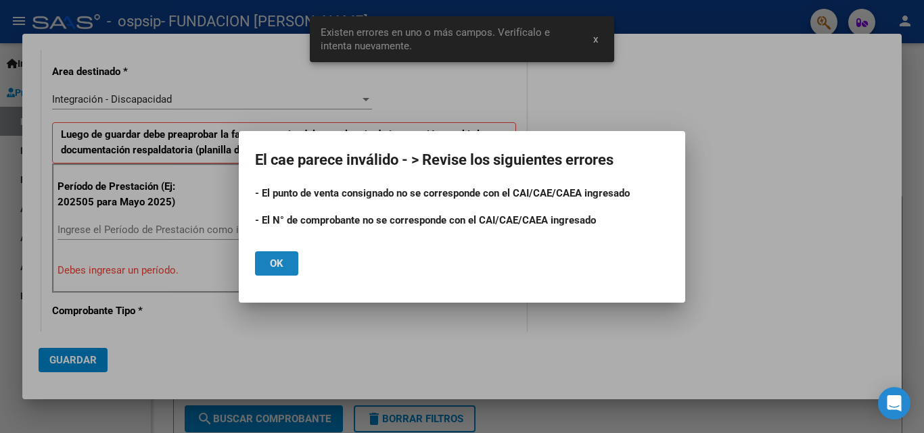
click at [276, 263] on span "Ok" at bounding box center [277, 264] width 14 height 12
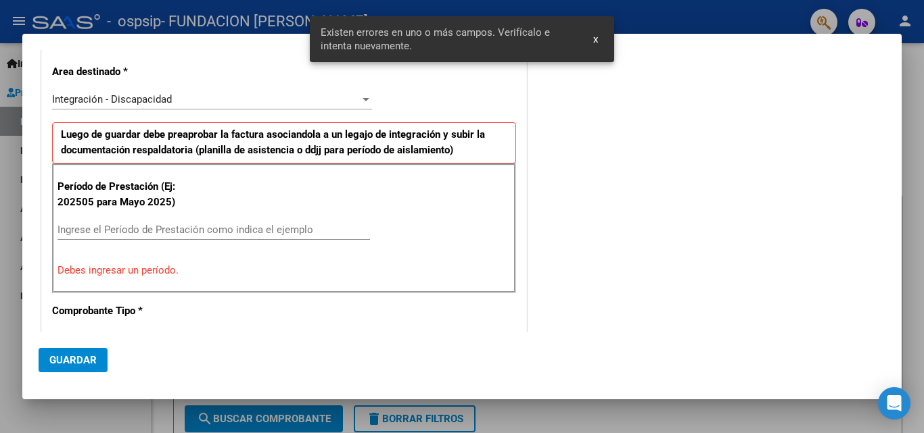
click at [148, 232] on input "Ingrese el Período de Prestación como indica el ejemplo" at bounding box center [213, 230] width 312 height 12
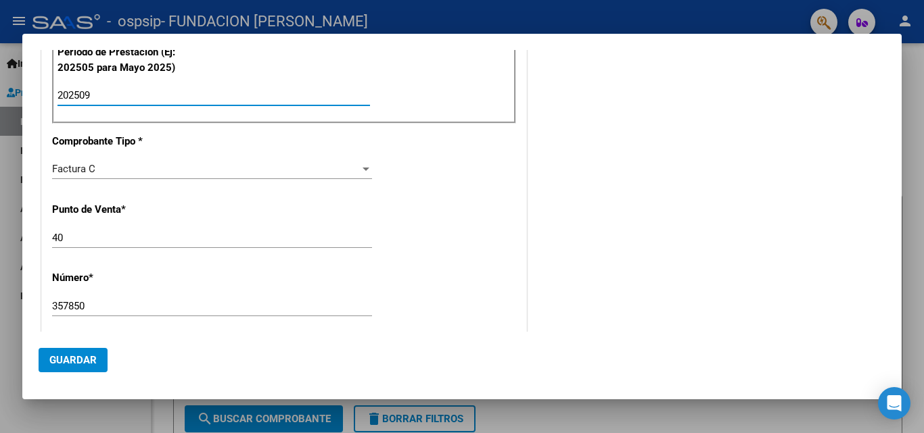
scroll to position [440, 0]
type input "202509"
click at [86, 235] on input "40" at bounding box center [212, 237] width 320 height 12
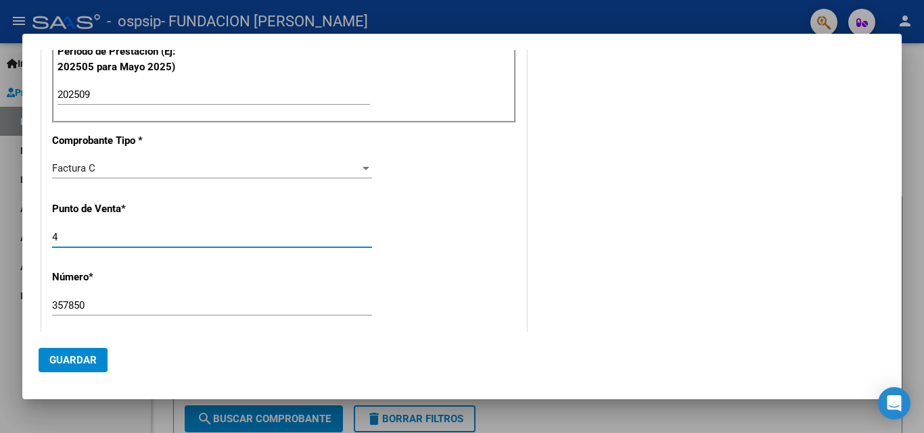
type input "4"
click at [97, 303] on input "357850" at bounding box center [212, 306] width 320 height 12
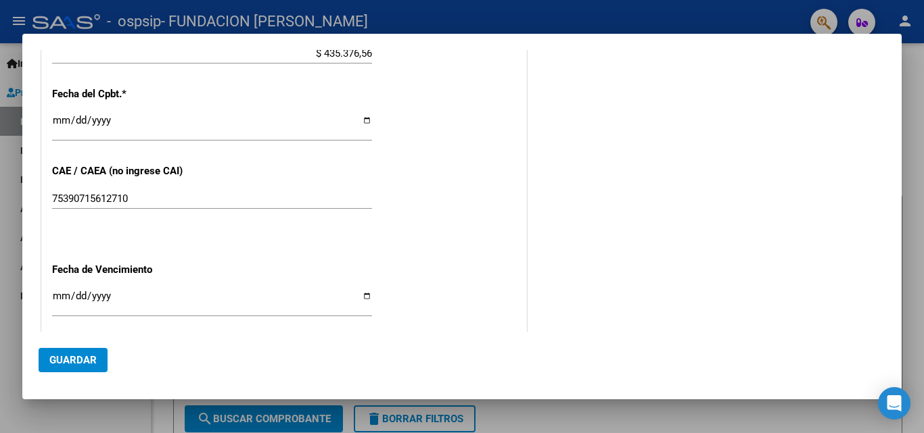
scroll to position [778, 0]
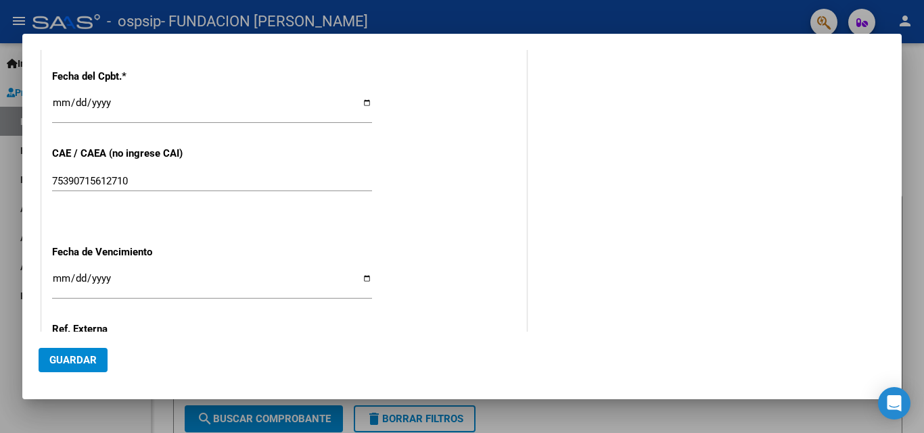
type input "35785"
click at [356, 277] on input "Ingresar la fecha" at bounding box center [212, 284] width 320 height 22
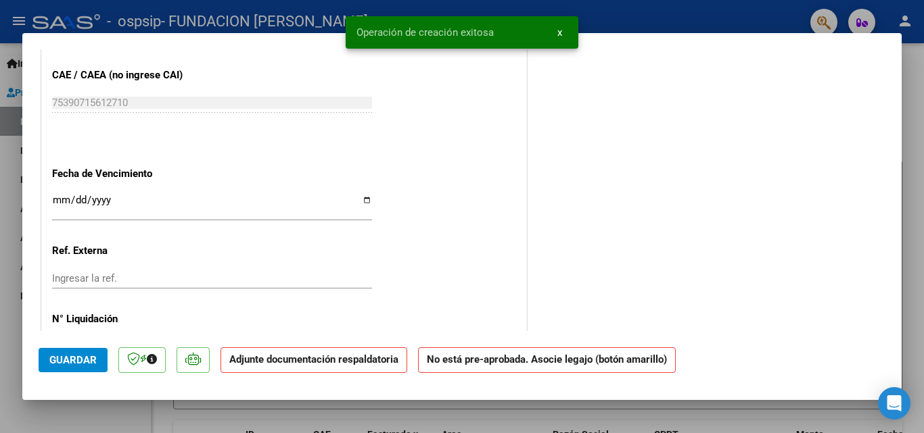
scroll to position [879, 0]
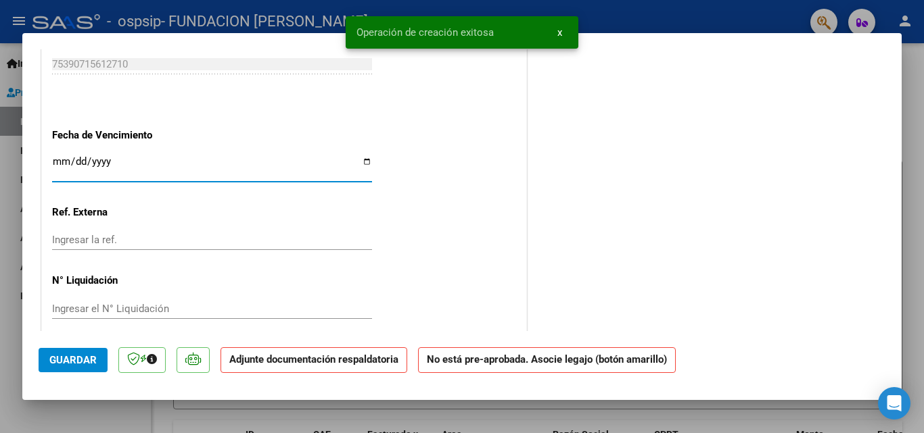
click at [360, 160] on input "Ingresar la fecha" at bounding box center [212, 167] width 320 height 22
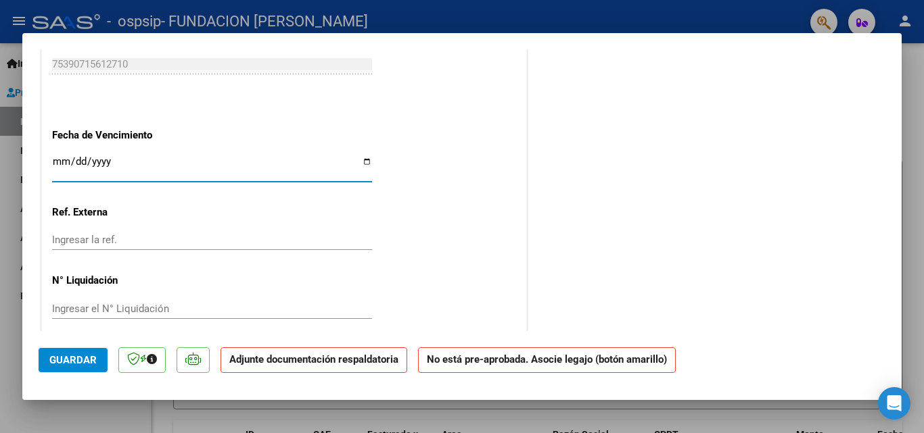
type input "[DATE]"
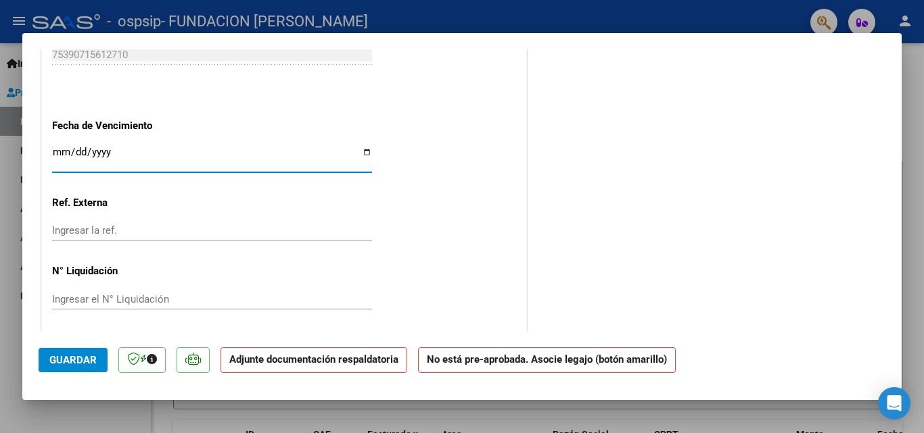
scroll to position [893, 0]
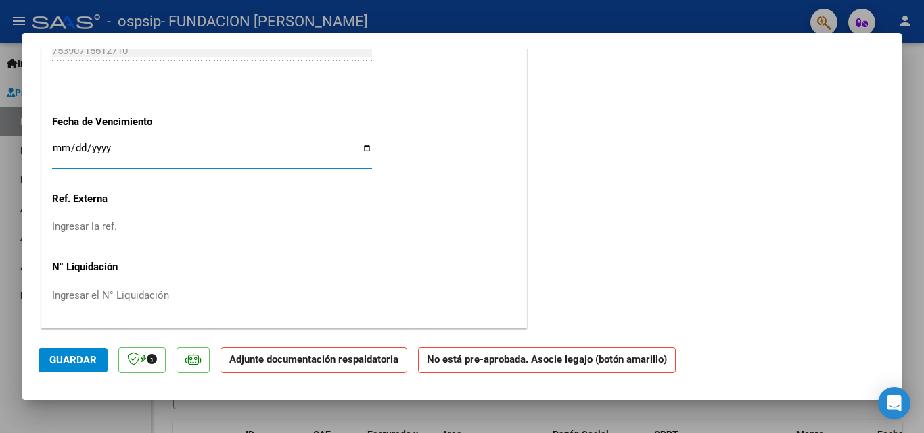
click at [66, 355] on span "Guardar" at bounding box center [72, 360] width 47 height 12
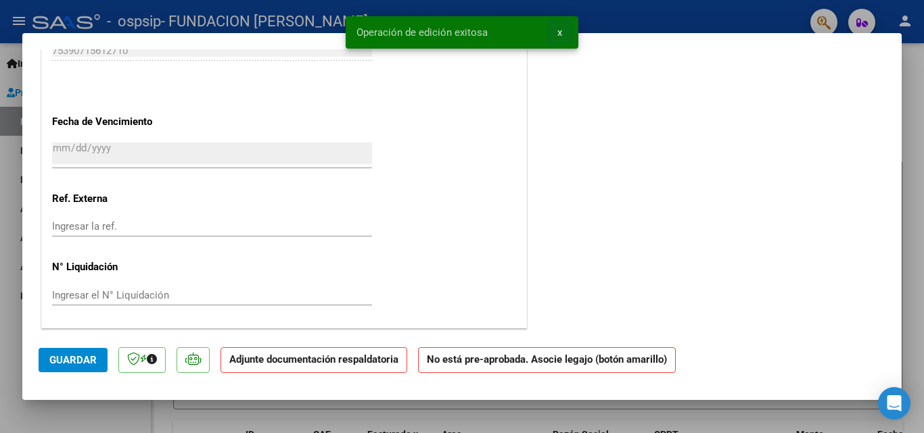
click at [558, 34] on span "x" at bounding box center [559, 32] width 5 height 12
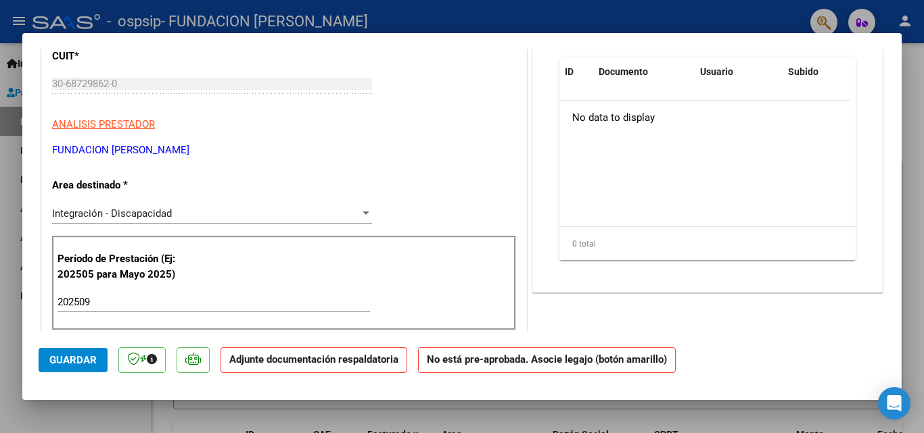
scroll to position [14, 0]
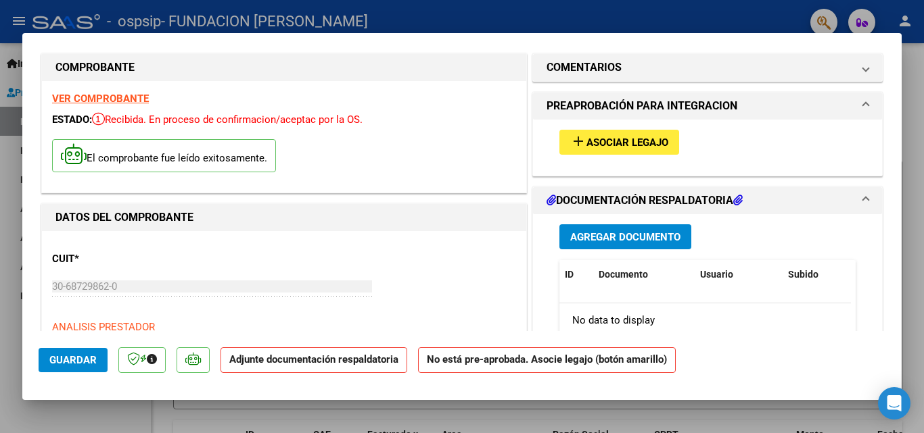
click at [599, 131] on button "add Asociar Legajo" at bounding box center [619, 142] width 120 height 25
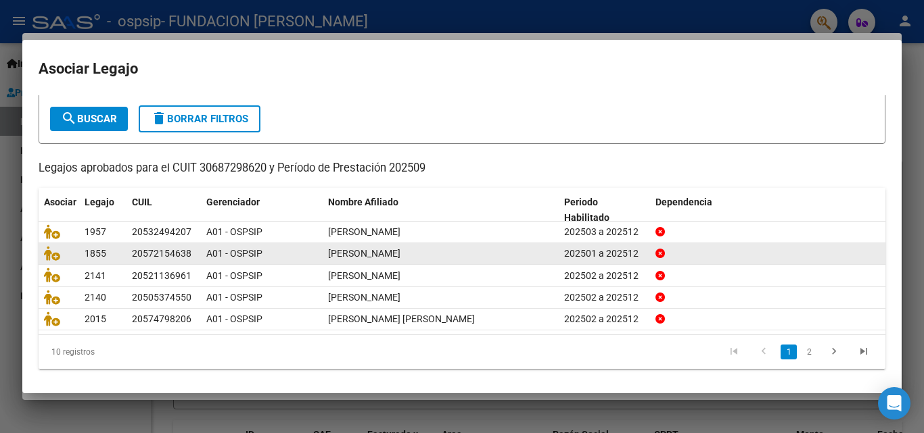
scroll to position [74, 0]
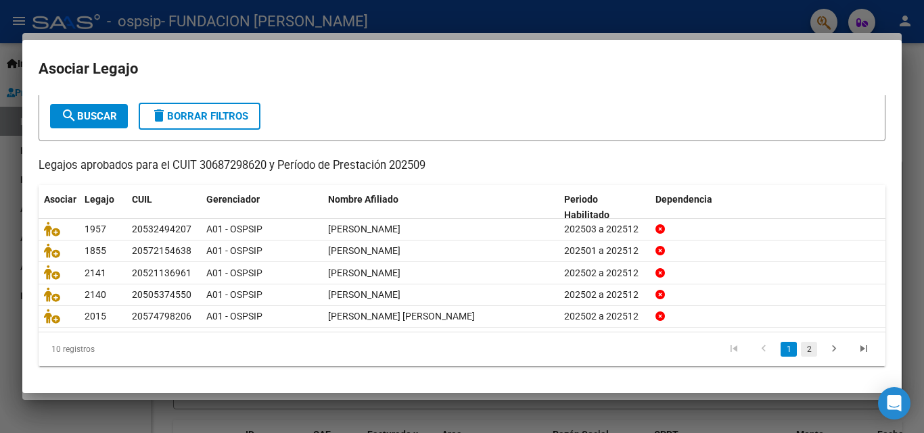
click at [801, 346] on link "2" at bounding box center [809, 349] width 16 height 15
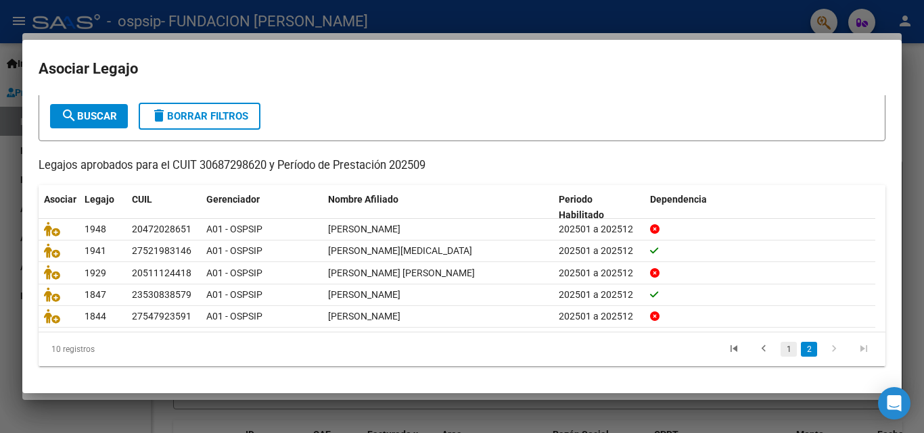
click at [780, 348] on link "1" at bounding box center [788, 349] width 16 height 15
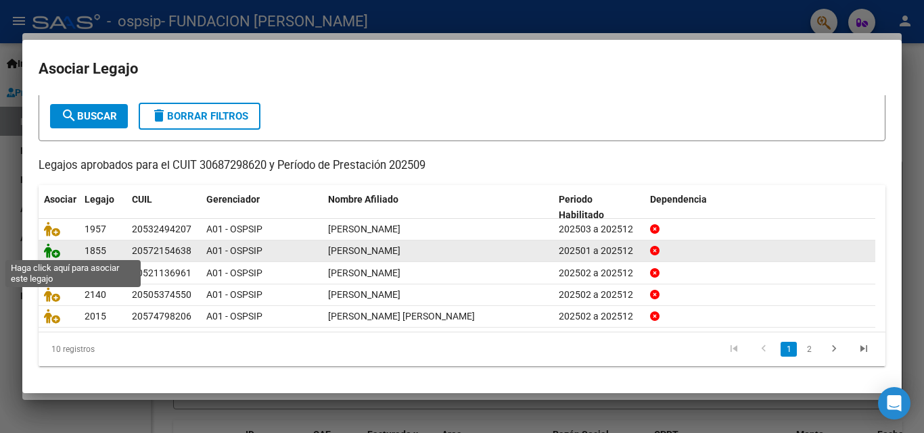
click at [51, 247] on icon at bounding box center [52, 250] width 16 height 15
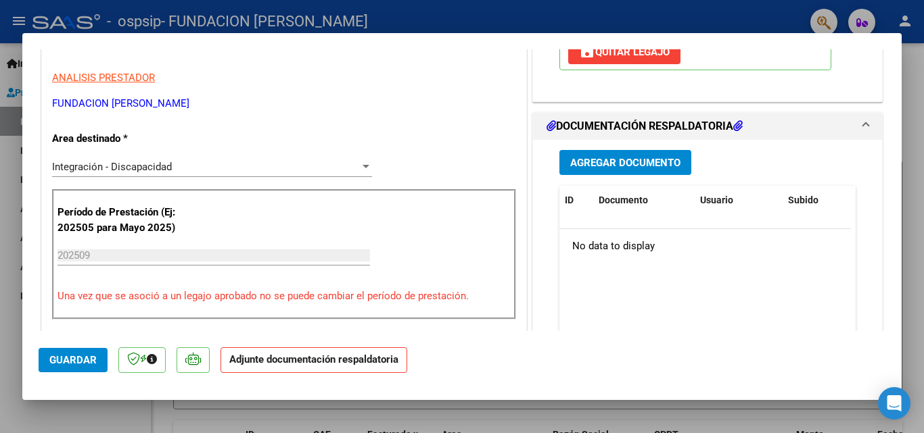
scroll to position [284, 0]
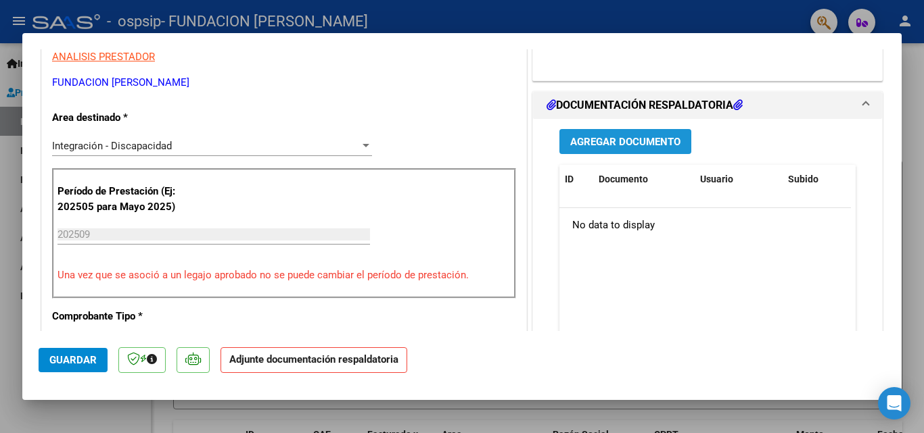
click at [605, 136] on span "Agregar Documento" at bounding box center [625, 142] width 110 height 12
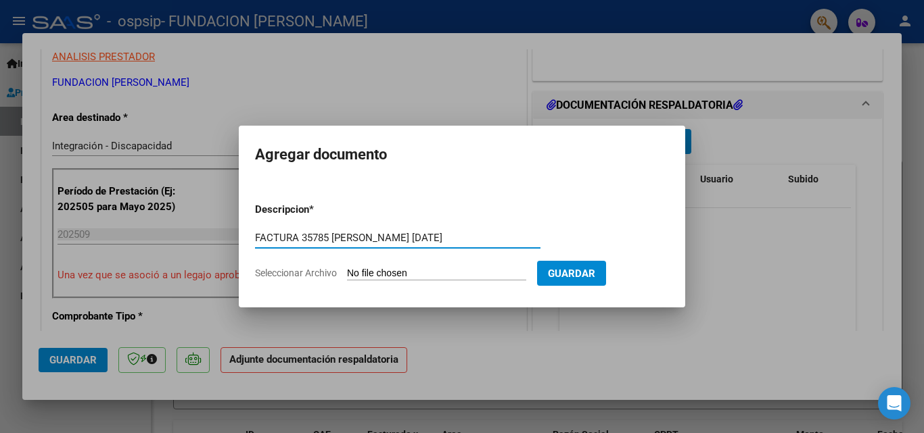
type input "FACTURA 35785 [PERSON_NAME] [DATE]"
click at [401, 270] on input "Seleccionar Archivo" at bounding box center [436, 274] width 179 height 13
type input "C:\fakepath\FC 35785 [PERSON_NAME].pdf"
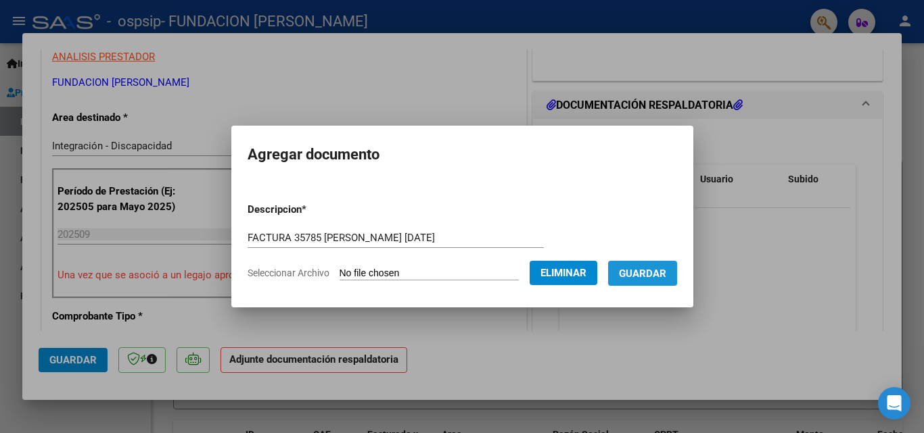
click at [660, 274] on span "Guardar" at bounding box center [642, 274] width 47 height 12
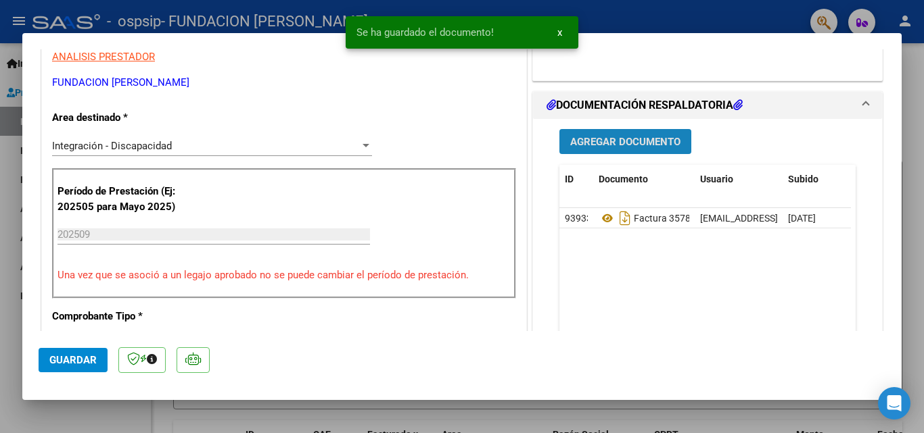
click at [586, 141] on span "Agregar Documento" at bounding box center [625, 142] width 110 height 12
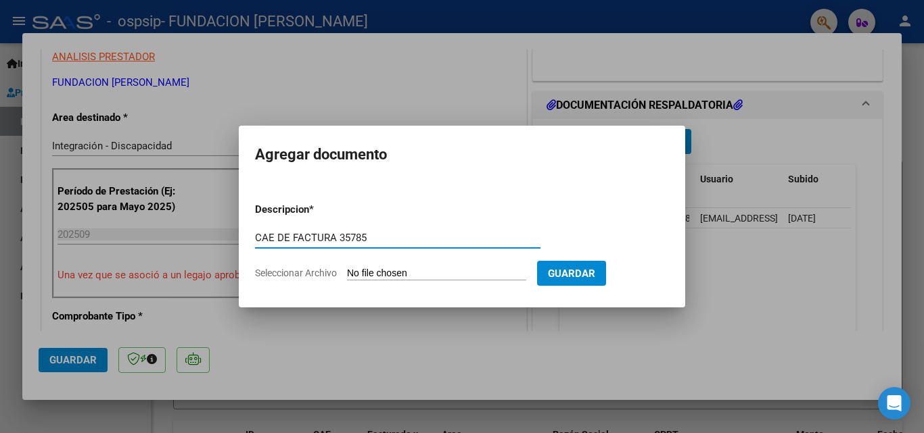
type input "CAE DE FACTURA 35785"
click at [398, 277] on input "Seleccionar Archivo" at bounding box center [436, 274] width 179 height 13
type input "C:\fakepath\FC 35785 CAE 75390715612710 [PERSON_NAME] [DATE].pdf"
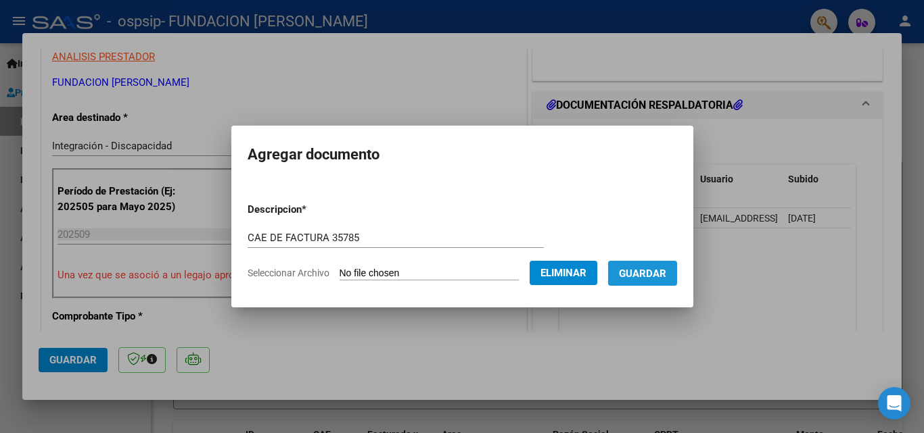
click at [647, 278] on span "Guardar" at bounding box center [642, 274] width 47 height 12
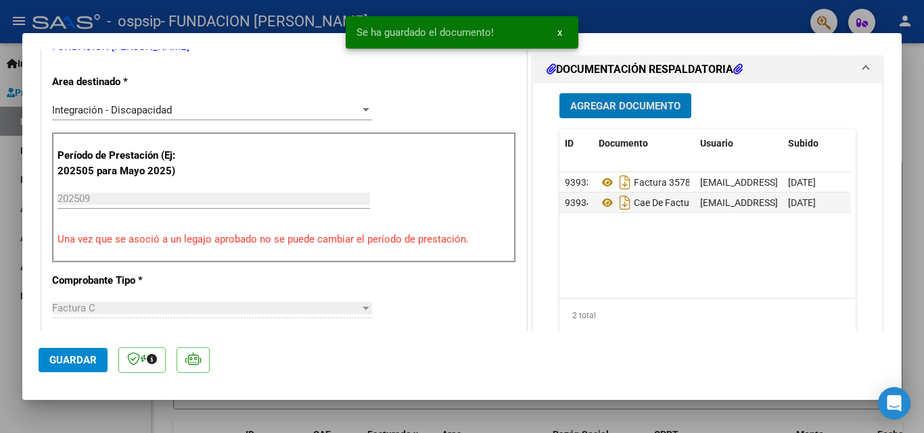
scroll to position [352, 0]
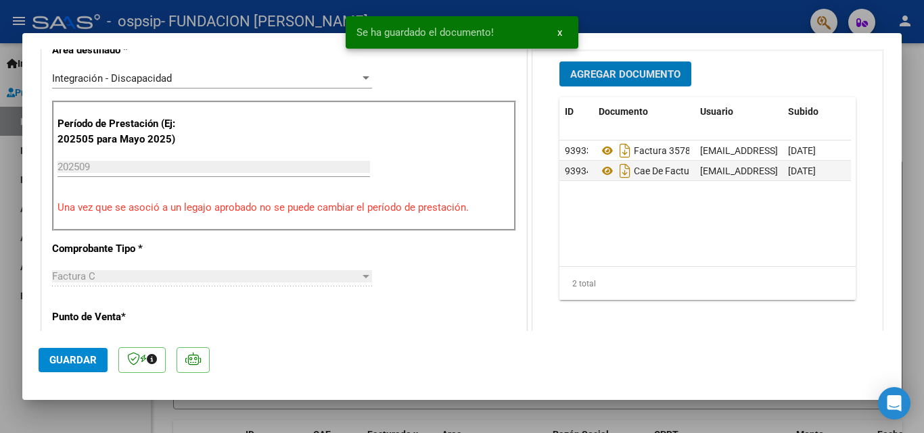
click at [594, 74] on span "Agregar Documento" at bounding box center [625, 74] width 110 height 12
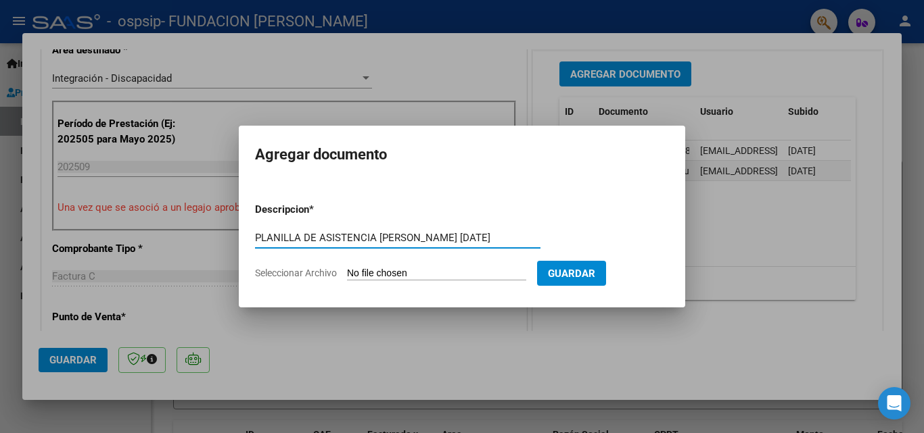
type input "PLANILLA DE ASISTENCIA [PERSON_NAME] [DATE]"
click at [387, 273] on input "Seleccionar Archivo" at bounding box center [436, 274] width 179 height 13
type input "C:\fakepath\PA [PERSON_NAME] [DATE].pdf"
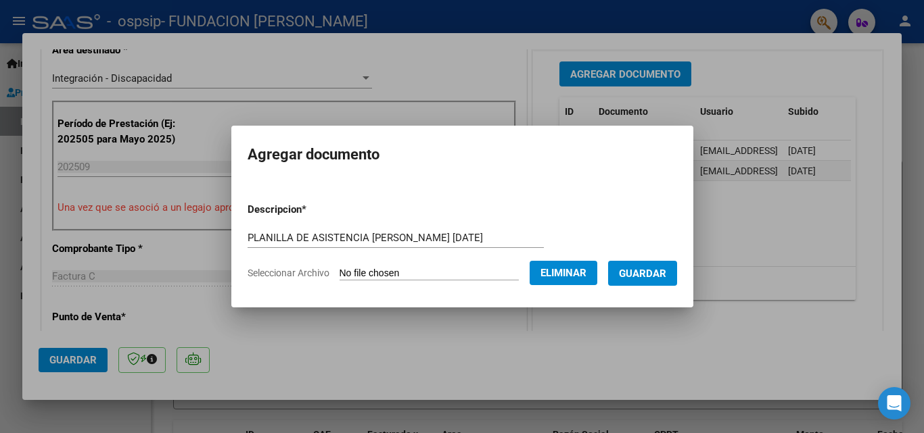
click at [651, 272] on span "Guardar" at bounding box center [642, 274] width 47 height 12
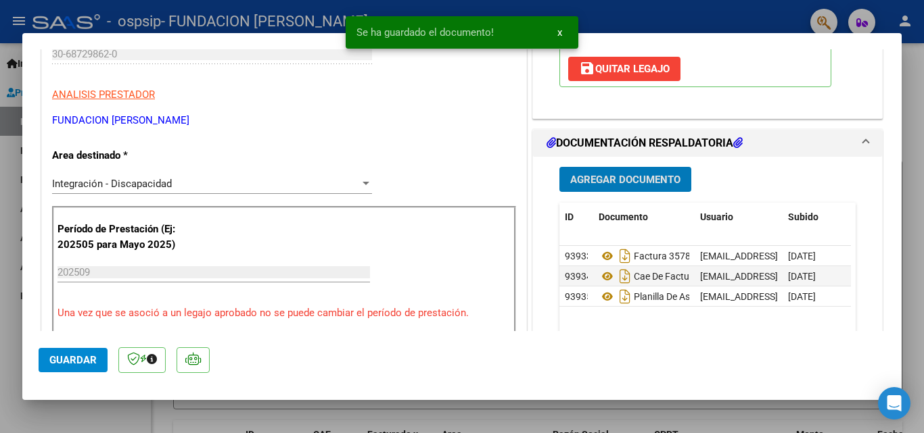
scroll to position [216, 0]
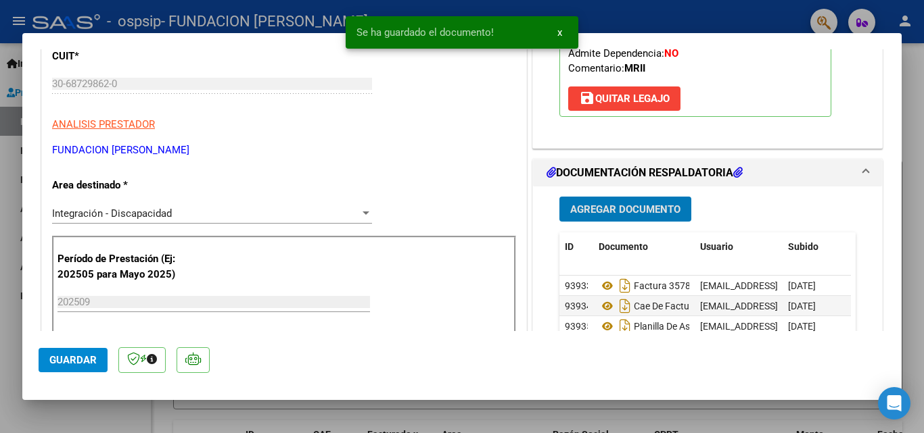
drag, startPoint x: 560, startPoint y: 32, endPoint x: 511, endPoint y: 167, distance: 144.0
click at [559, 32] on span "x" at bounding box center [559, 32] width 5 height 12
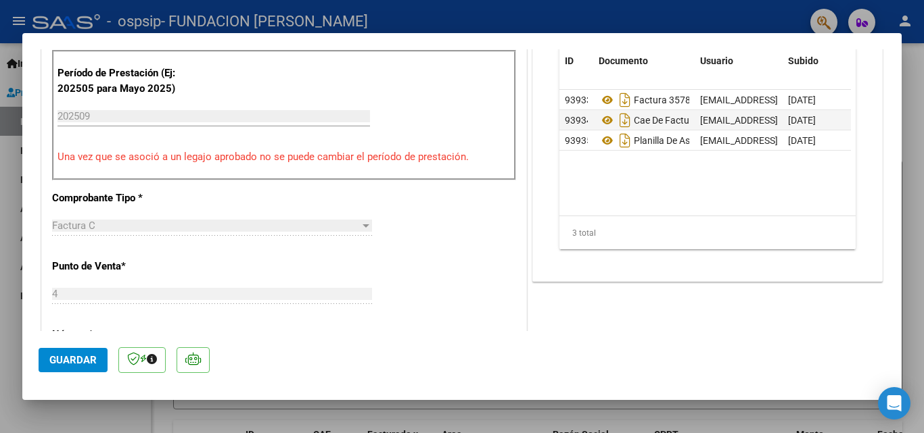
scroll to position [419, 0]
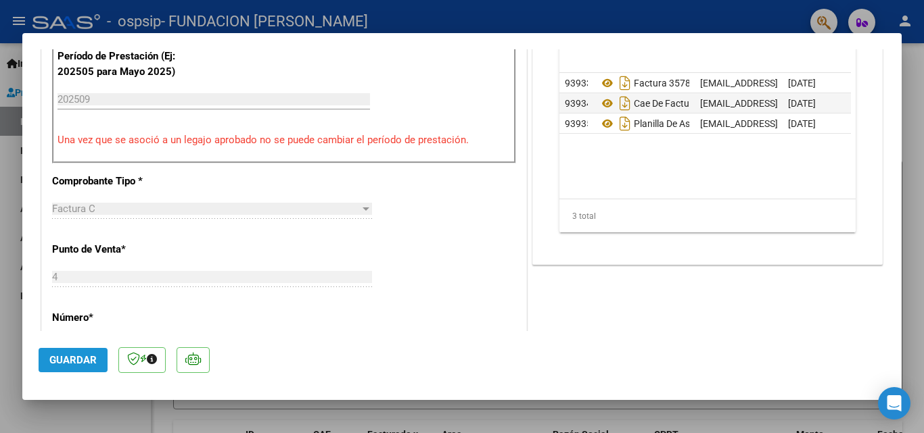
click at [79, 361] on span "Guardar" at bounding box center [72, 360] width 47 height 12
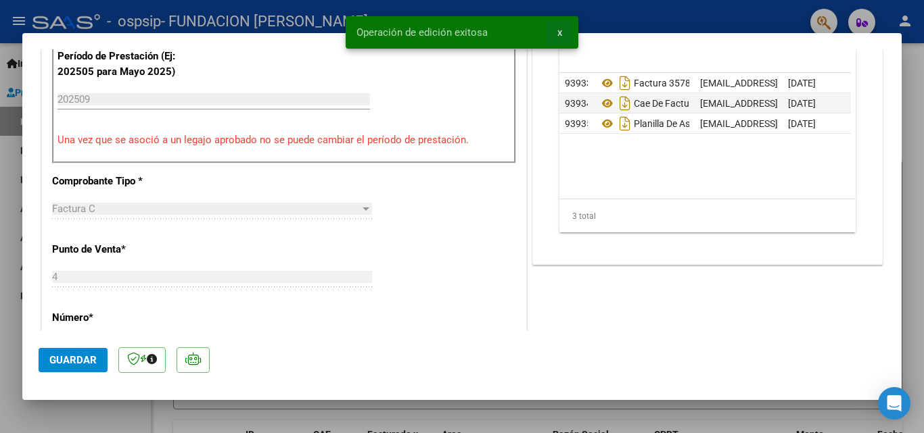
click at [557, 32] on span "x" at bounding box center [559, 32] width 5 height 12
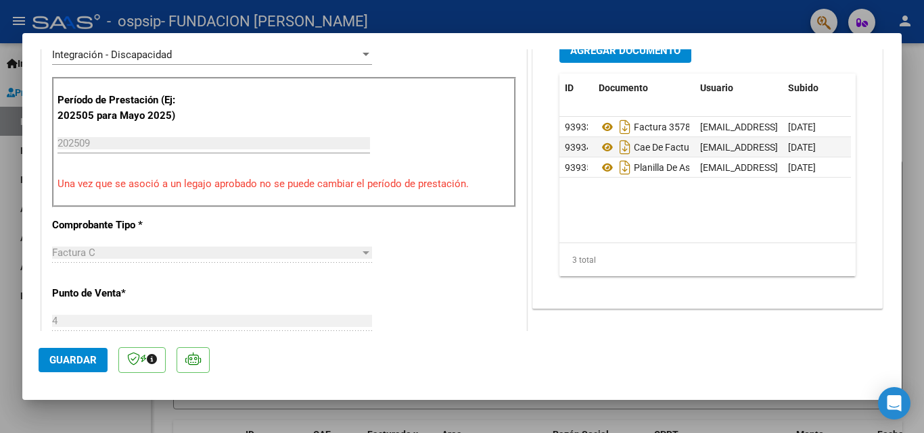
scroll to position [284, 0]
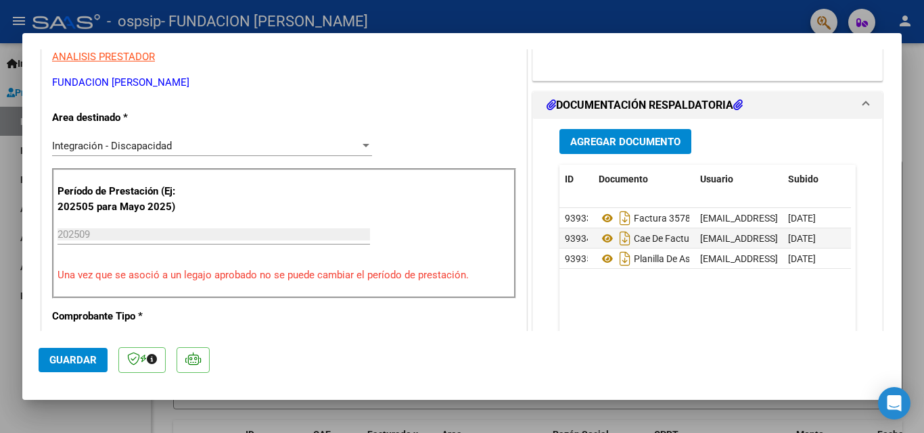
click at [590, 137] on span "Agregar Documento" at bounding box center [625, 142] width 110 height 12
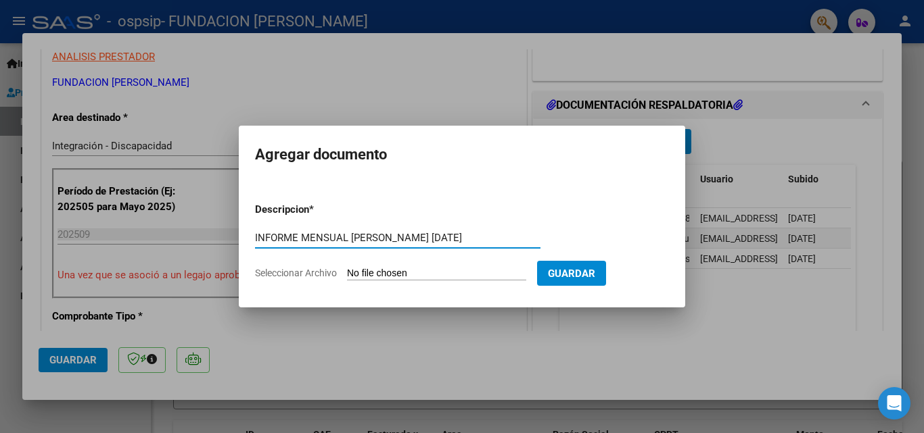
type input "INFORME MENSUAL [PERSON_NAME] [DATE]"
click at [386, 272] on input "Seleccionar Archivo" at bounding box center [436, 274] width 179 height 13
type input "C:\fakepath\[PERSON_NAME] INFORME MENSUAL [DATE].pdf"
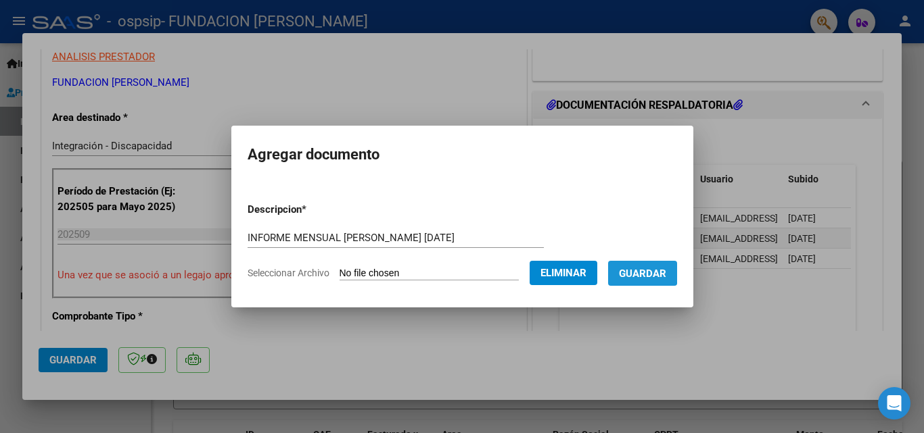
click at [652, 269] on span "Guardar" at bounding box center [642, 274] width 47 height 12
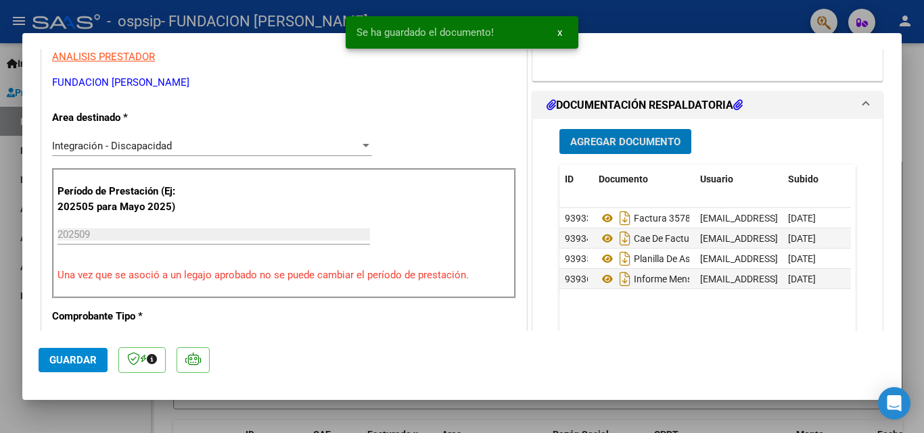
click at [561, 33] on span "x" at bounding box center [559, 32] width 5 height 12
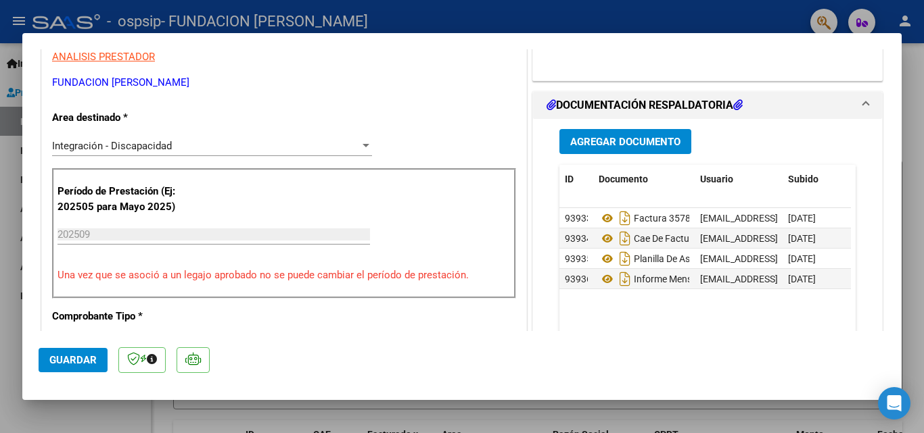
click at [78, 360] on span "Guardar" at bounding box center [72, 360] width 47 height 12
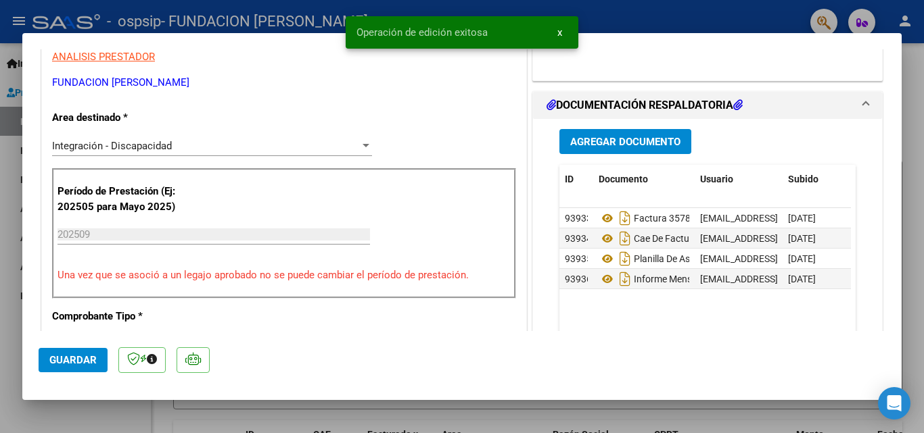
click at [559, 34] on span "x" at bounding box center [559, 32] width 5 height 12
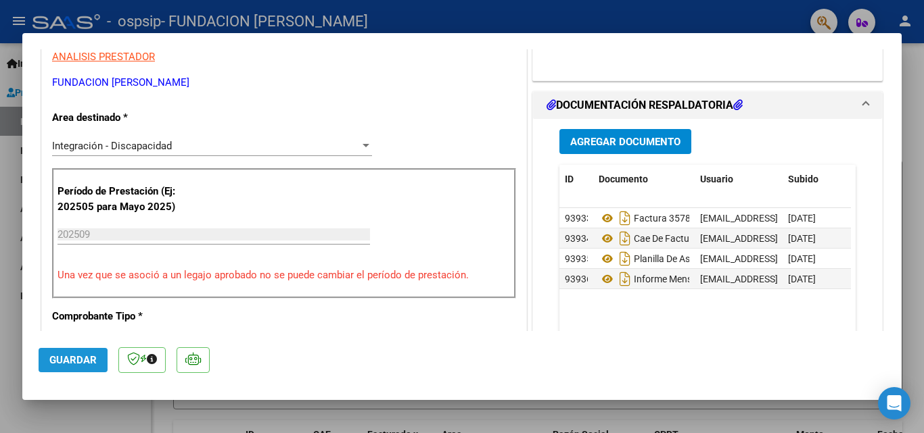
click at [62, 362] on span "Guardar" at bounding box center [72, 360] width 47 height 12
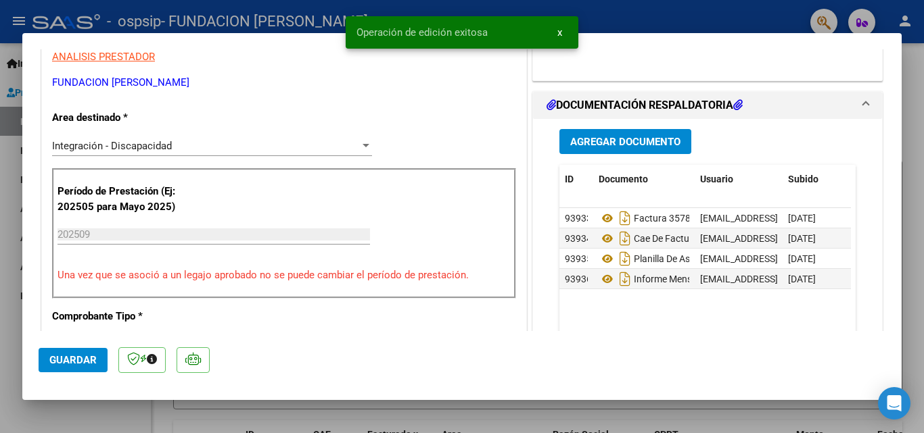
click at [559, 37] on span "x" at bounding box center [559, 32] width 5 height 12
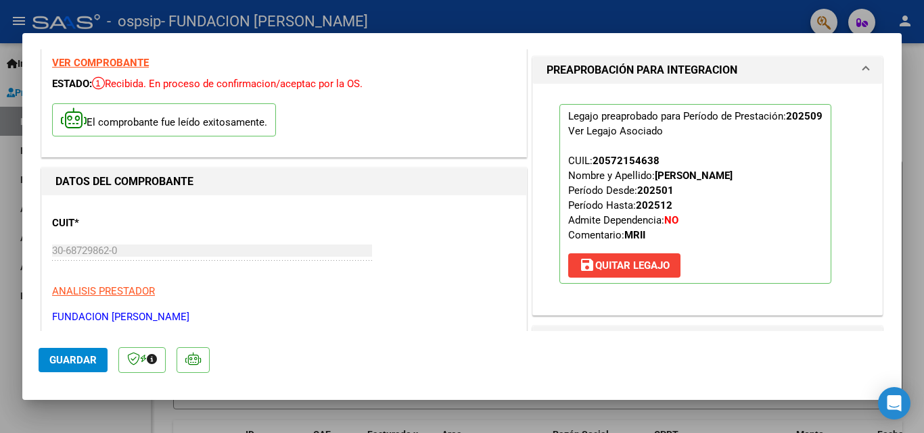
scroll to position [0, 0]
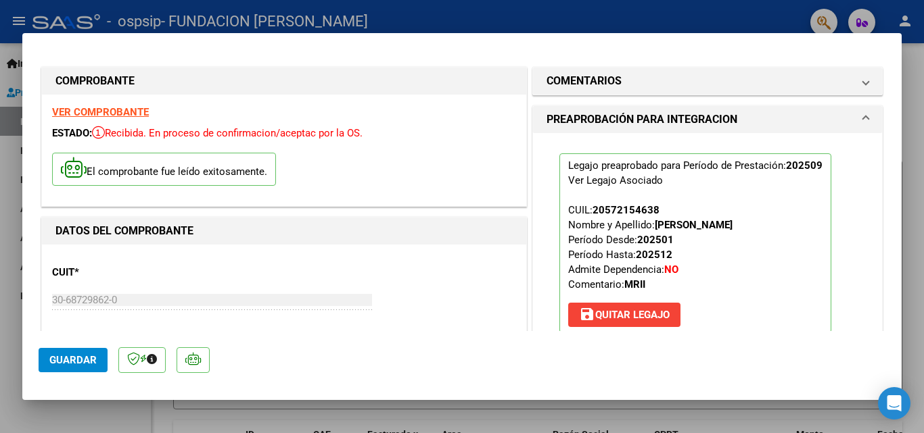
click at [434, 19] on div at bounding box center [462, 216] width 924 height 433
type input "$ 0,00"
